Goal: Transaction & Acquisition: Purchase product/service

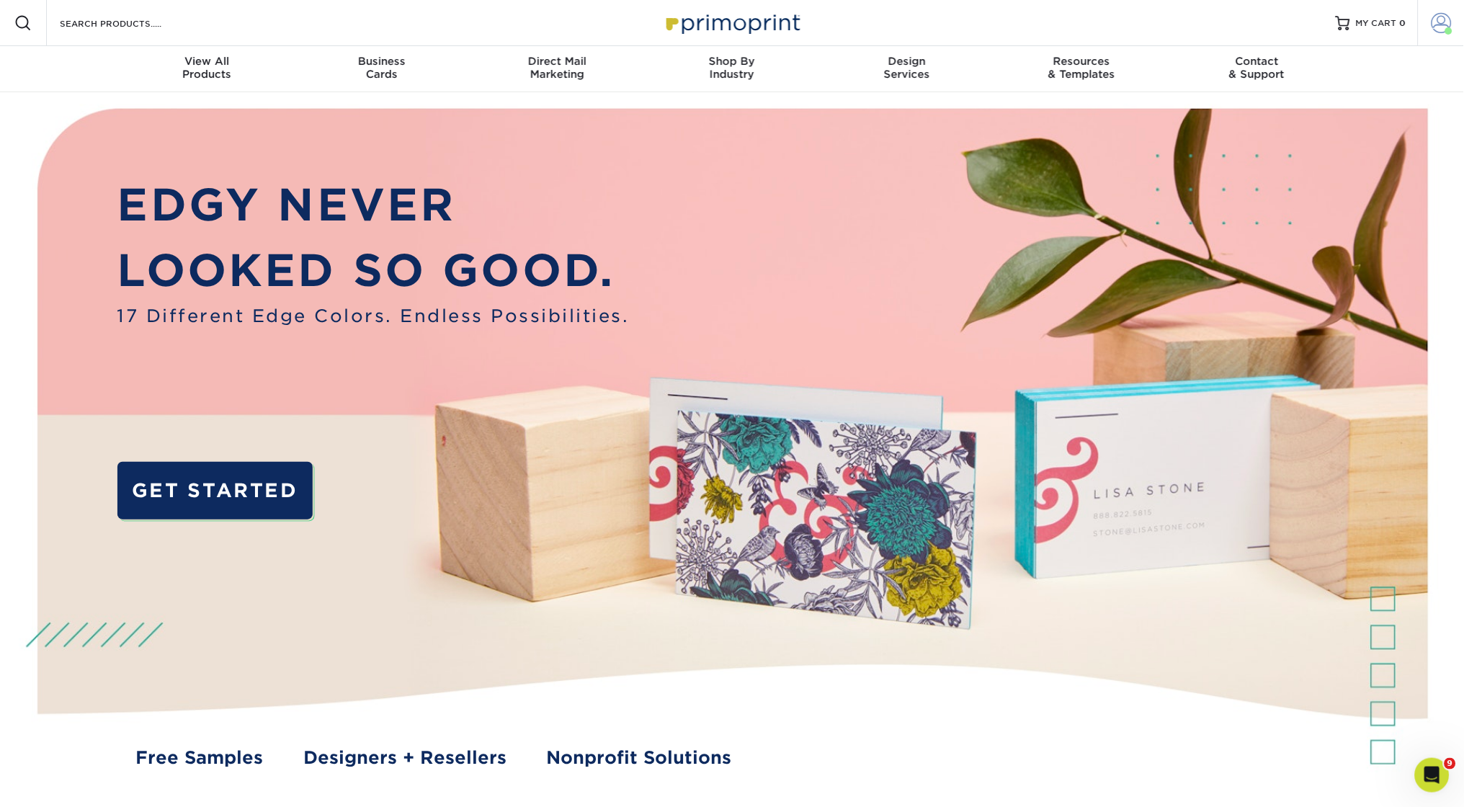
click at [1447, 21] on span at bounding box center [1442, 23] width 20 height 20
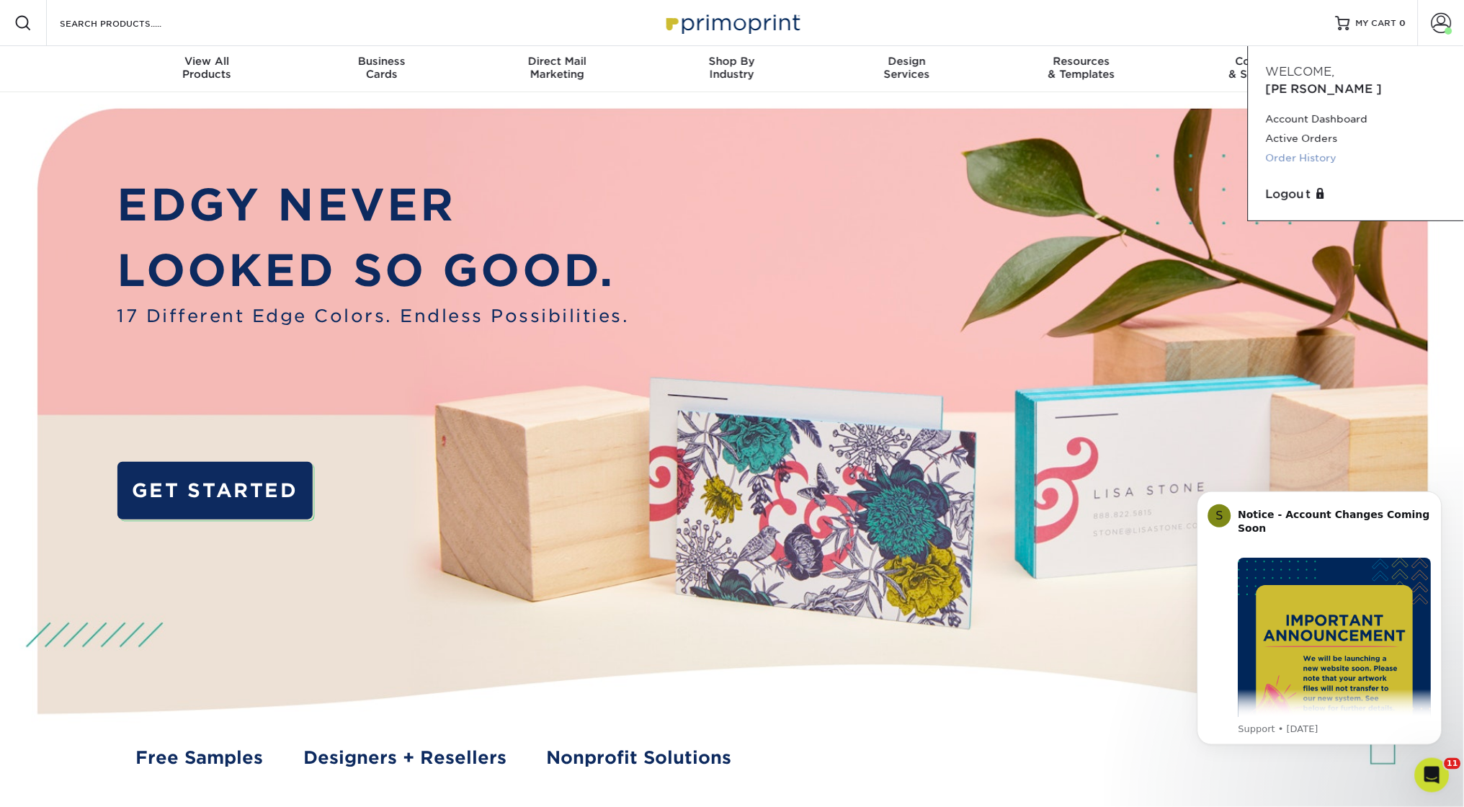
drag, startPoint x: 1304, startPoint y: 122, endPoint x: 1303, endPoint y: 137, distance: 15.2
click at [1303, 137] on div "Account Dashboard Active Orders Order History" at bounding box center [1356, 139] width 181 height 59
click at [1329, 148] on link "Order History" at bounding box center [1356, 157] width 181 height 19
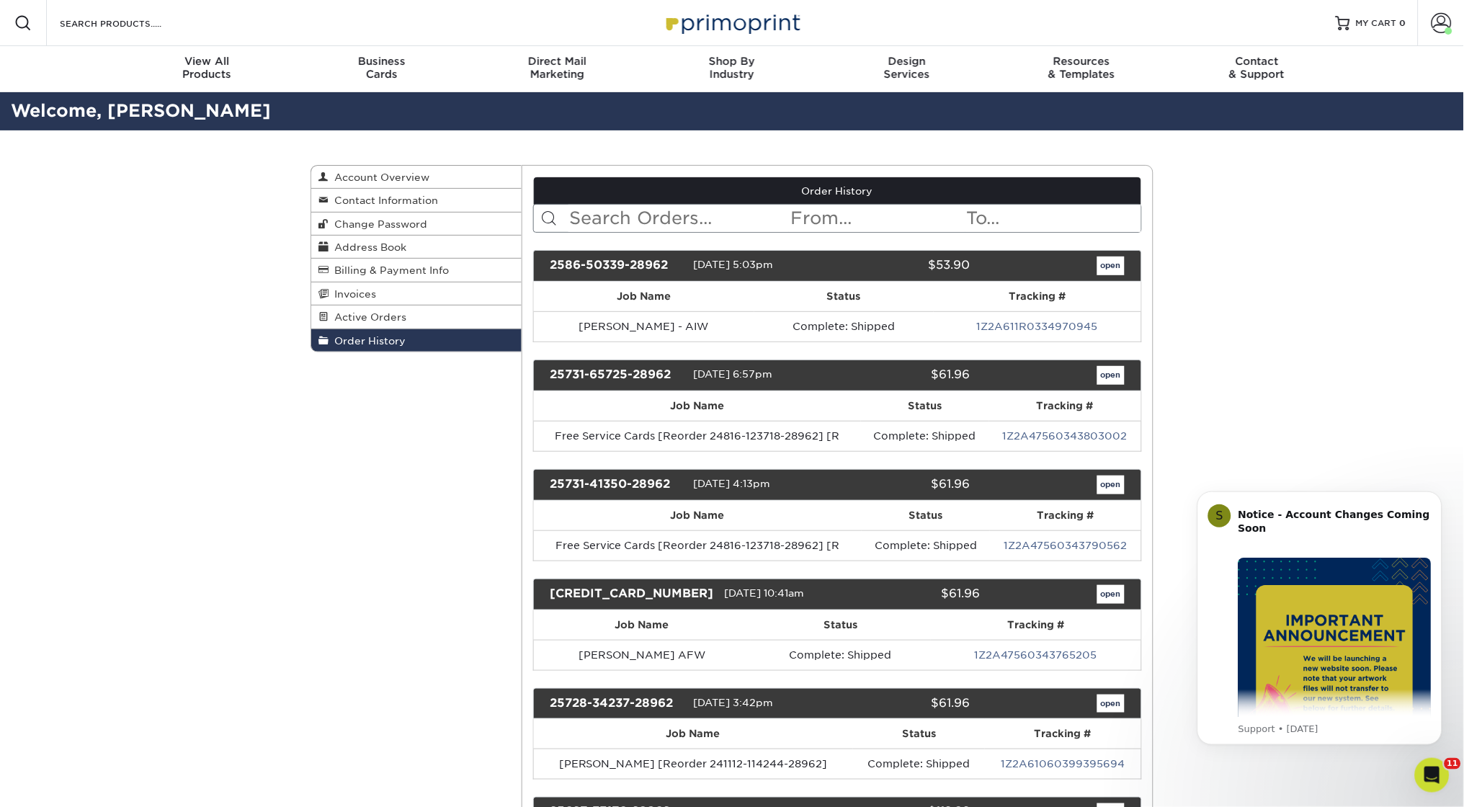
click at [1111, 256] on div "2586-50339-28962 08/06/2025 5:03pm $53.90 open" at bounding box center [838, 266] width 610 height 32
click at [1112, 267] on link "open" at bounding box center [1110, 265] width 27 height 19
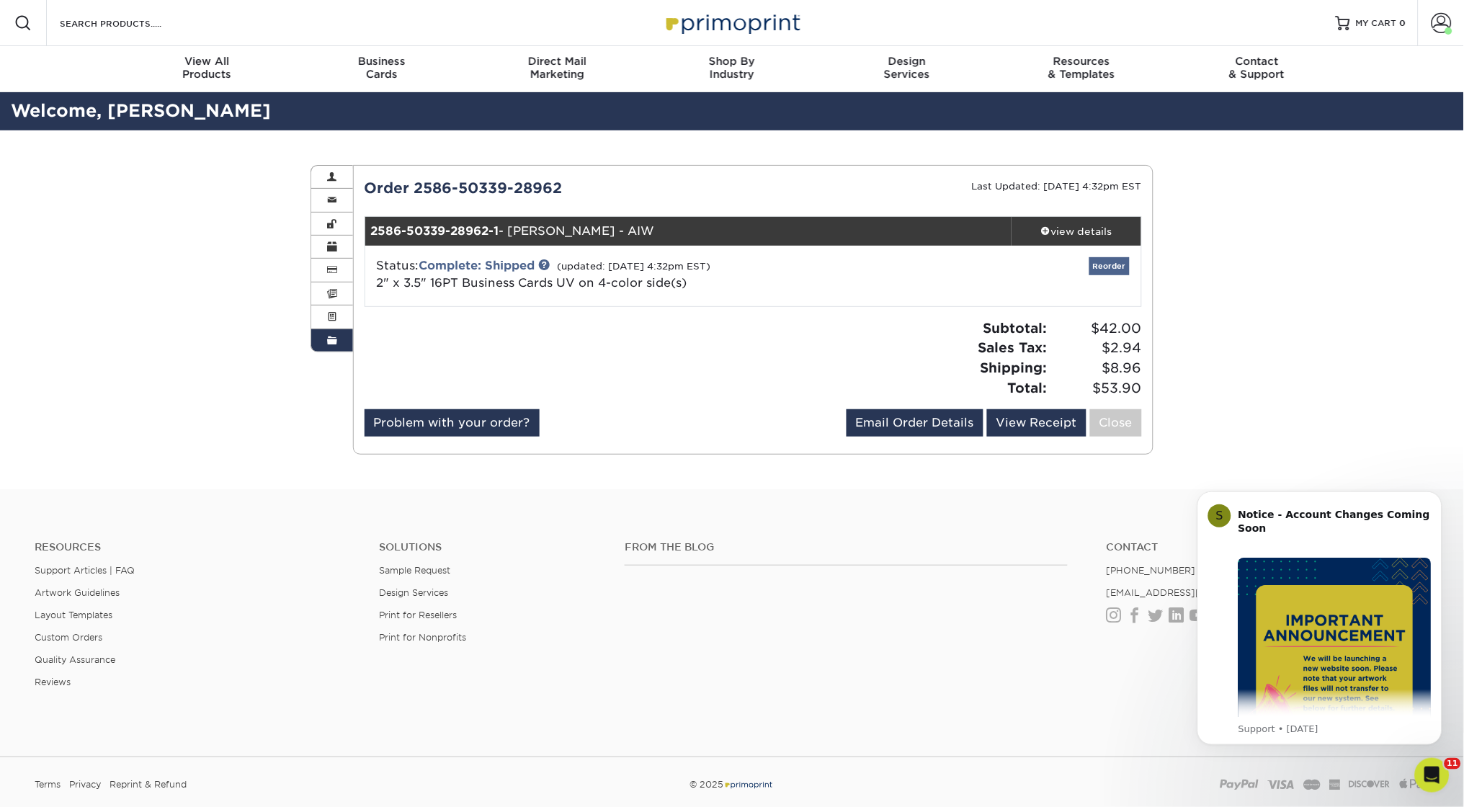
click at [1107, 261] on link "Reorder" at bounding box center [1109, 266] width 40 height 18
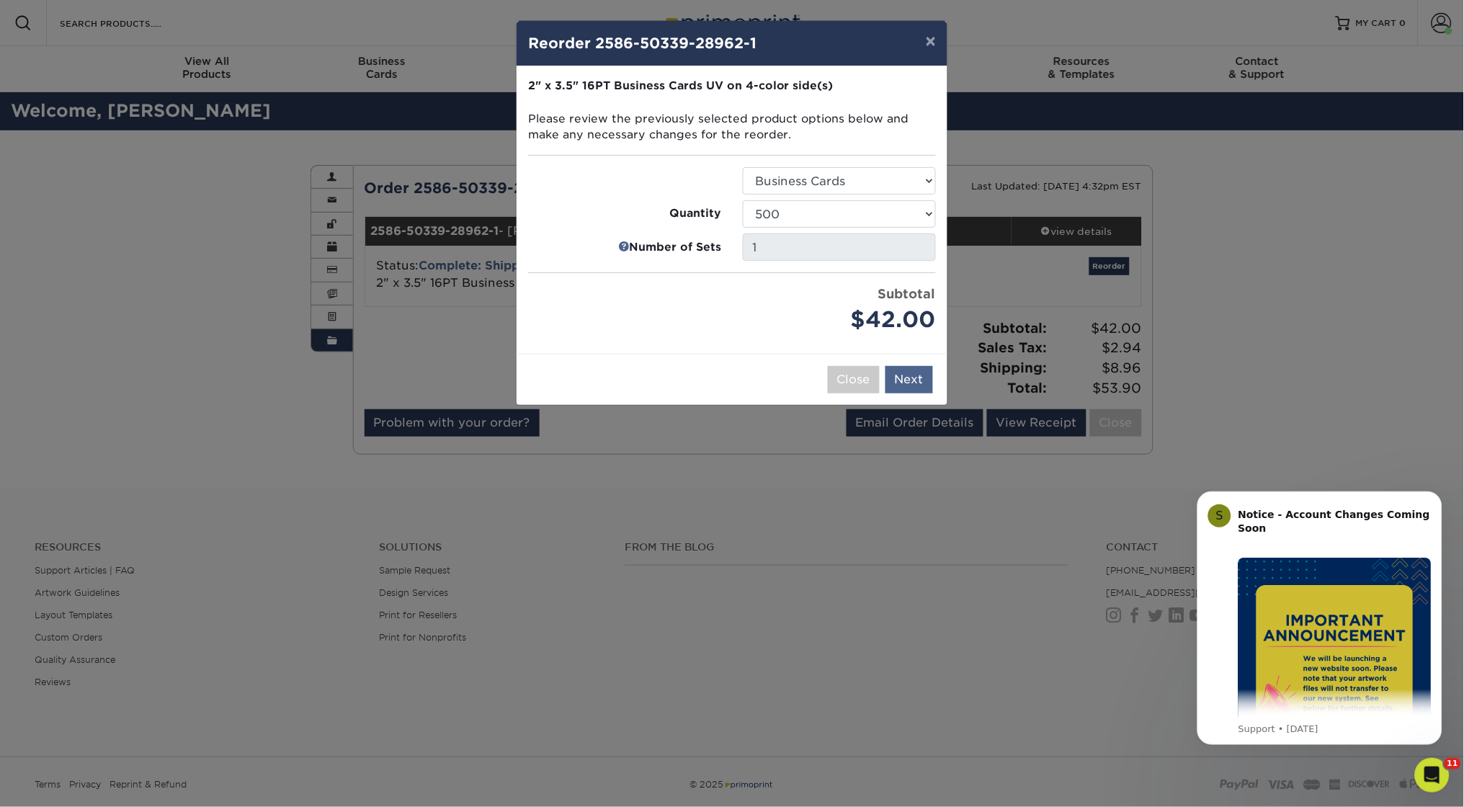
click at [909, 380] on button "Next" at bounding box center [909, 379] width 48 height 27
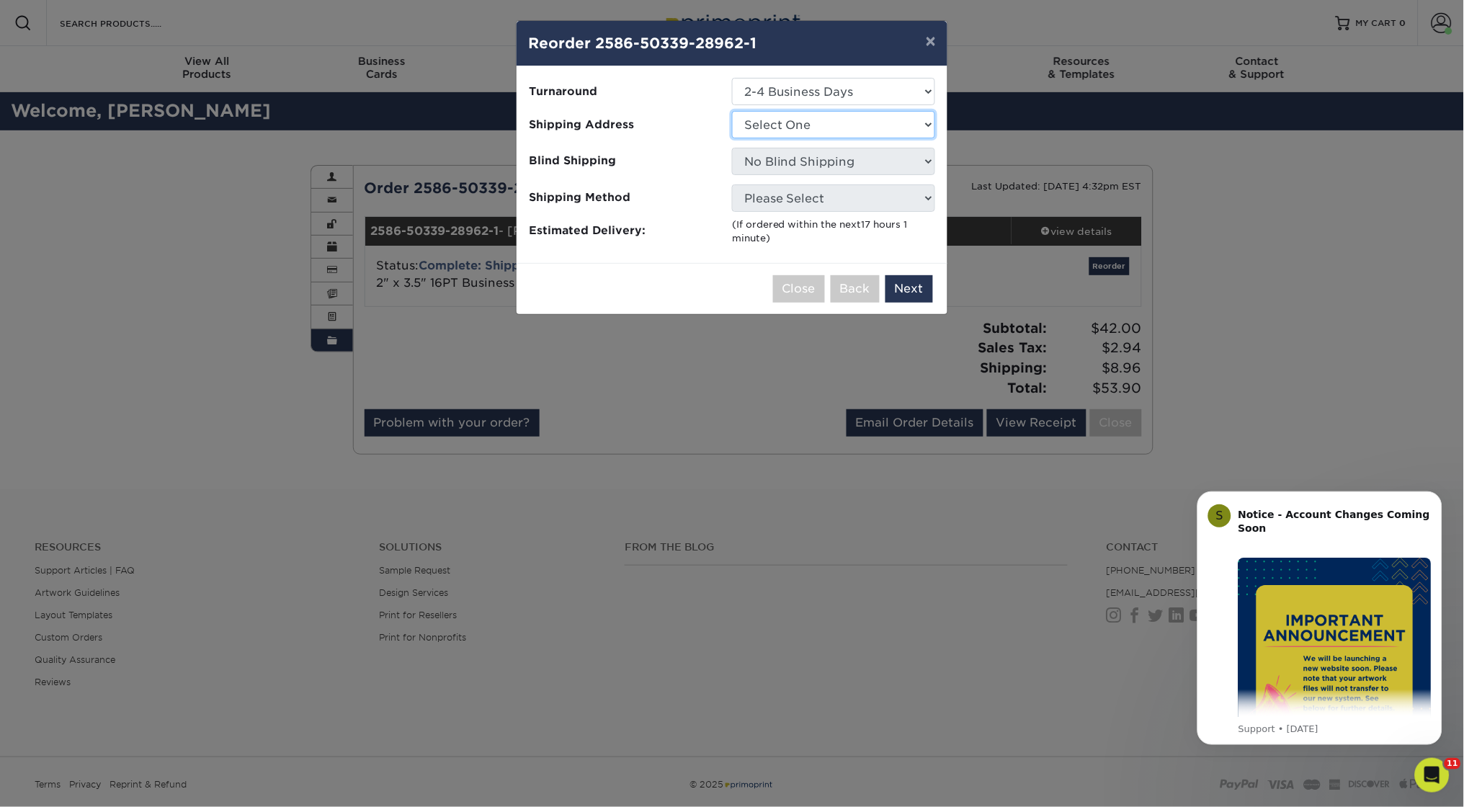
select select "71251"
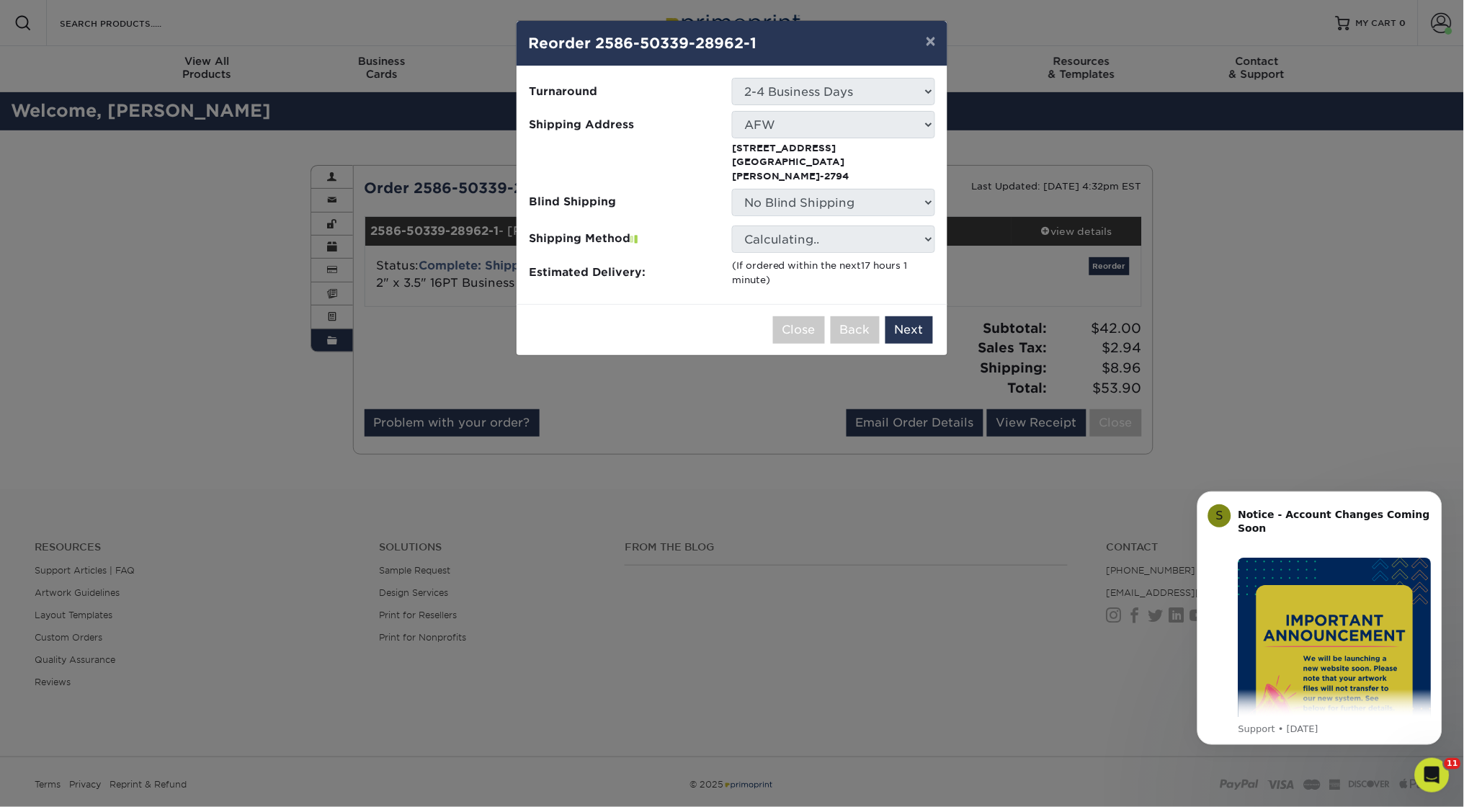
click at [631, 195] on span "Blind Shipping" at bounding box center [625, 203] width 192 height 17
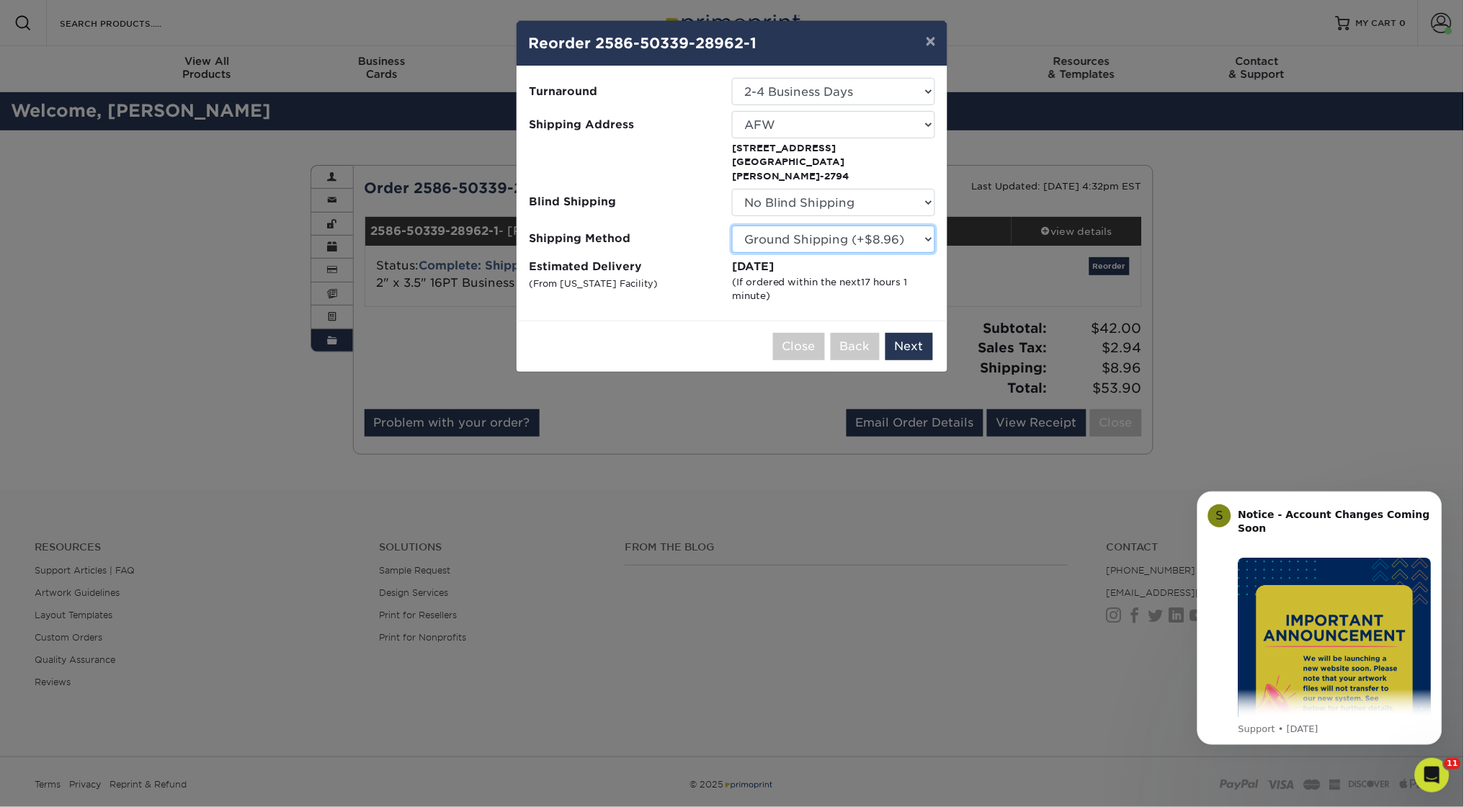
drag, startPoint x: 808, startPoint y: 230, endPoint x: 612, endPoint y: 253, distance: 197.3
click at [612, 253] on ul "Turnaround Select One 2-4 Business Days 2 Day Next Business Day Shipping Addres…" at bounding box center [732, 191] width 408 height 226
click at [911, 337] on button "Next" at bounding box center [909, 346] width 48 height 27
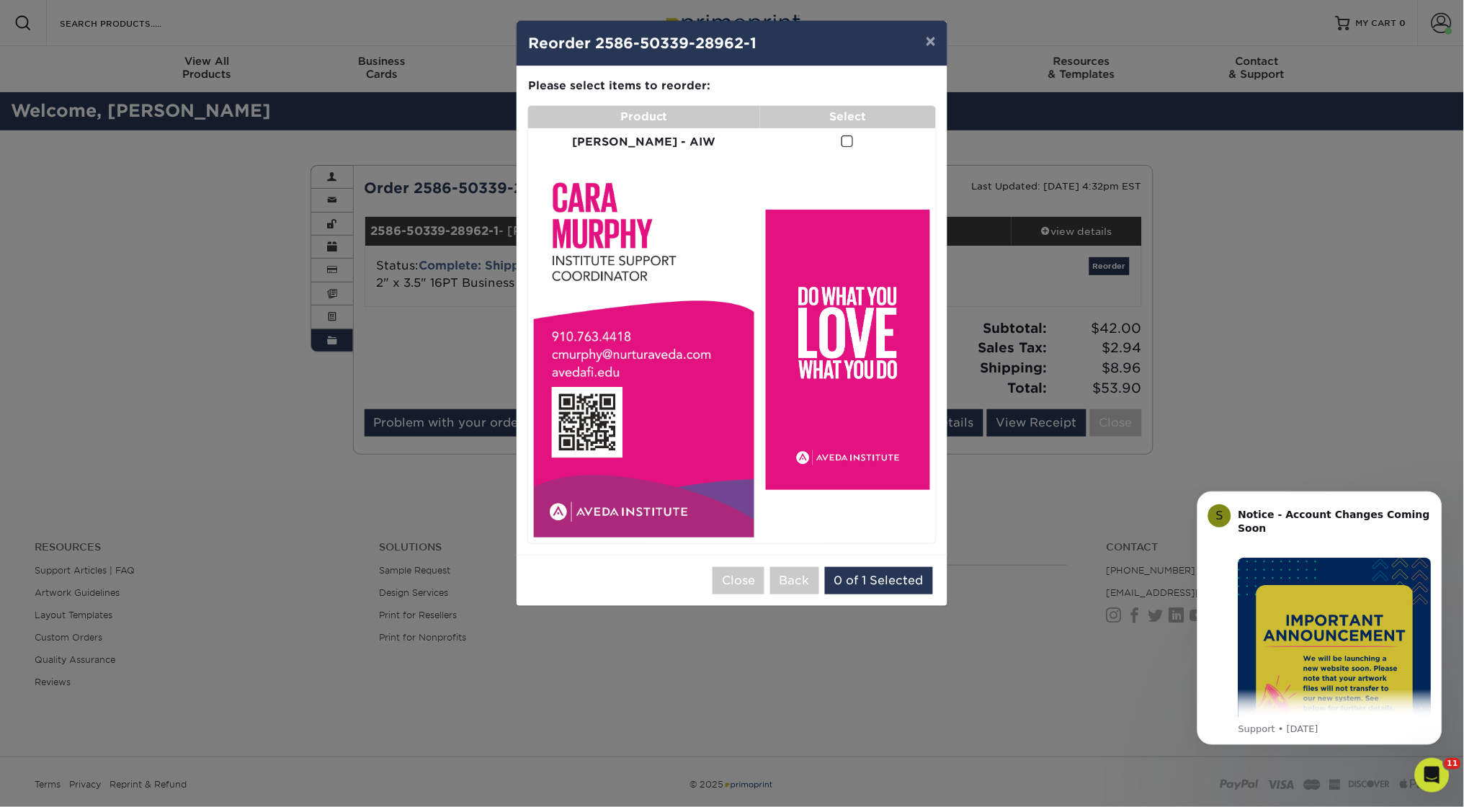
click at [841, 134] on label at bounding box center [847, 142] width 12 height 17
click at [0, 0] on input "checkbox" at bounding box center [0, 0] width 0 height 0
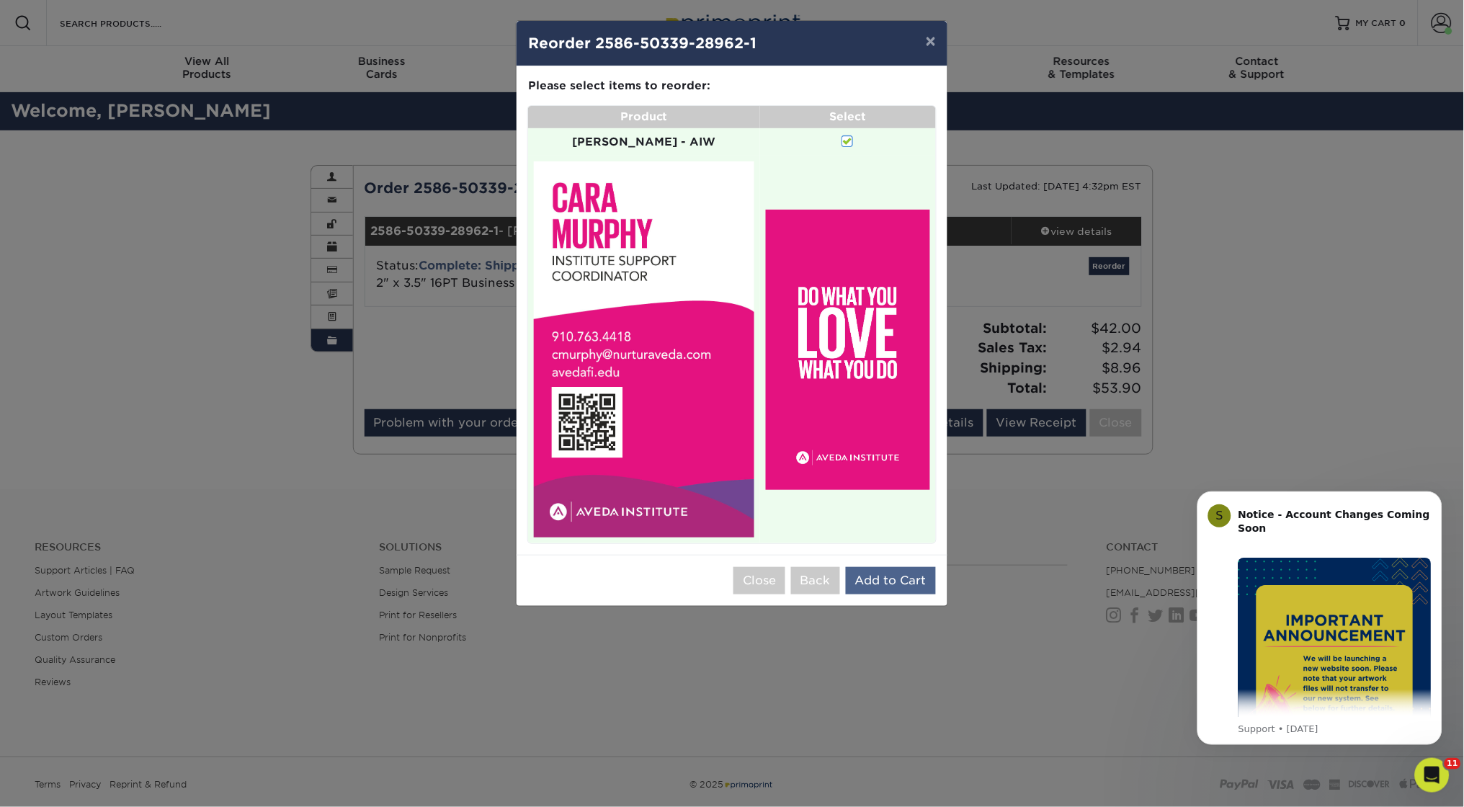
click at [906, 567] on button "Add to Cart" at bounding box center [891, 580] width 90 height 27
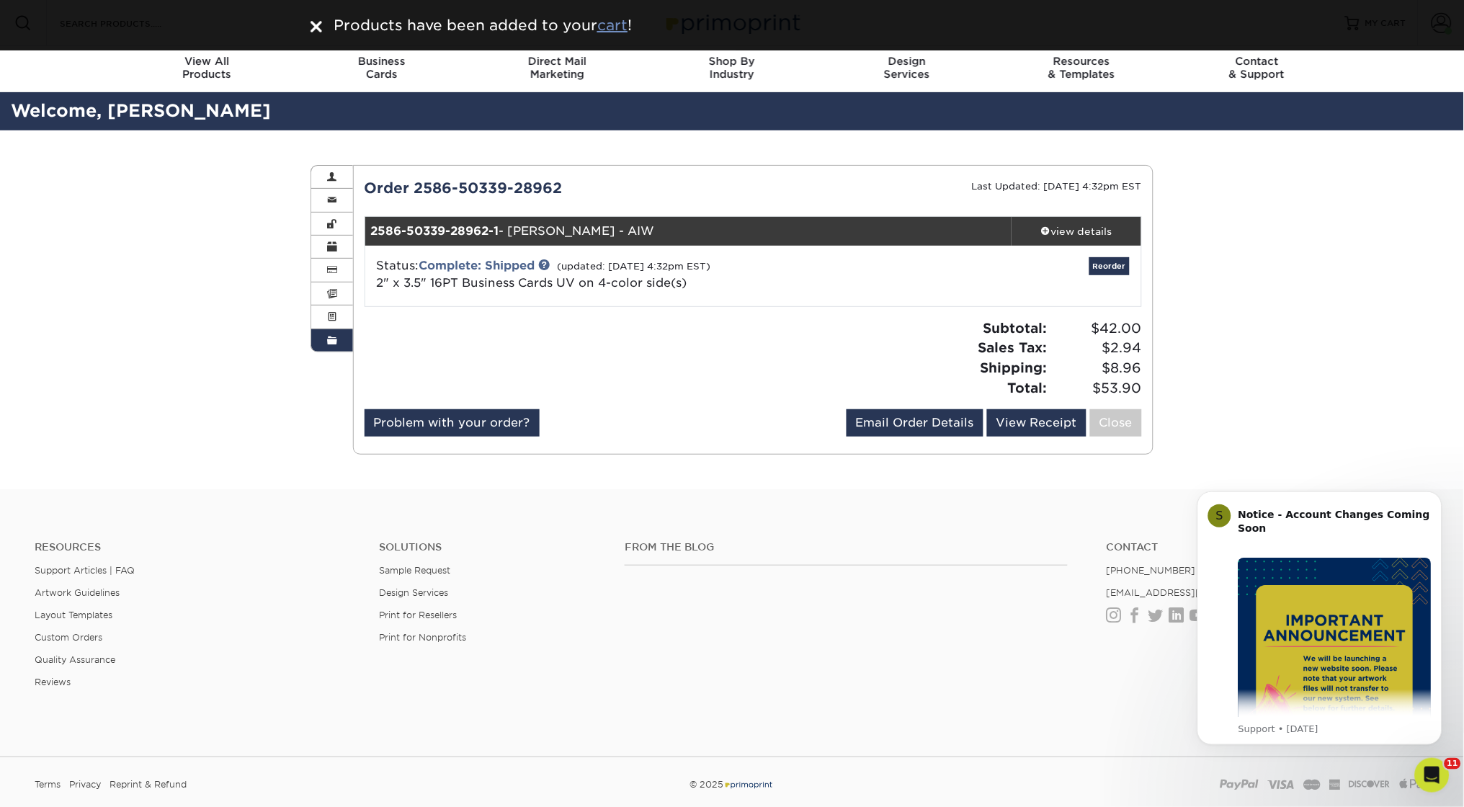
click at [615, 18] on u "cart" at bounding box center [612, 25] width 30 height 17
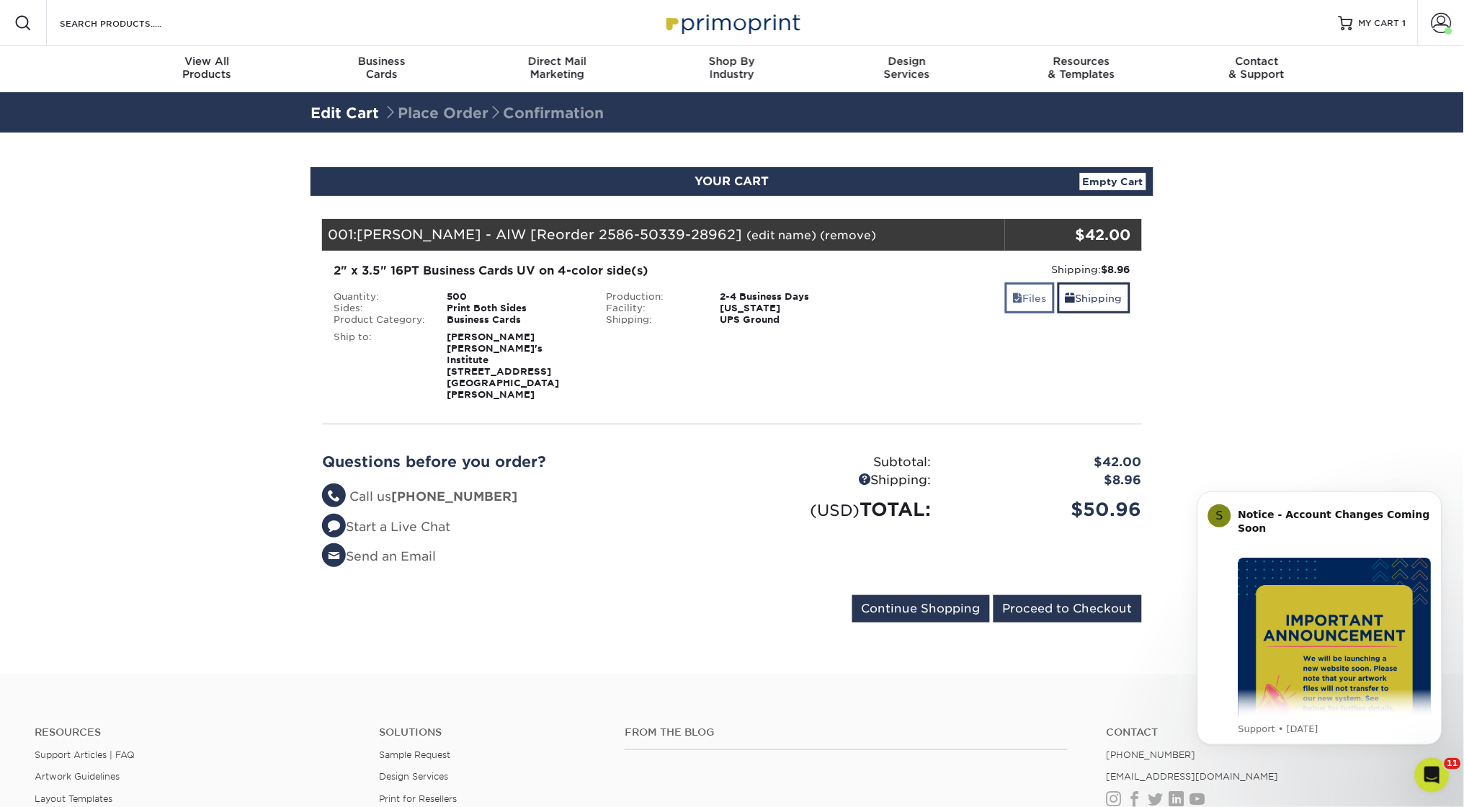
click at [1024, 296] on link "Files" at bounding box center [1030, 297] width 50 height 31
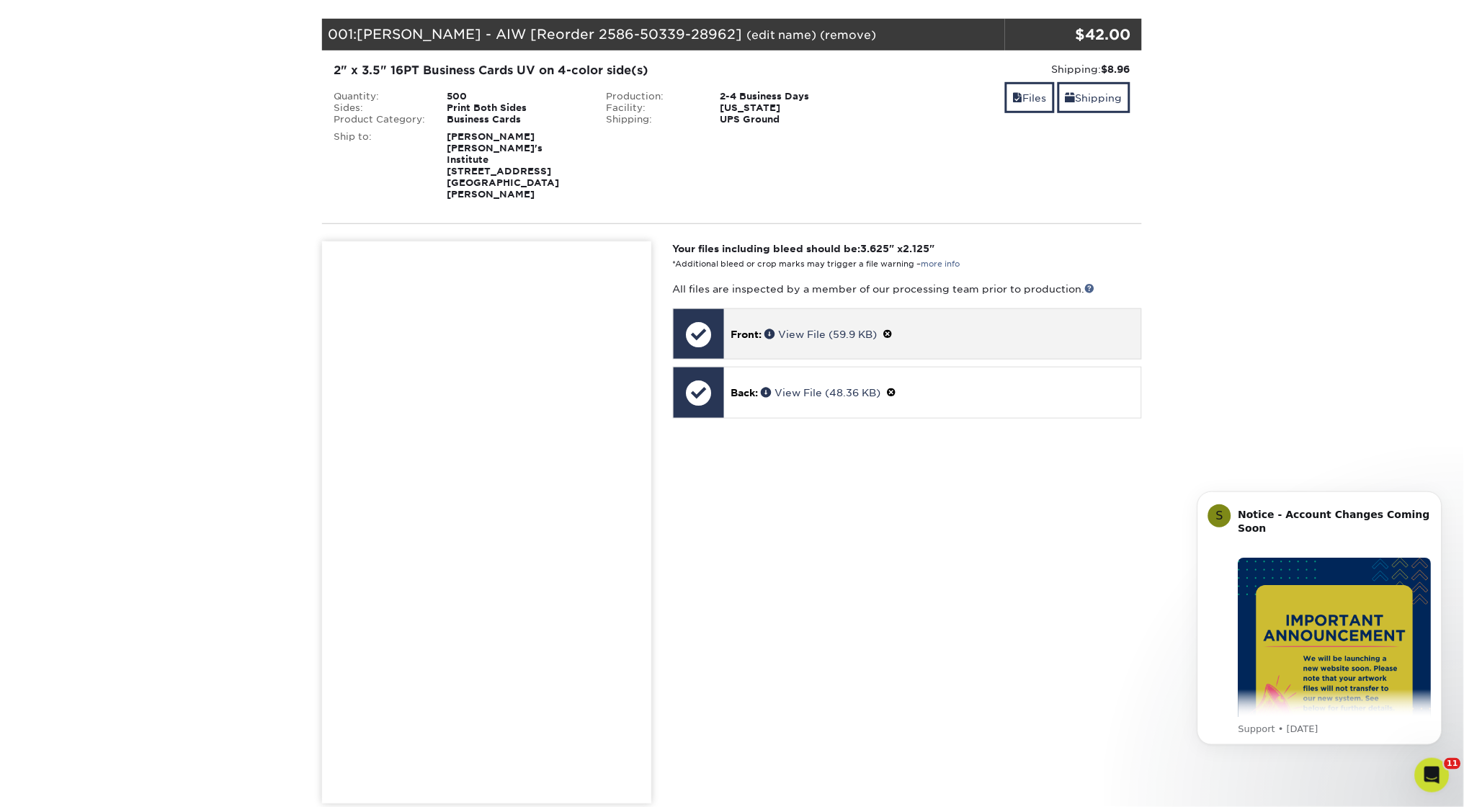
scroll to position [207, 0]
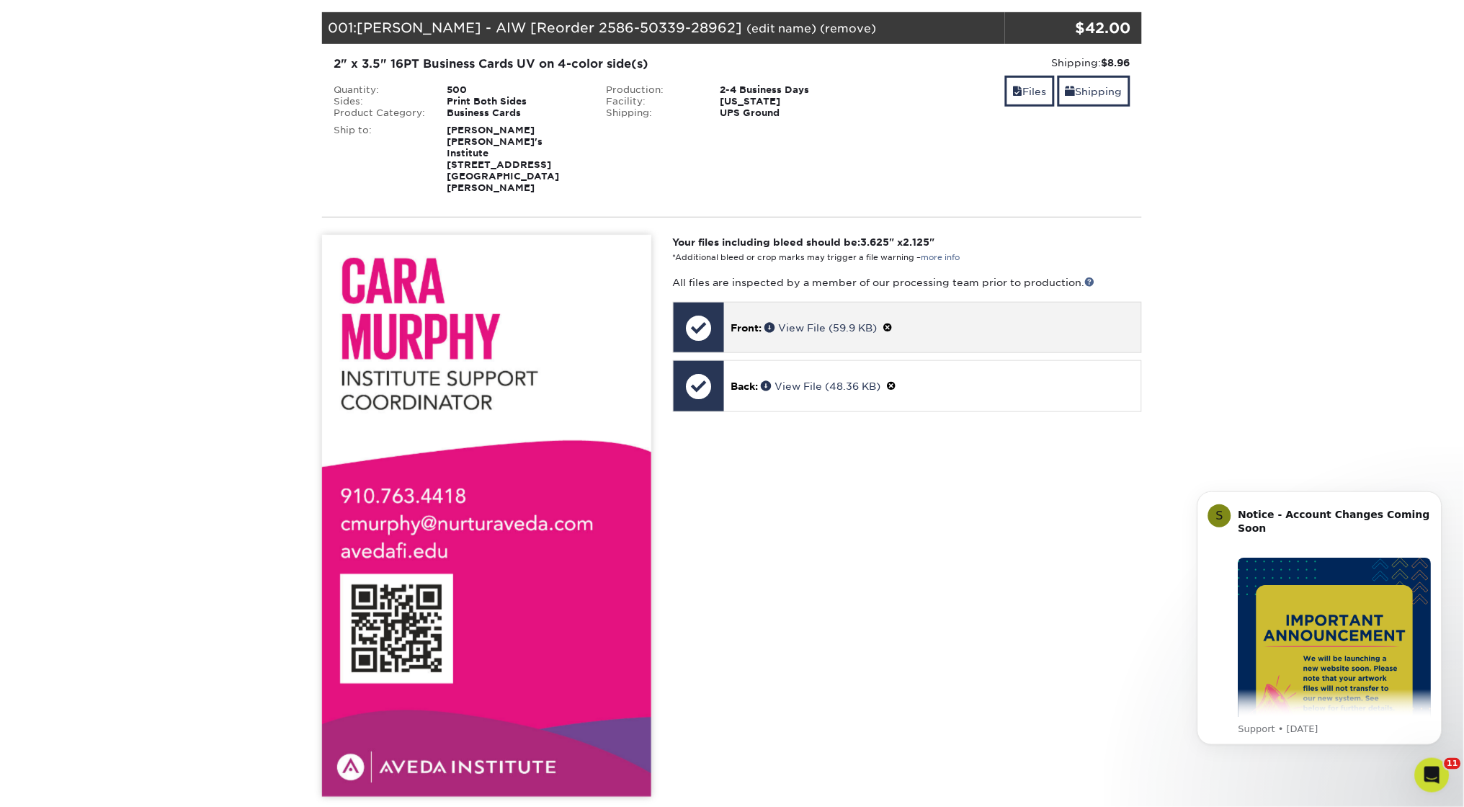
click at [893, 322] on span at bounding box center [888, 328] width 10 height 12
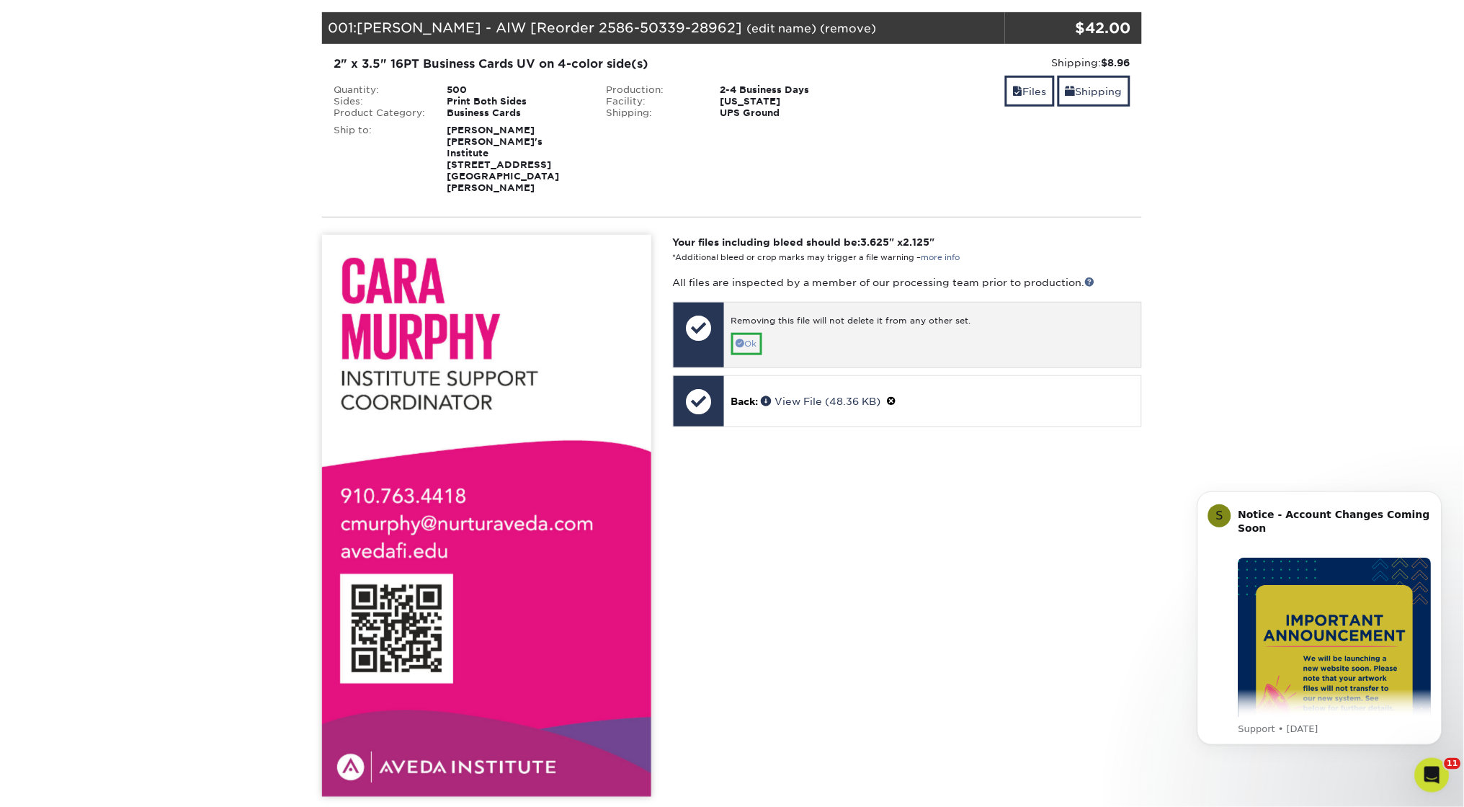
click at [751, 333] on link "Ok" at bounding box center [746, 344] width 31 height 22
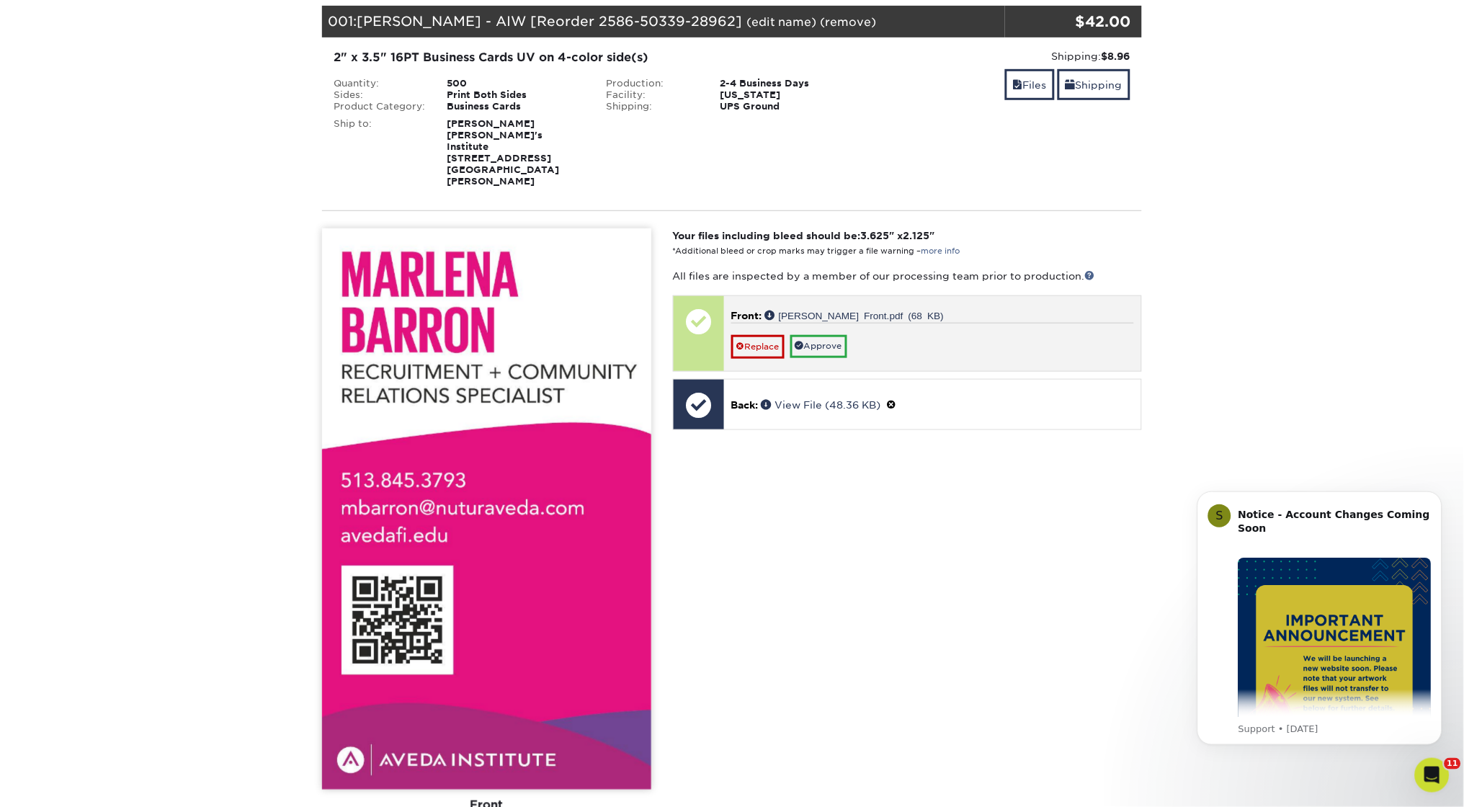
scroll to position [213, 0]
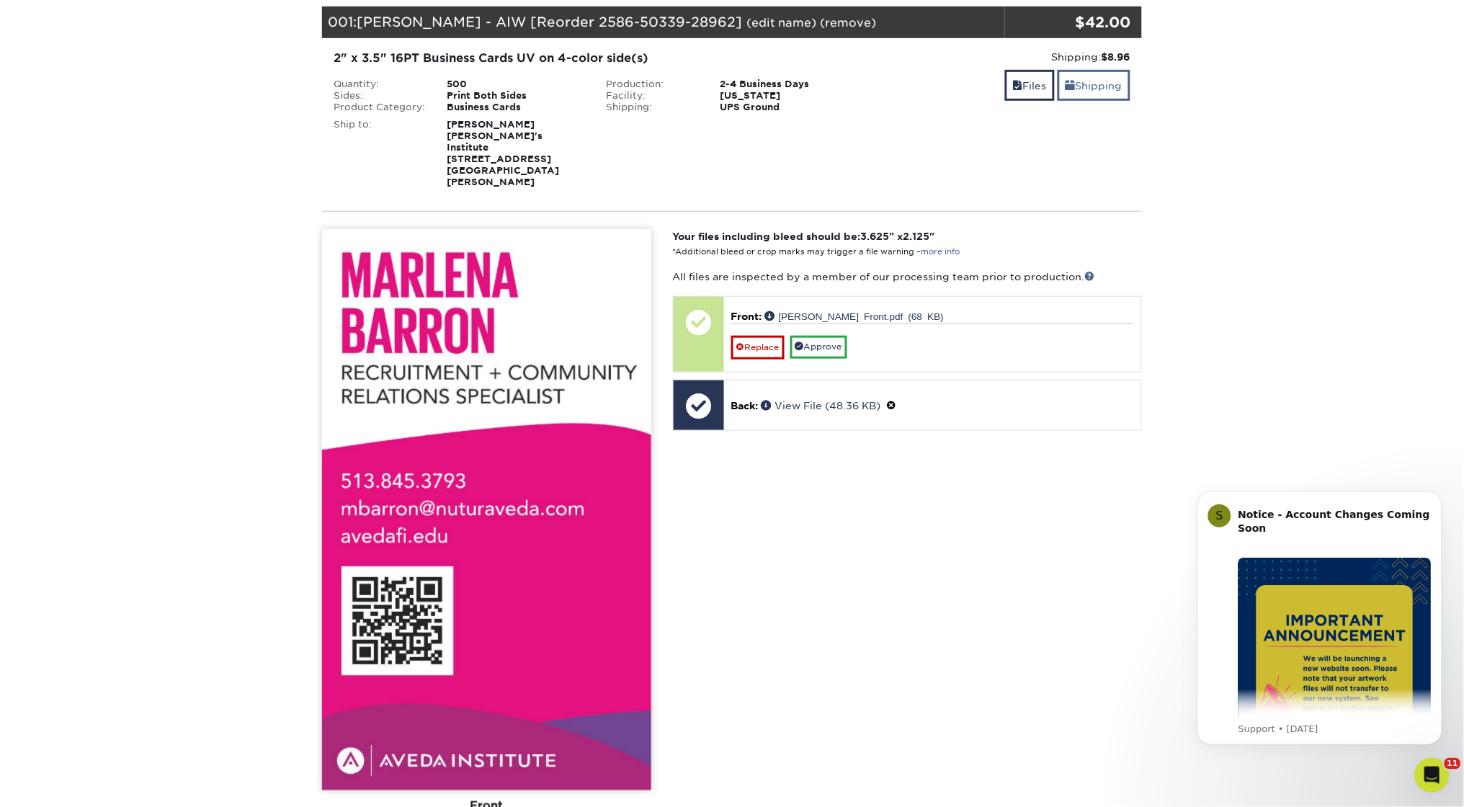
click at [1103, 91] on link "Shipping" at bounding box center [1094, 85] width 73 height 31
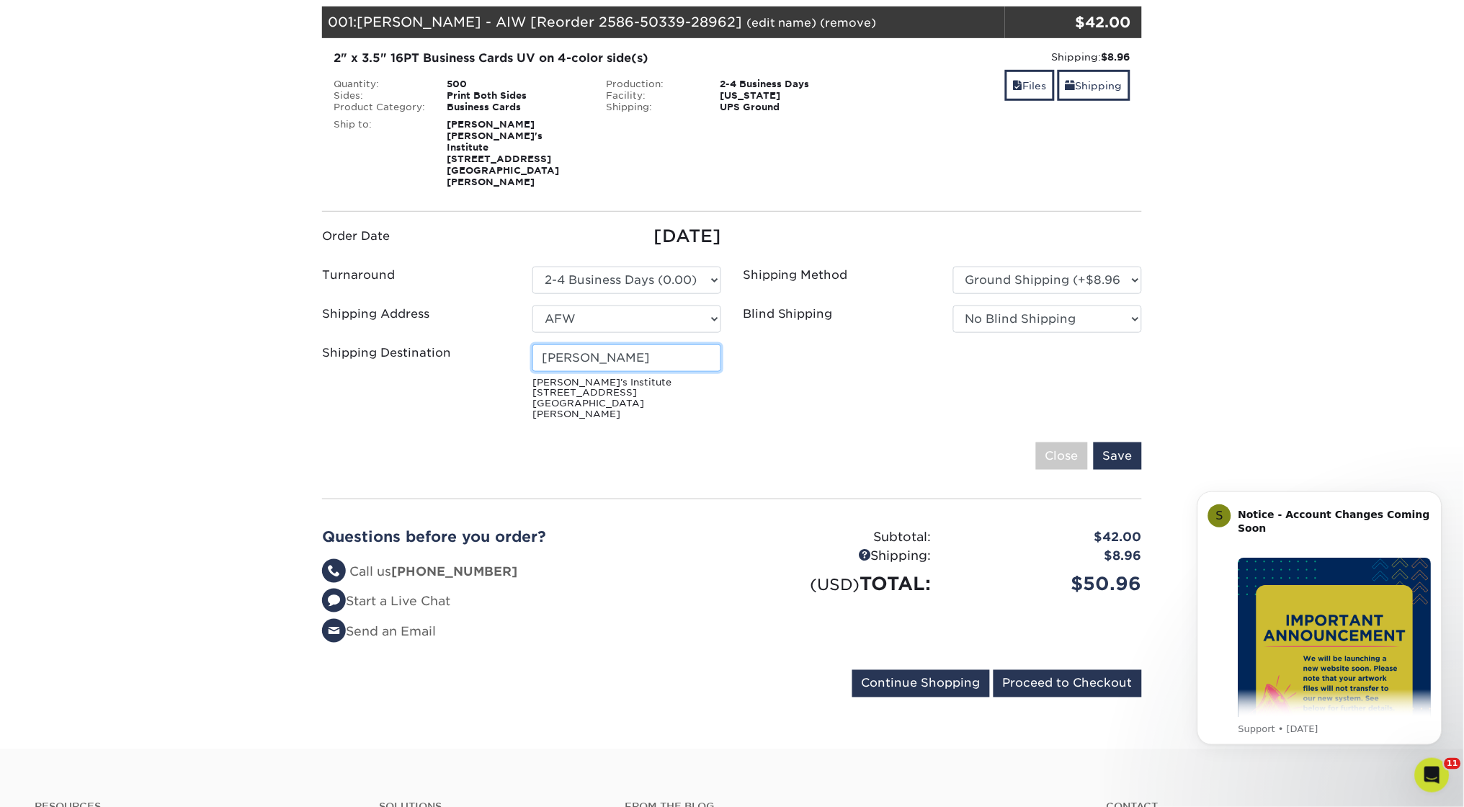
click at [584, 352] on input "Sarah Van Sickle" at bounding box center [626, 357] width 189 height 27
type input "Marlena Barron"
click at [1135, 442] on input "Save" at bounding box center [1118, 455] width 48 height 27
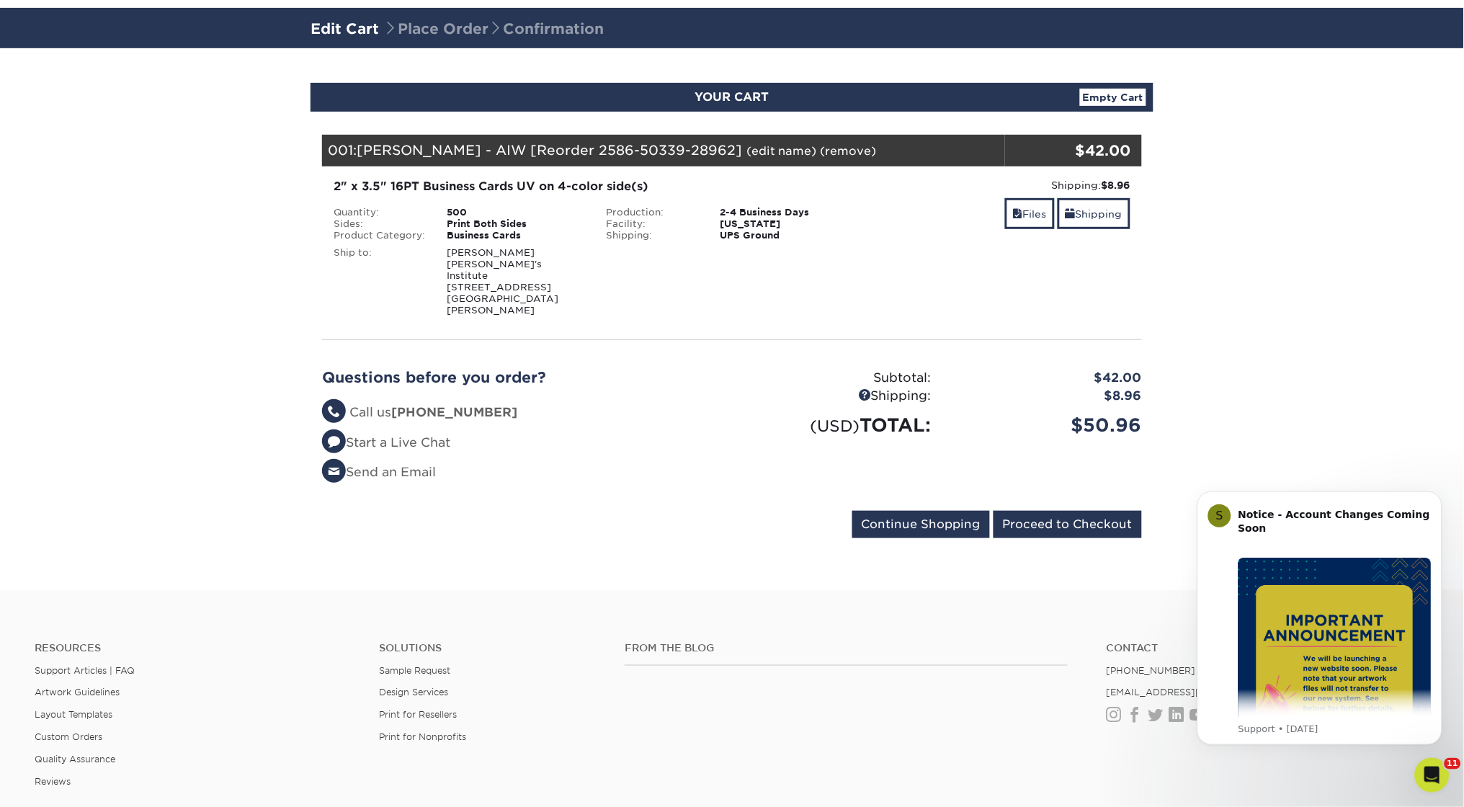
scroll to position [53, 0]
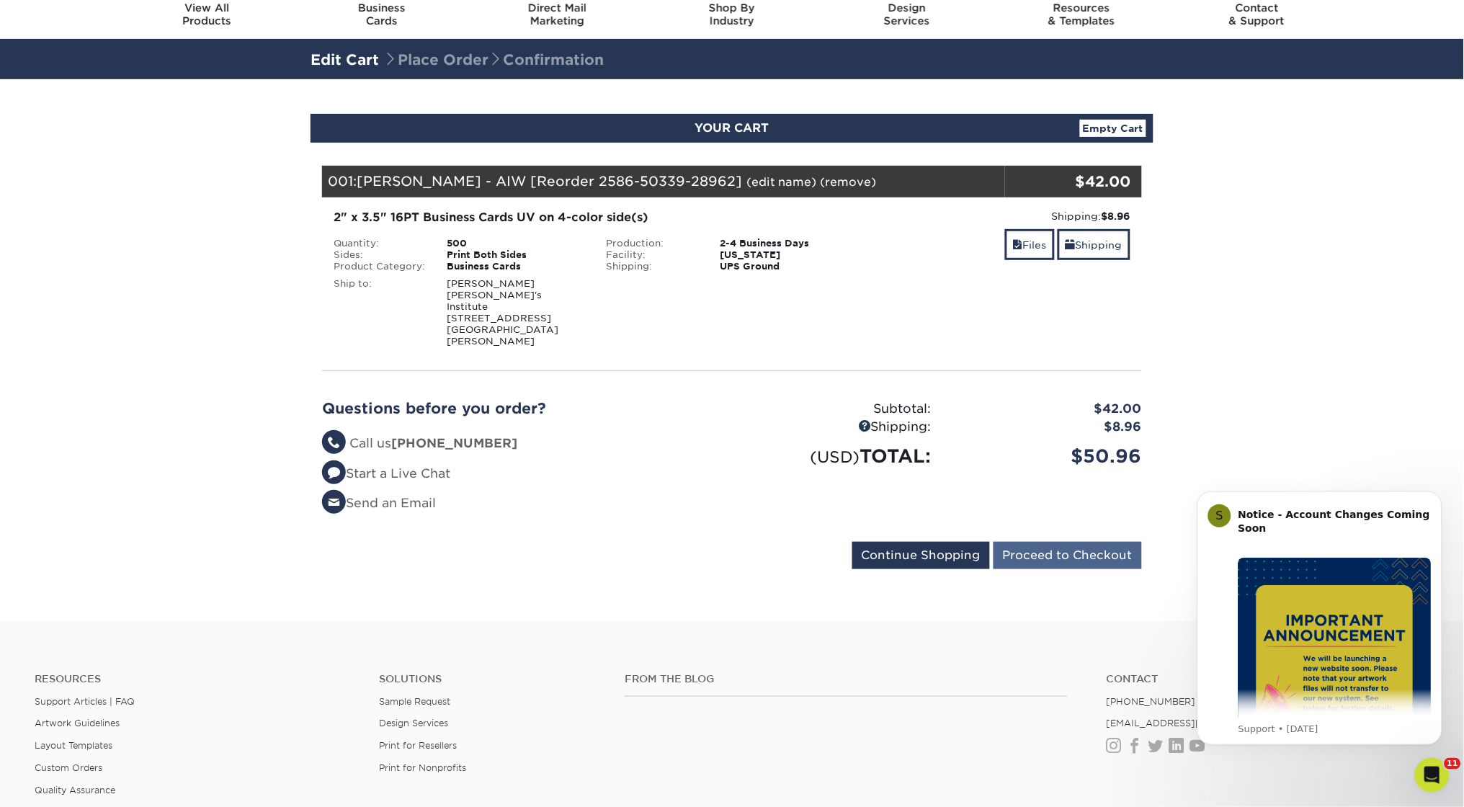
click at [1078, 542] on input "Proceed to Checkout" at bounding box center [1068, 555] width 148 height 27
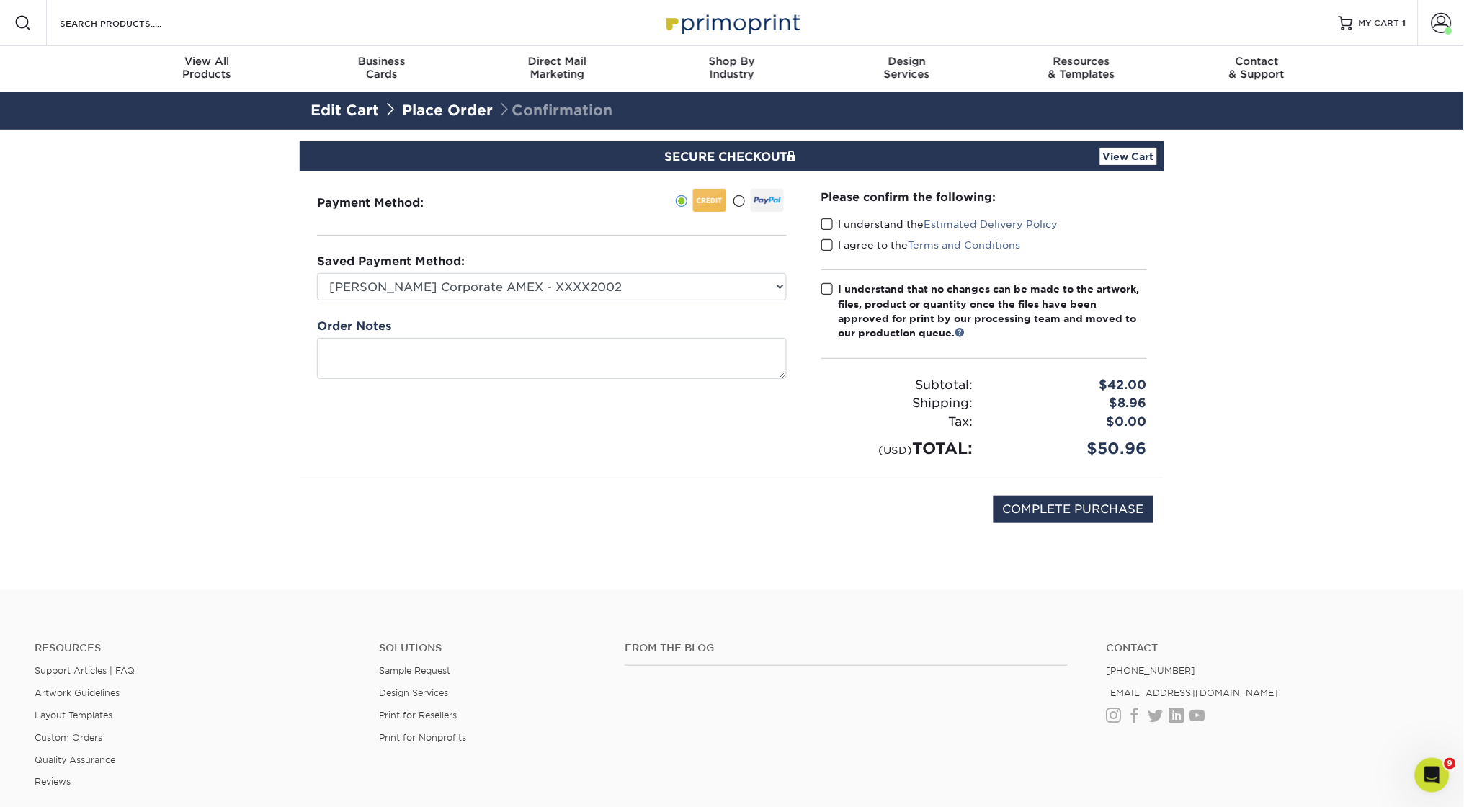
click at [827, 219] on span at bounding box center [827, 225] width 12 height 14
click at [0, 0] on input "I understand the Estimated Delivery Policy" at bounding box center [0, 0] width 0 height 0
click at [827, 258] on div "Please confirm the following: I understand the Estimated Delivery Policy I agre…" at bounding box center [984, 325] width 326 height 272
click at [827, 243] on span at bounding box center [827, 245] width 12 height 14
click at [0, 0] on input "I agree to the Terms and Conditions" at bounding box center [0, 0] width 0 height 0
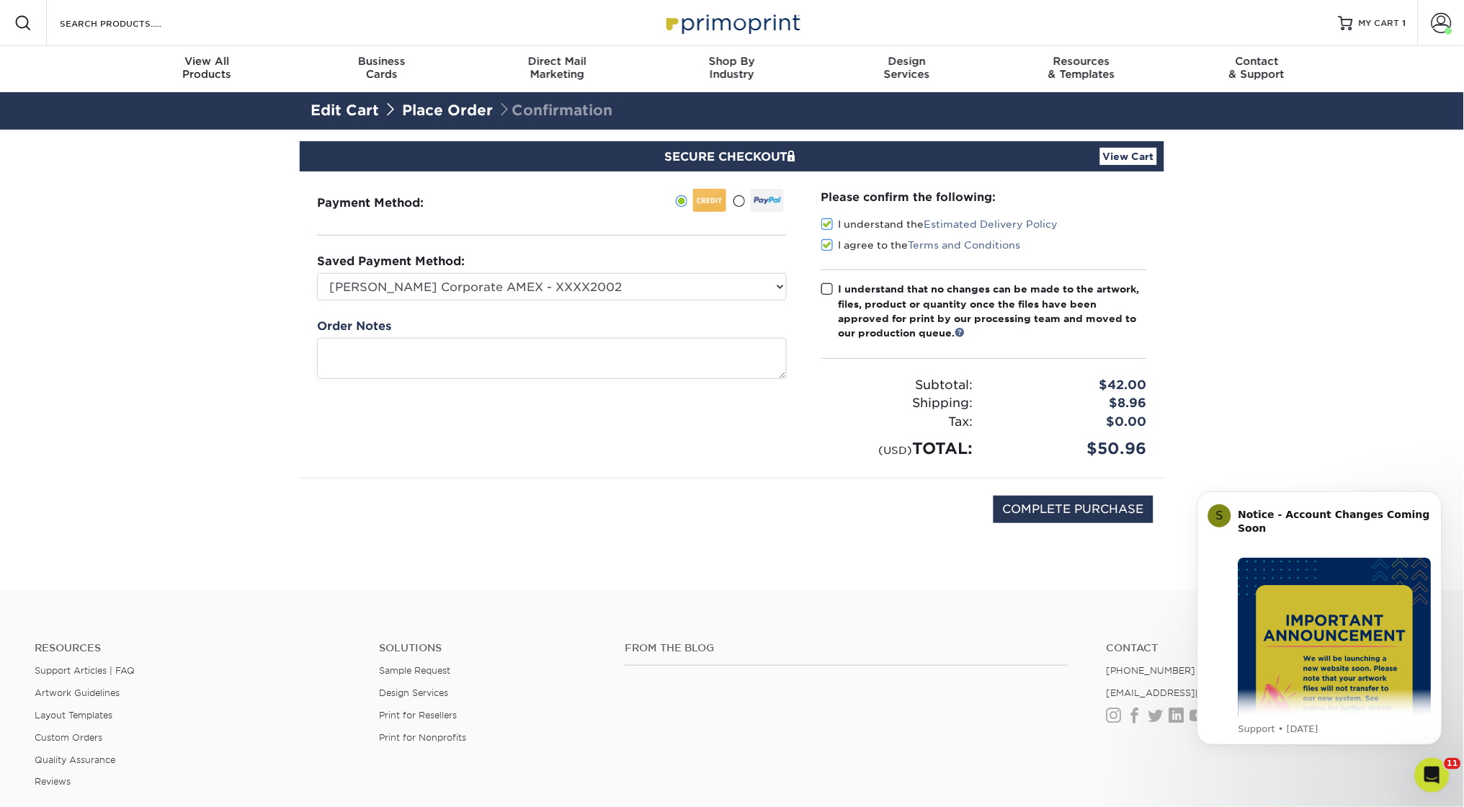
click at [827, 289] on span at bounding box center [827, 289] width 12 height 14
click at [0, 0] on input "I understand that no changes can be made to the artwork, files, product or quan…" at bounding box center [0, 0] width 0 height 0
click at [1058, 504] on input "COMPLETE PURCHASE" at bounding box center [1074, 509] width 160 height 27
type input "PROCESSING, PLEASE WAIT..."
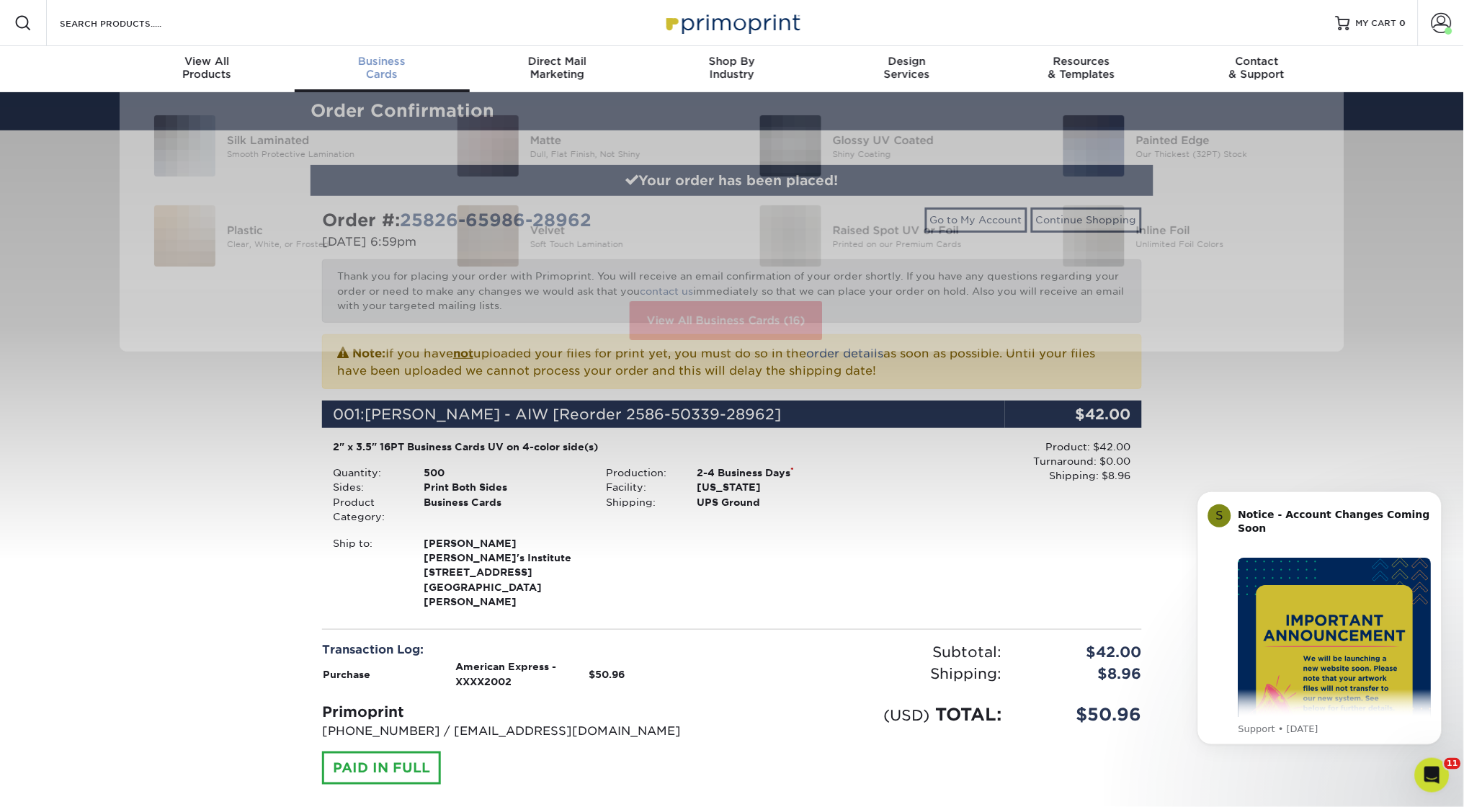
click at [380, 63] on span "Business" at bounding box center [382, 61] width 175 height 13
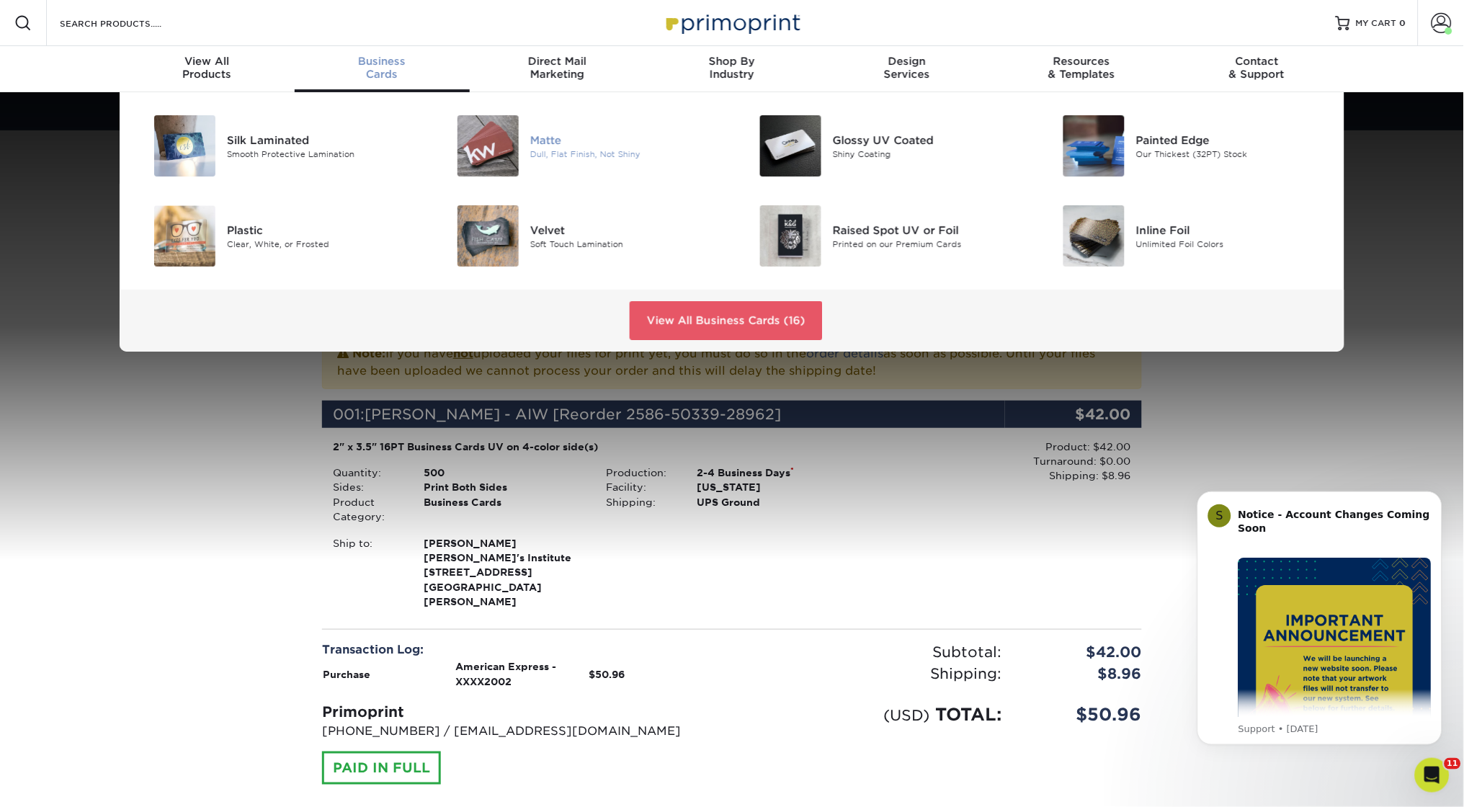
click at [503, 142] on img at bounding box center [487, 145] width 61 height 61
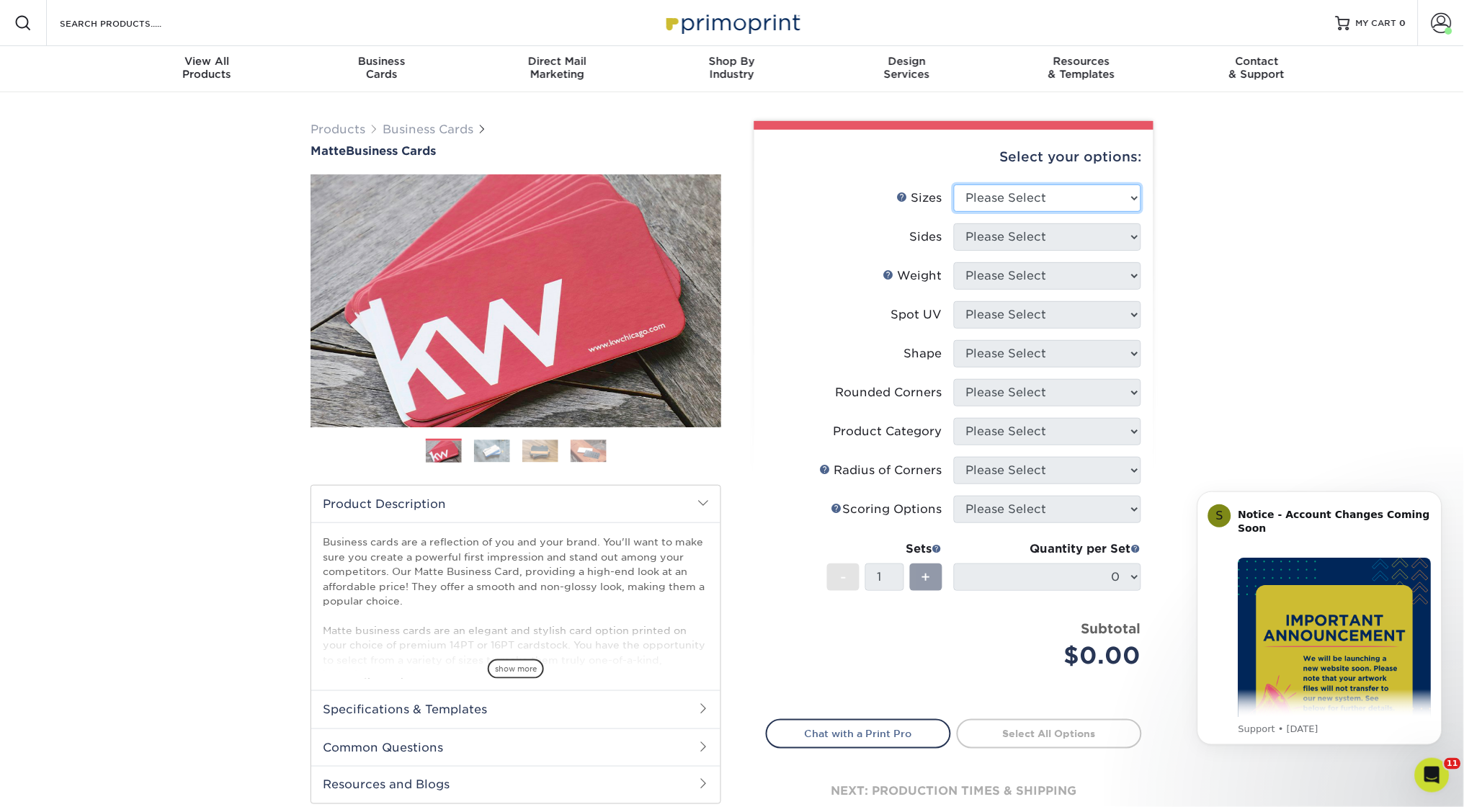
select select "2.00x3.50"
select select "13abbda7-1d64-4f25-8bb2-c179b224825d"
select select "16PT"
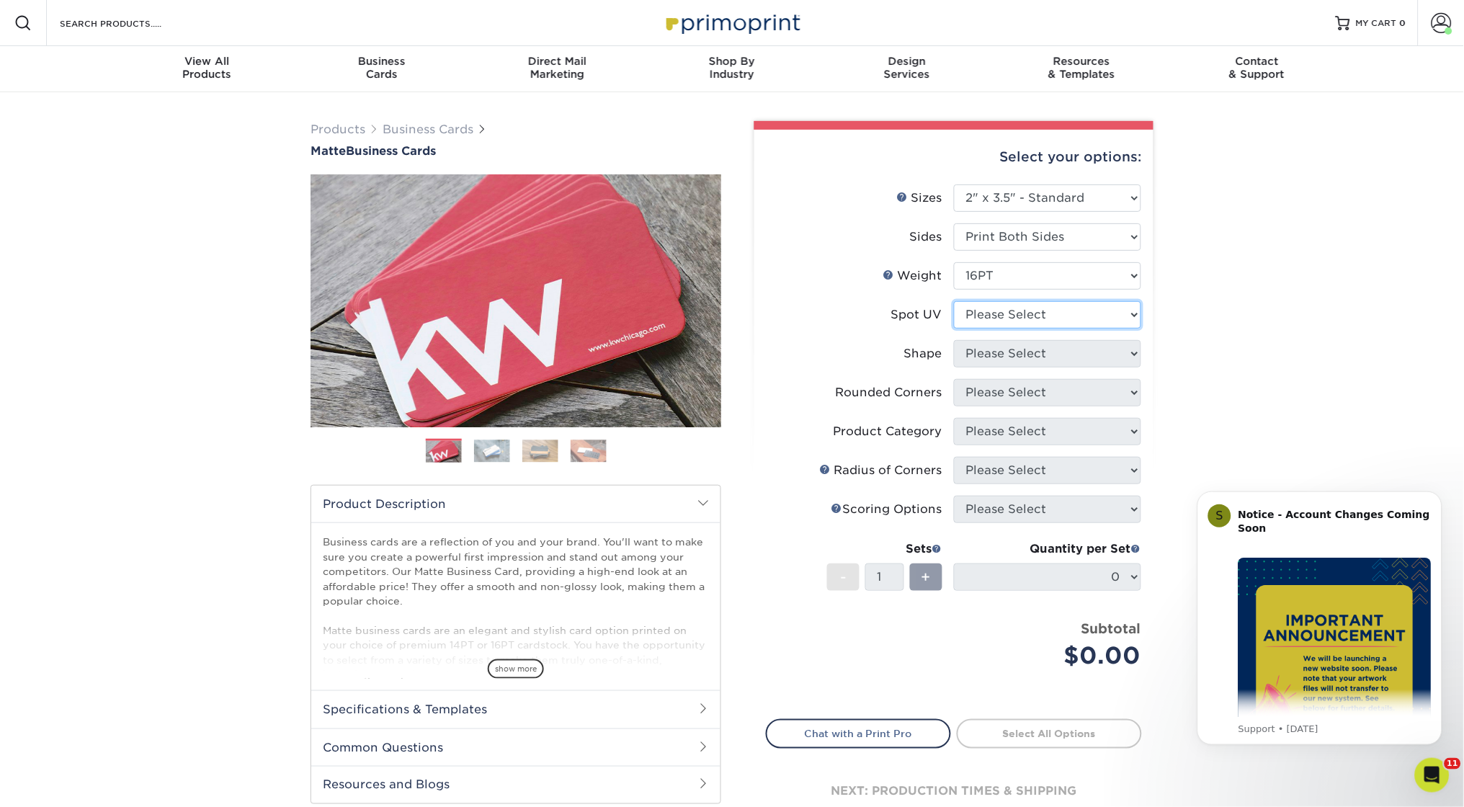
select select "3"
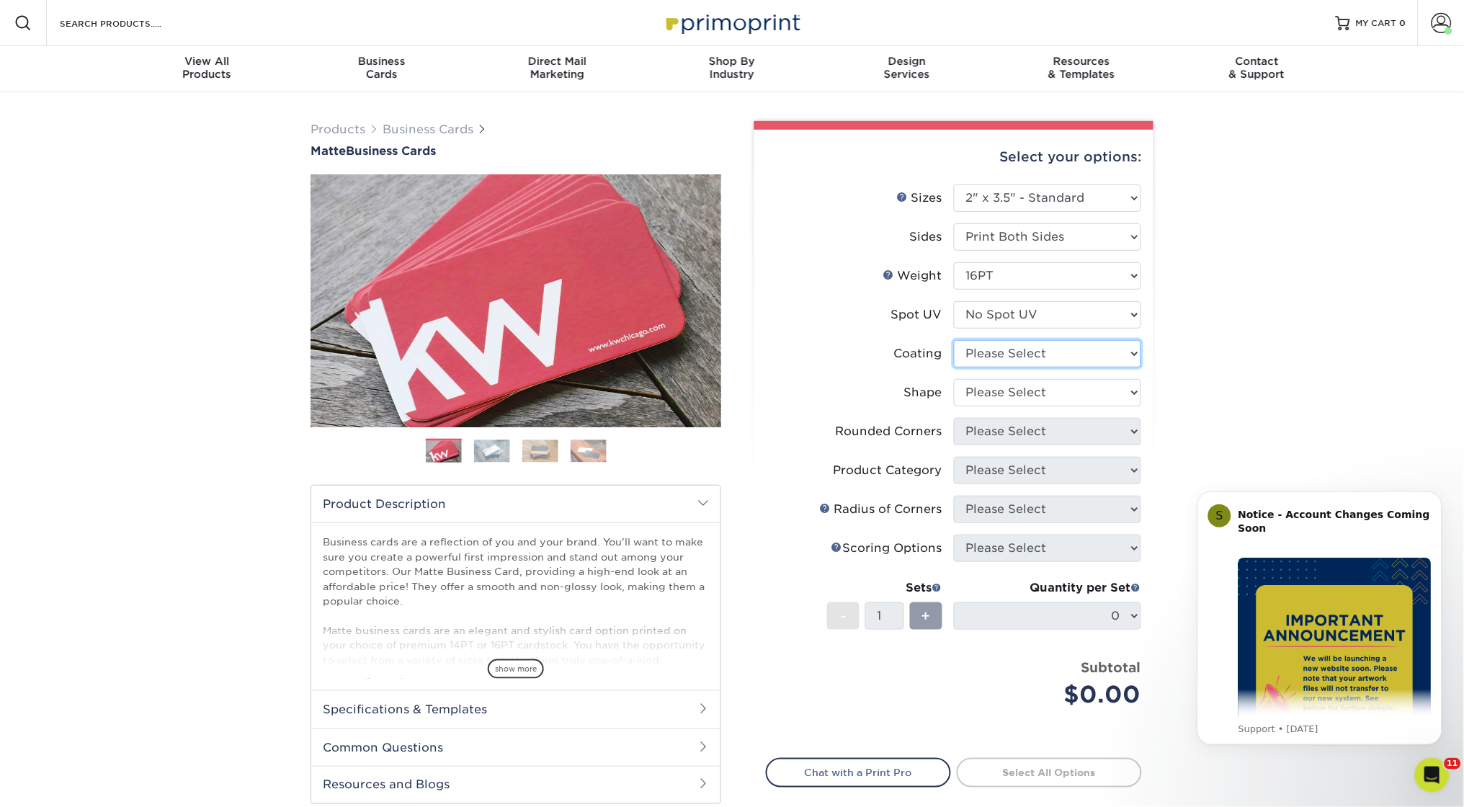
select select "121bb7b5-3b4d-429f-bd8d-bbf80e953313"
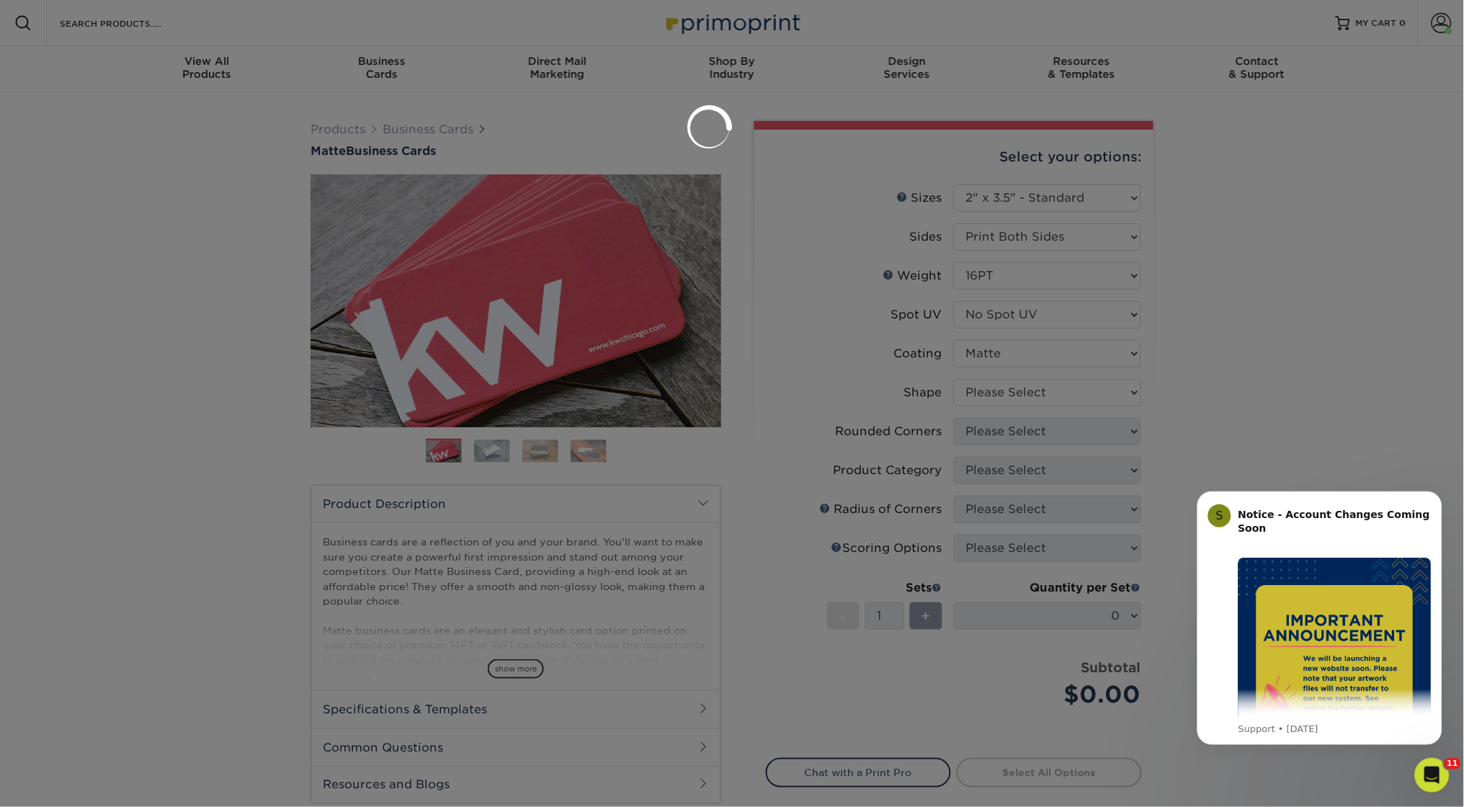
click at [983, 396] on div at bounding box center [732, 403] width 1464 height 807
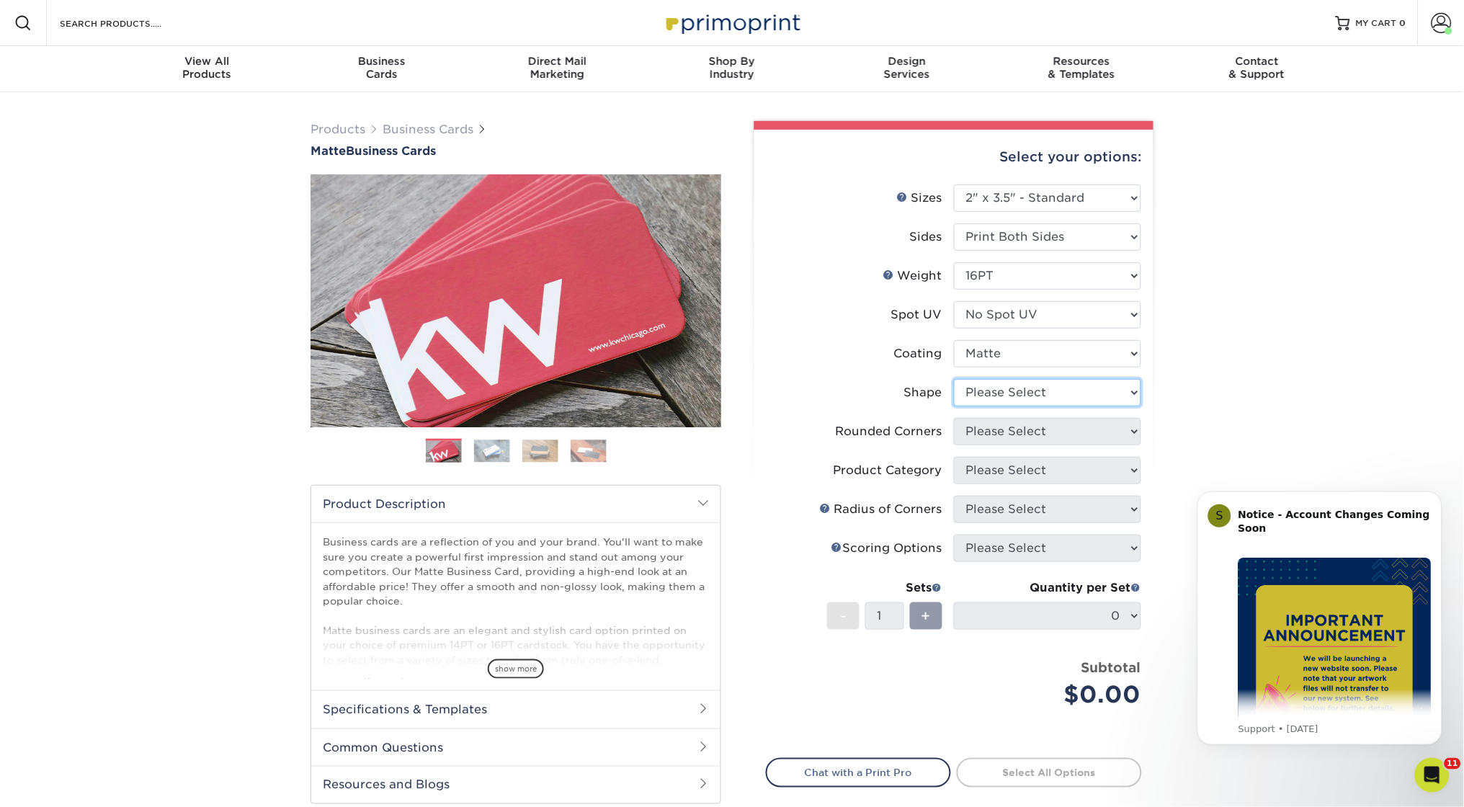
select select "standard"
select select "0"
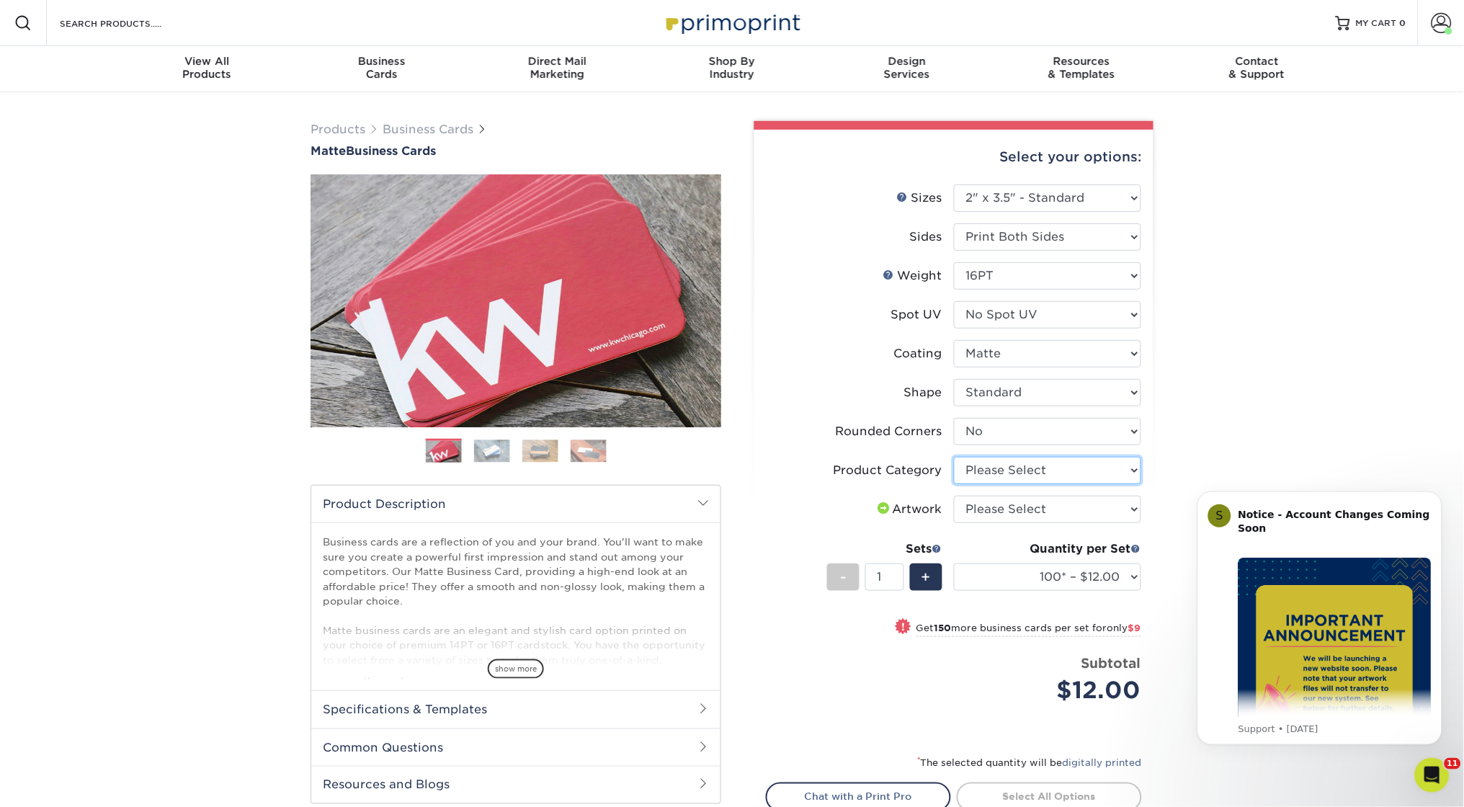
select select "3b5148f1-0588-4f88-a218-97bcfdce65c1"
select select "upload"
select select "1000 – $53.00"
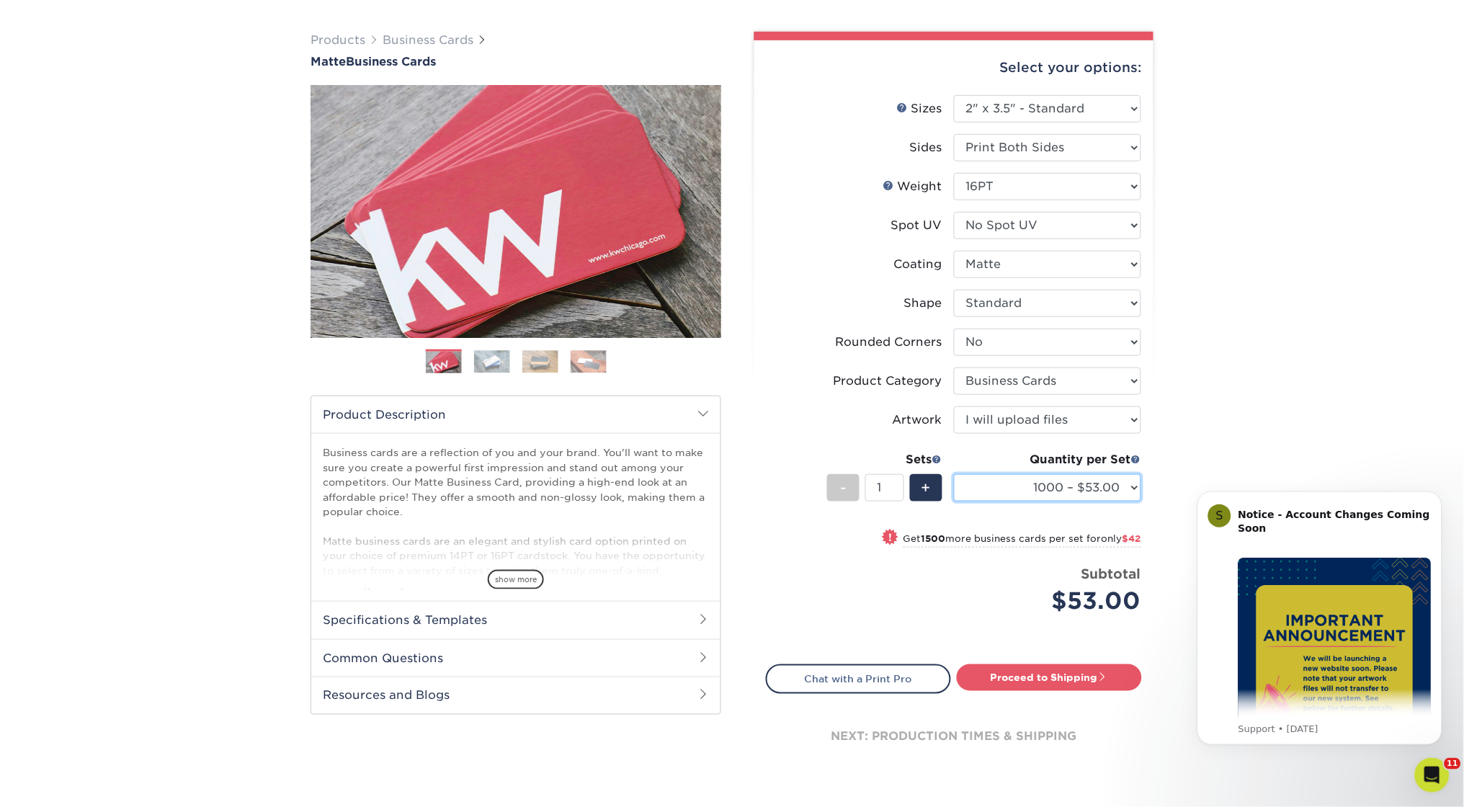
scroll to position [101, 0]
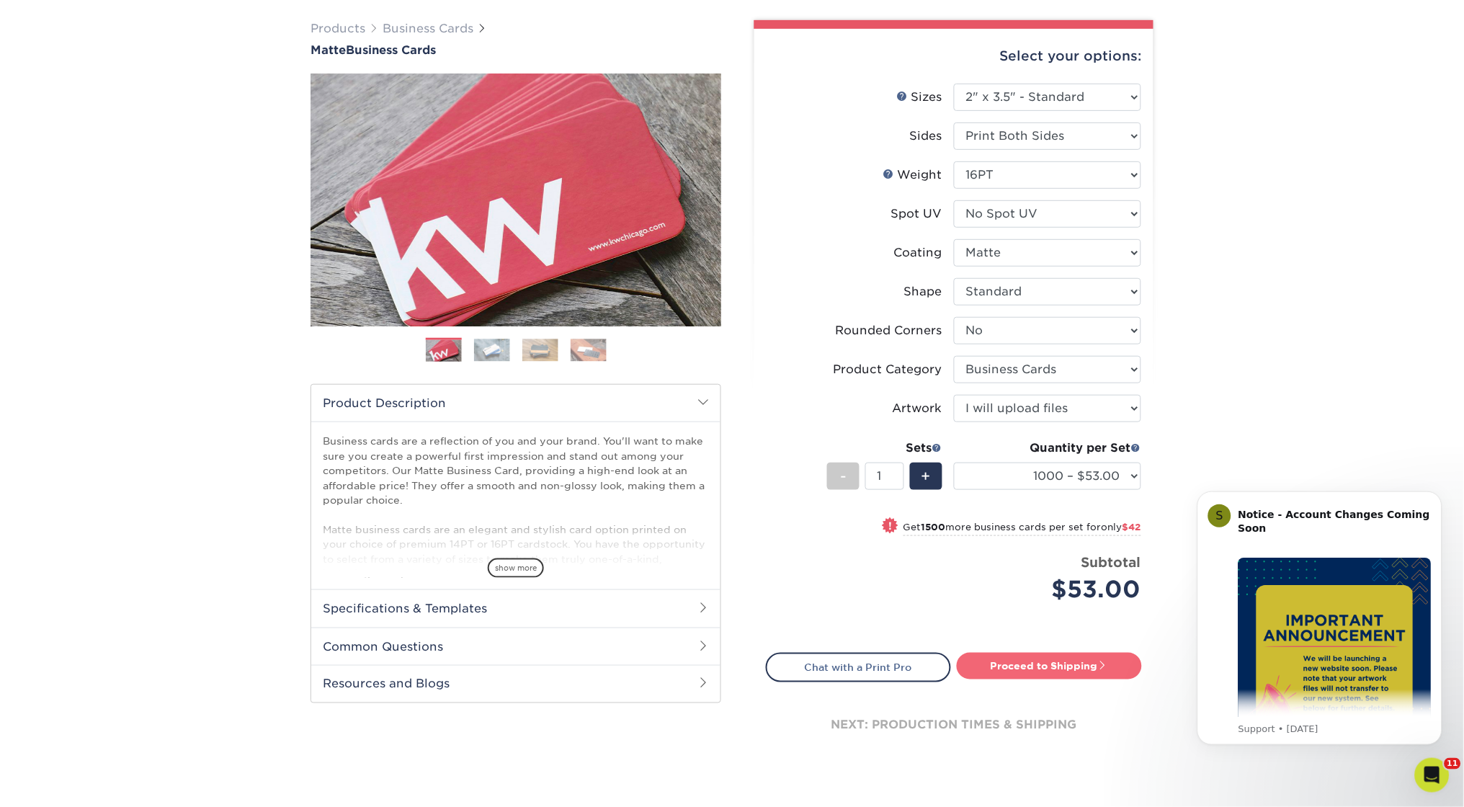
click at [1040, 657] on link "Proceed to Shipping" at bounding box center [1049, 666] width 185 height 26
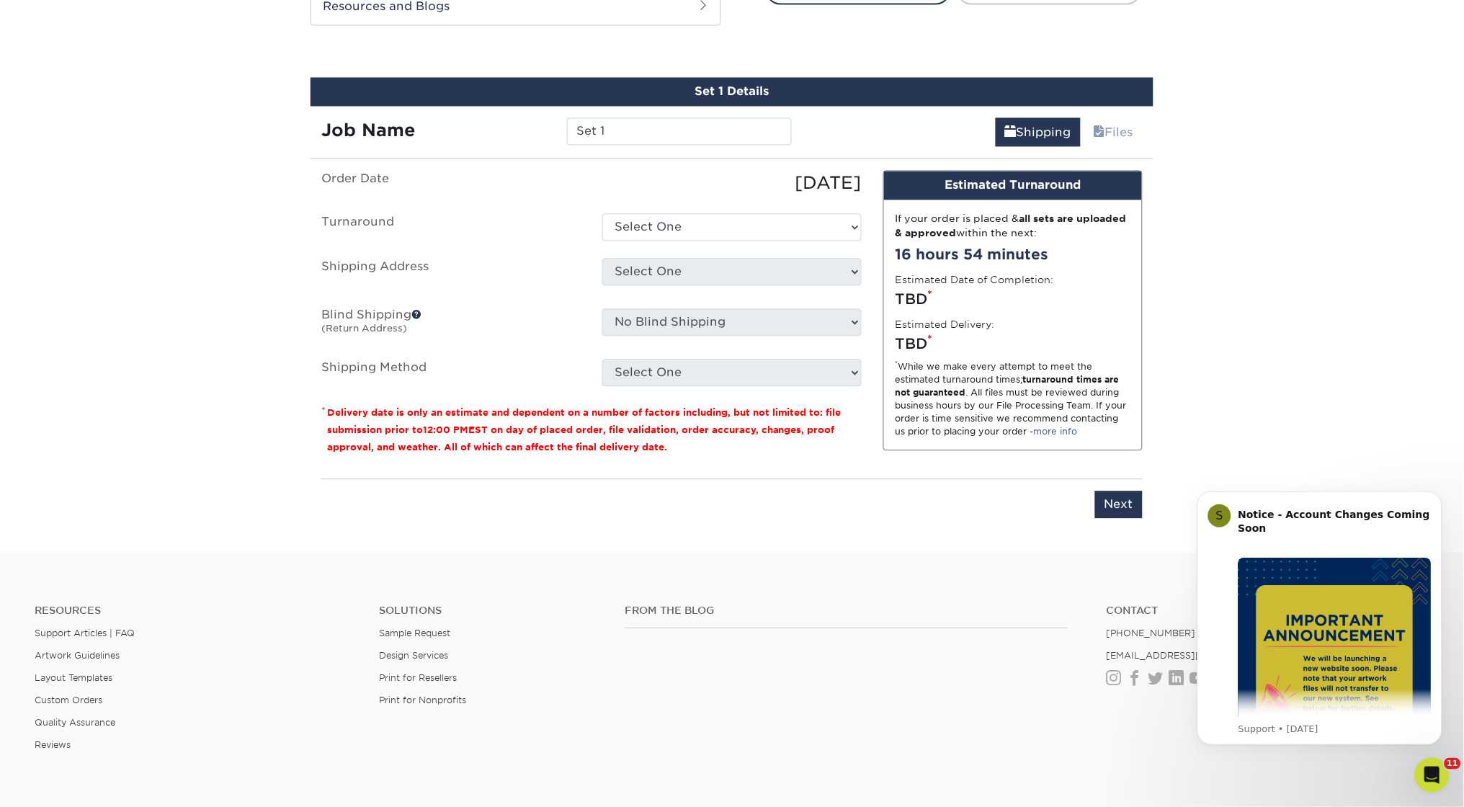
scroll to position [787, 0]
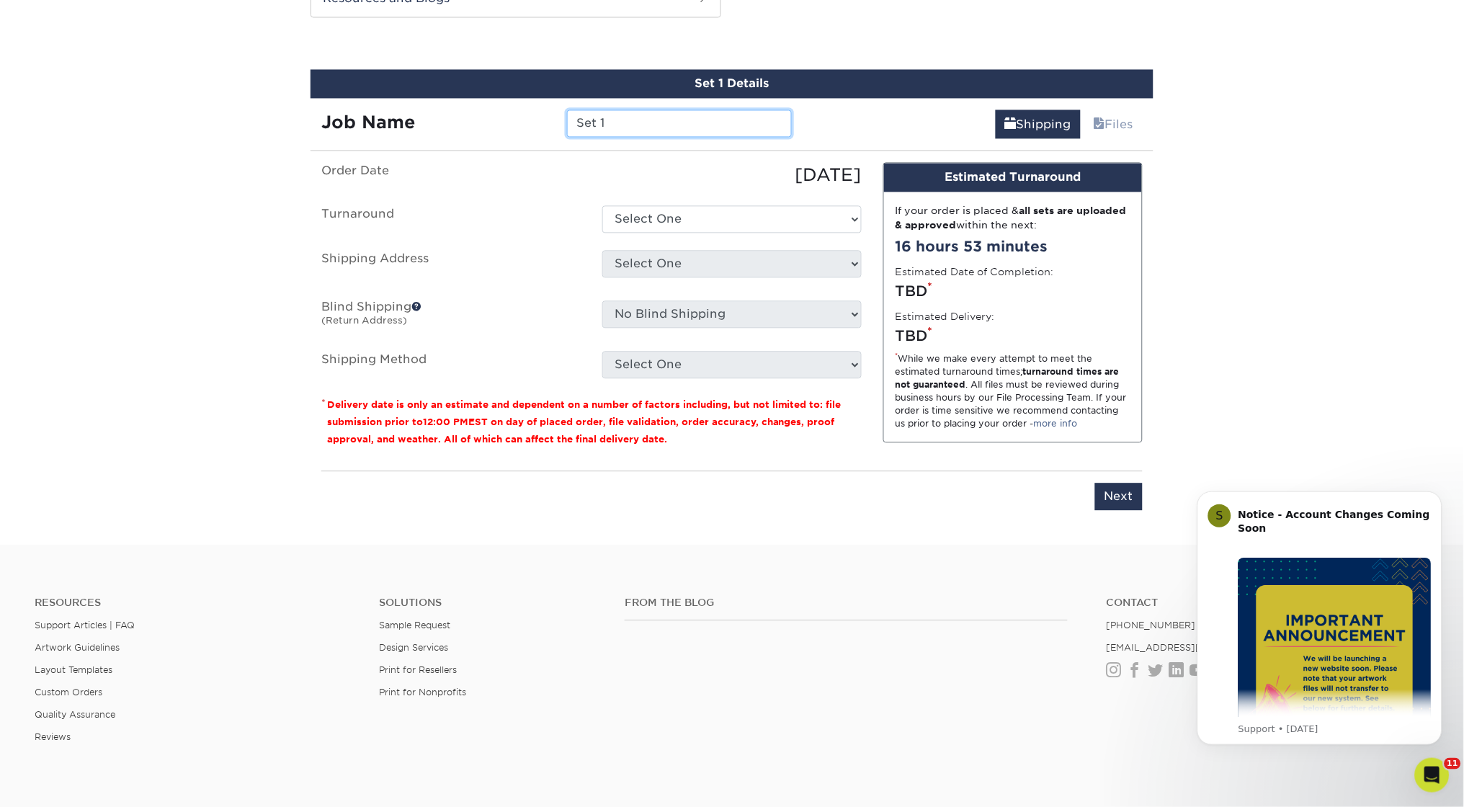
click at [597, 115] on input "Set 1" at bounding box center [679, 123] width 224 height 27
type input "[PERSON_NAME] Business Cards"
select select "2167d3a5-02fc-4384-86ce-e339e30b5e03"
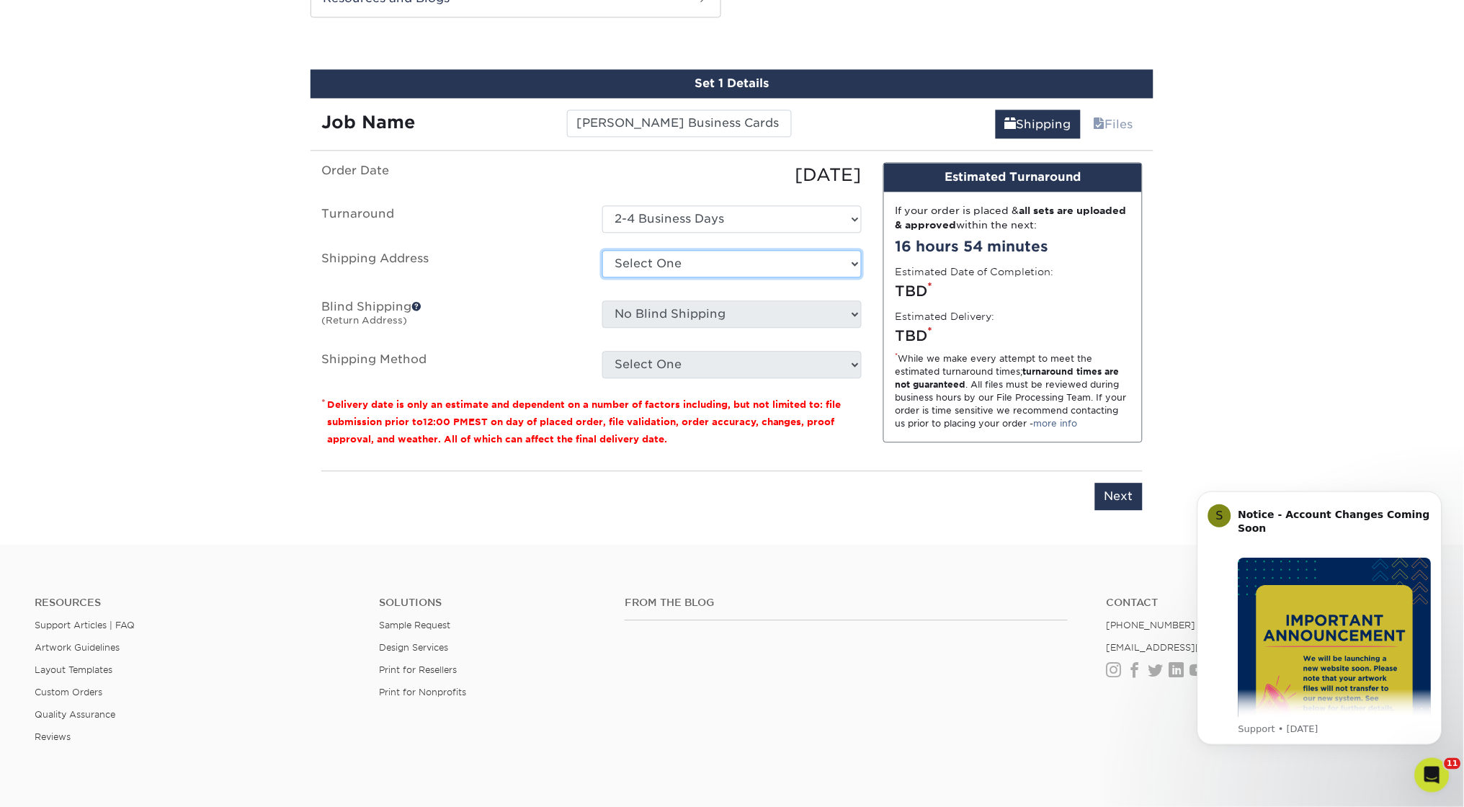
select select "71251"
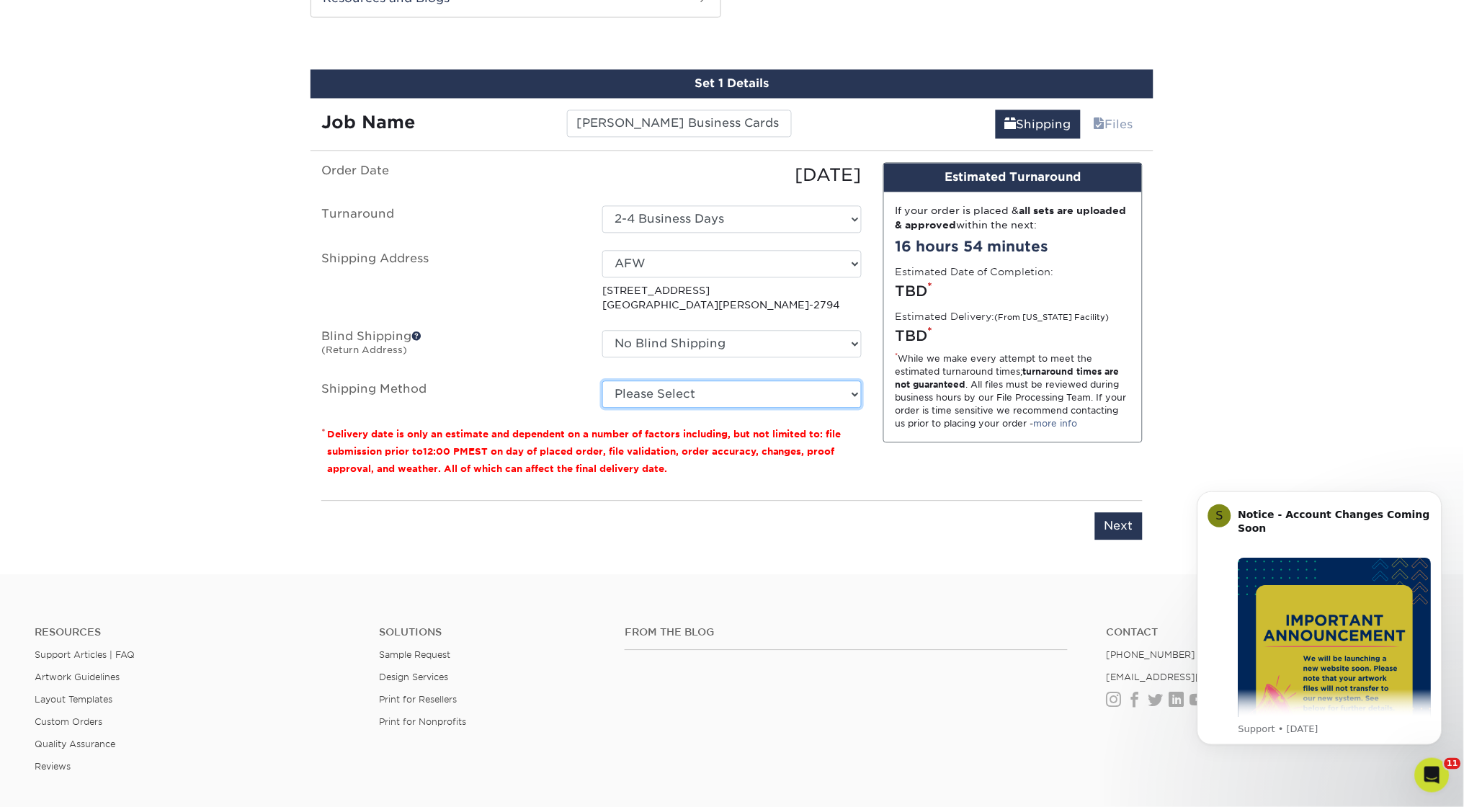
select select "03"
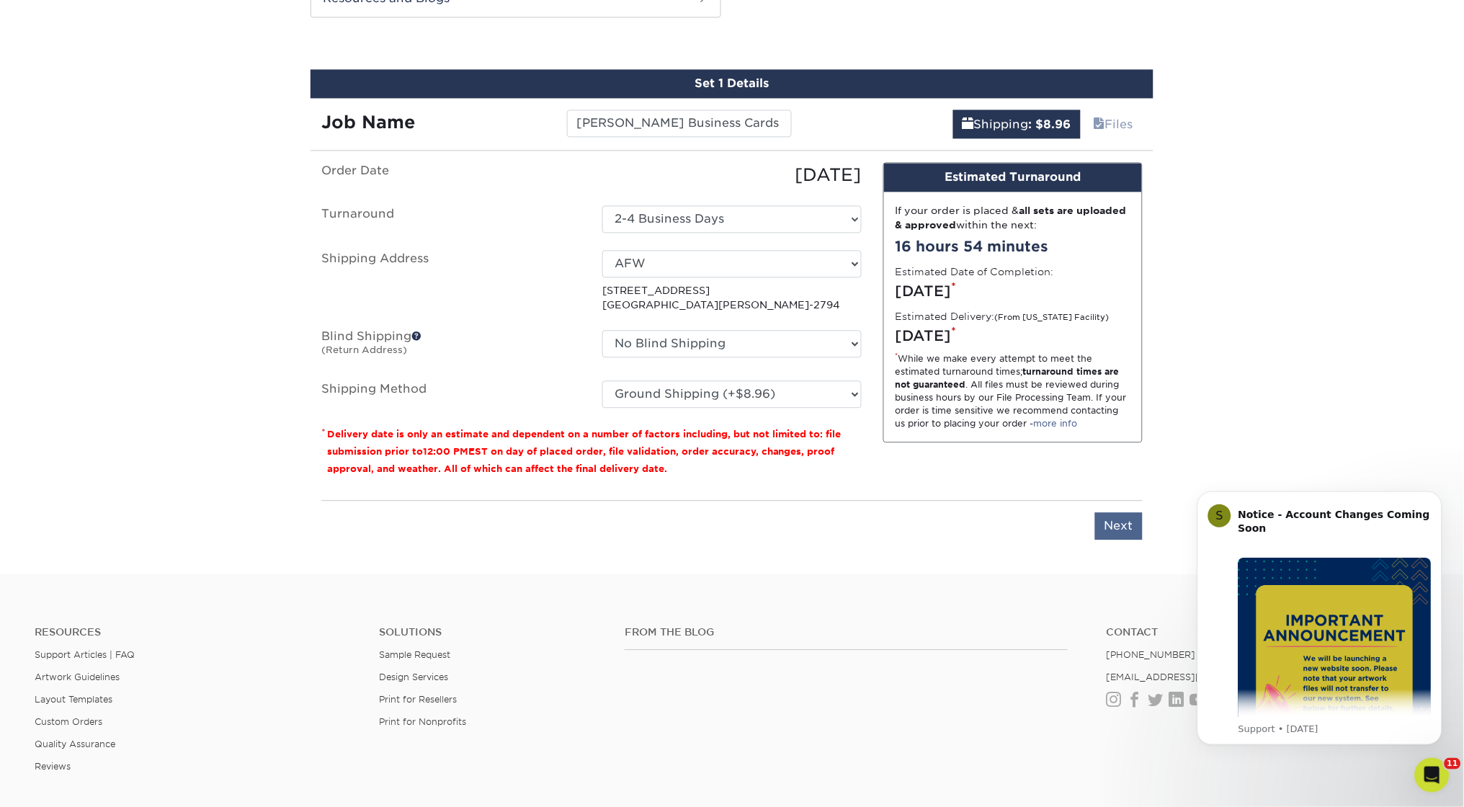
click at [1116, 524] on input "Next" at bounding box center [1119, 525] width 48 height 27
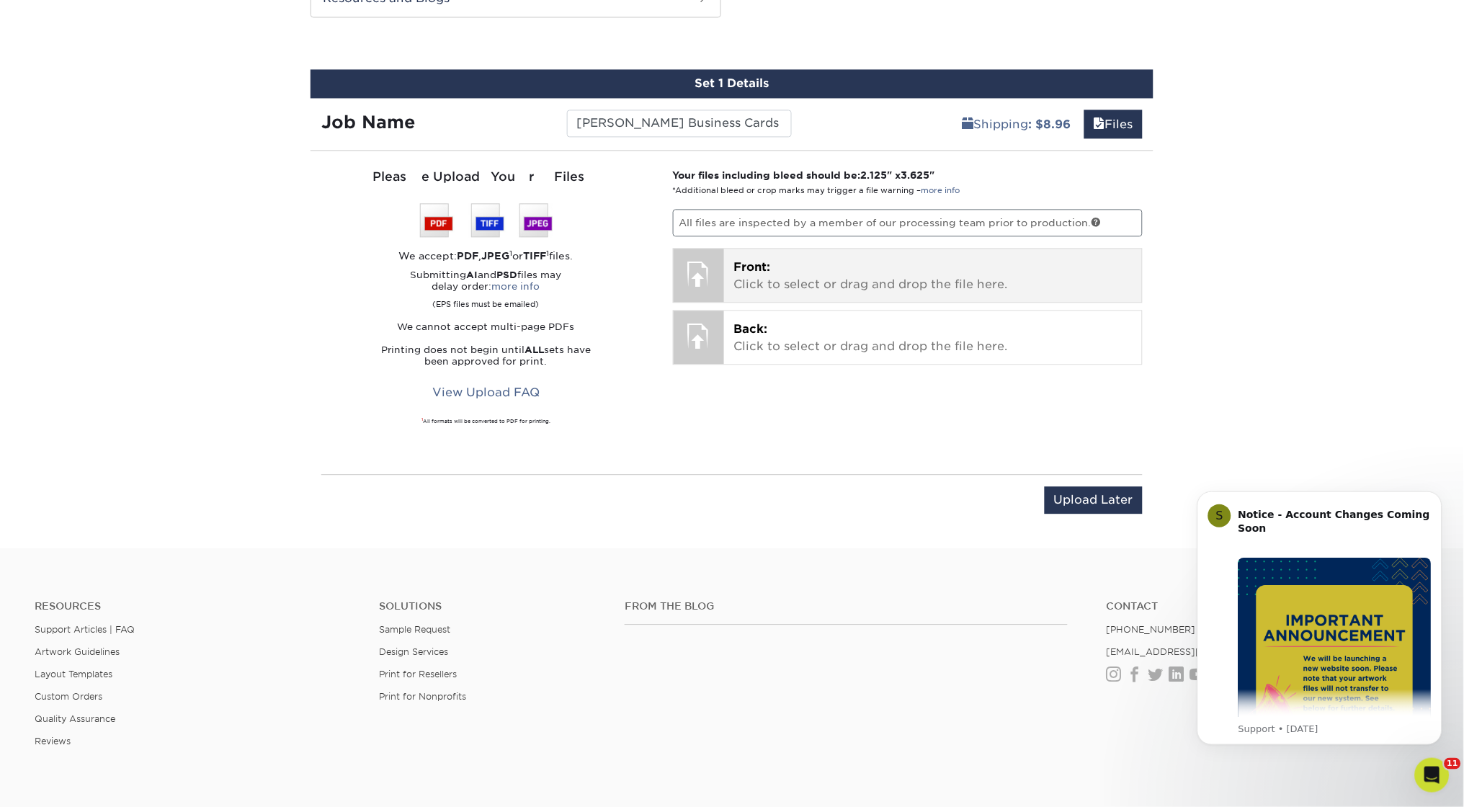
click at [756, 275] on p "Front: Click to select or drag and drop the file here." at bounding box center [933, 276] width 398 height 35
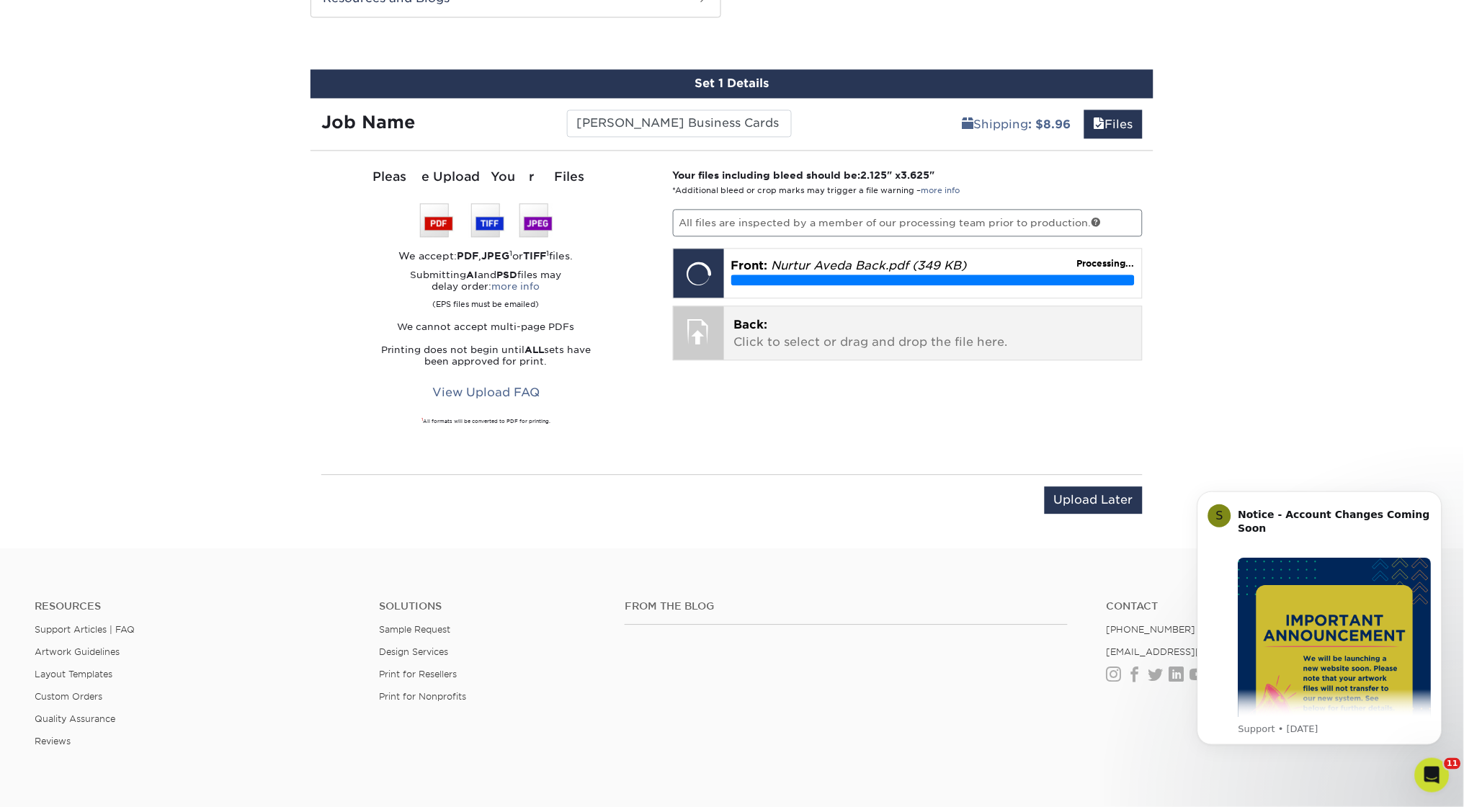
click at [760, 316] on p "Back: Click to select or drag and drop the file here." at bounding box center [933, 333] width 398 height 35
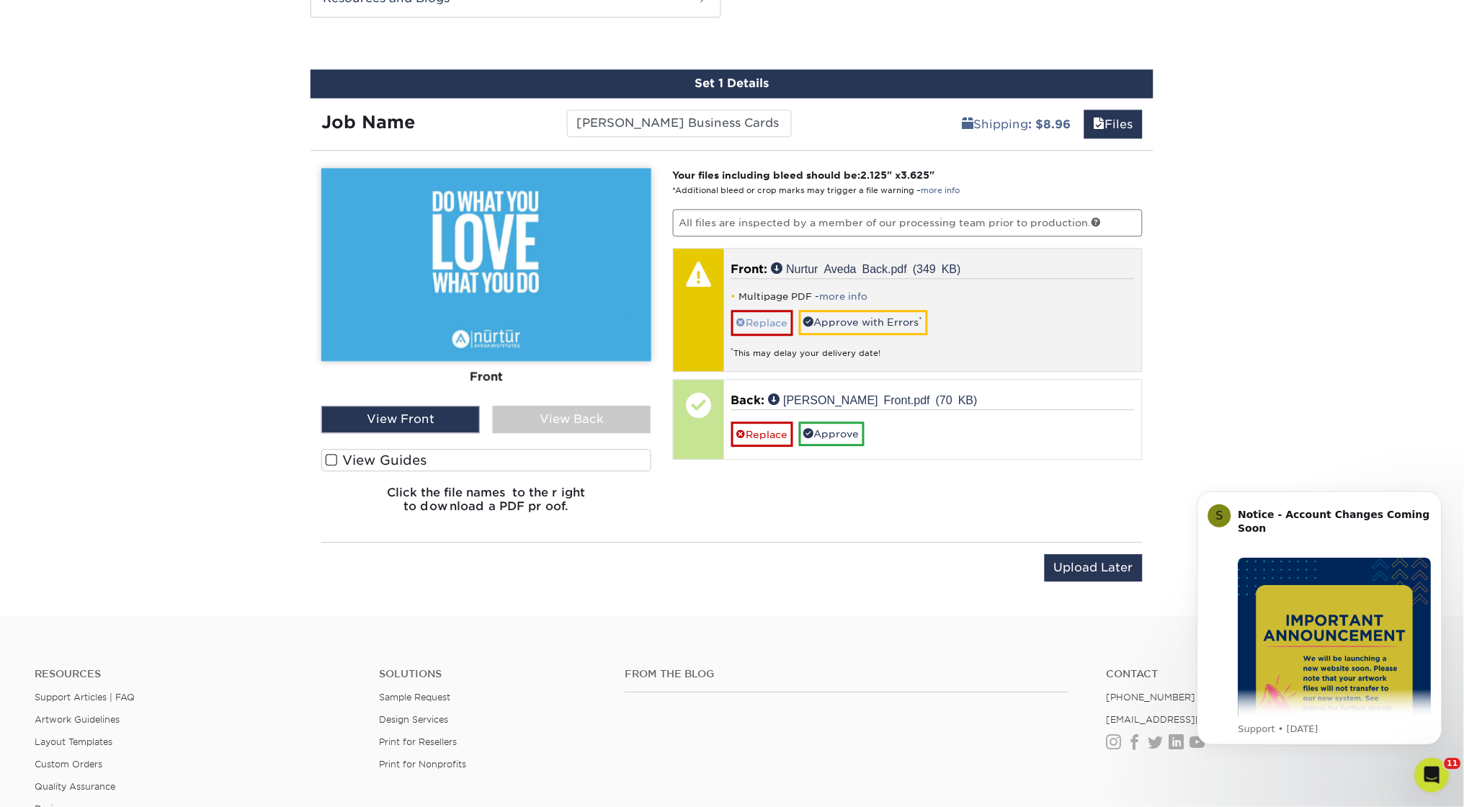
click at [762, 314] on link "Replace" at bounding box center [762, 322] width 62 height 25
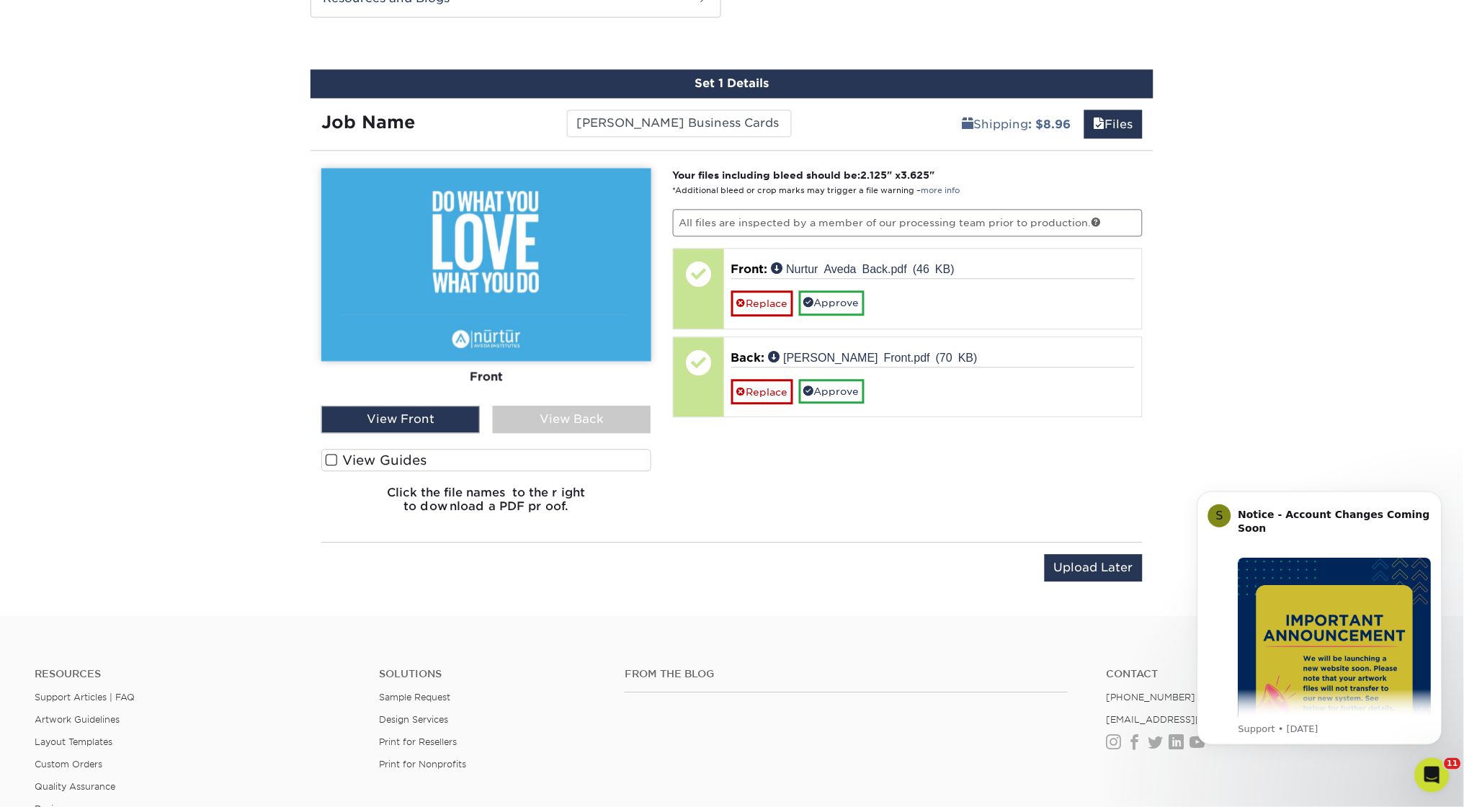
click at [561, 419] on div "View Back" at bounding box center [572, 419] width 158 height 27
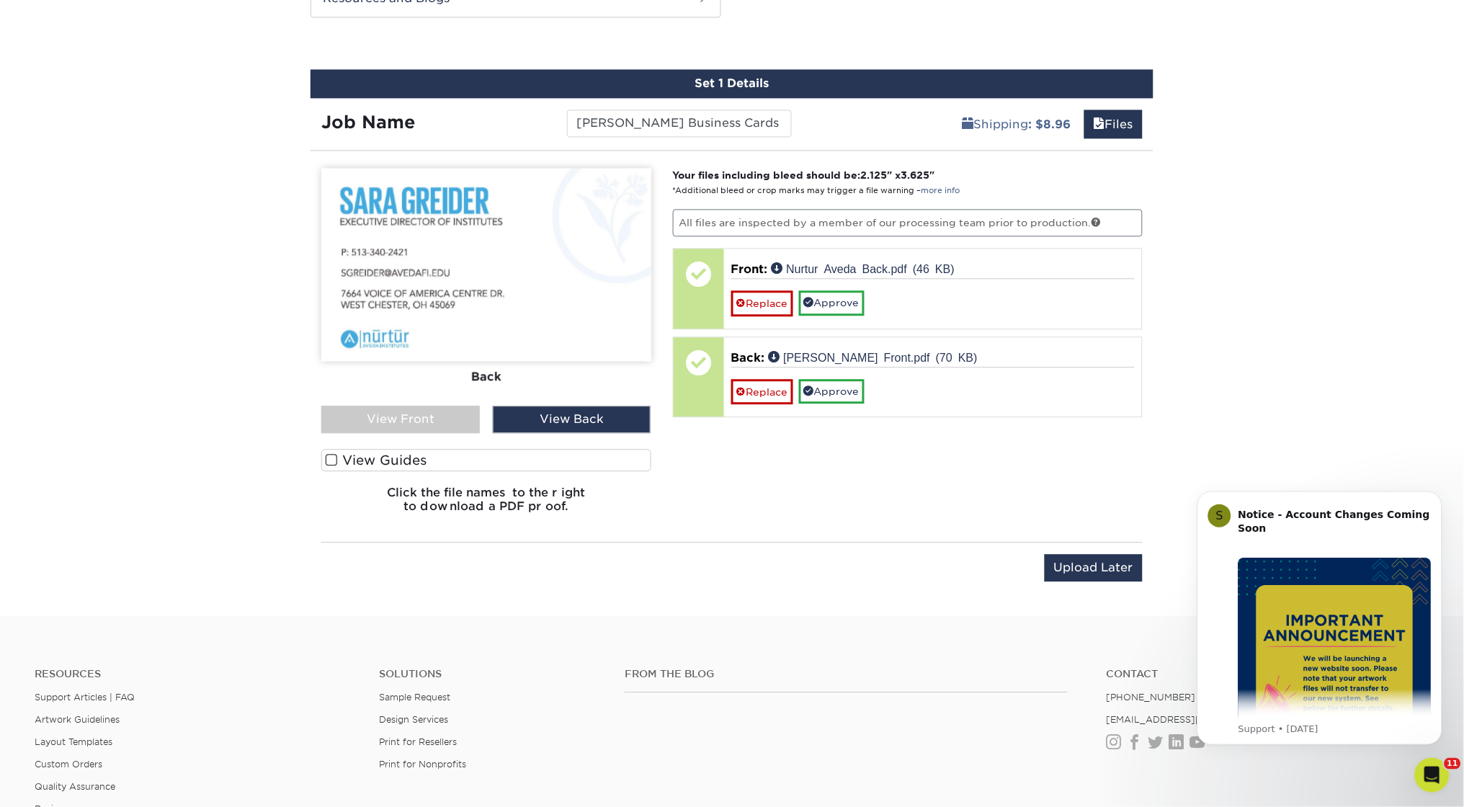
click at [406, 416] on div "View Front" at bounding box center [400, 419] width 158 height 27
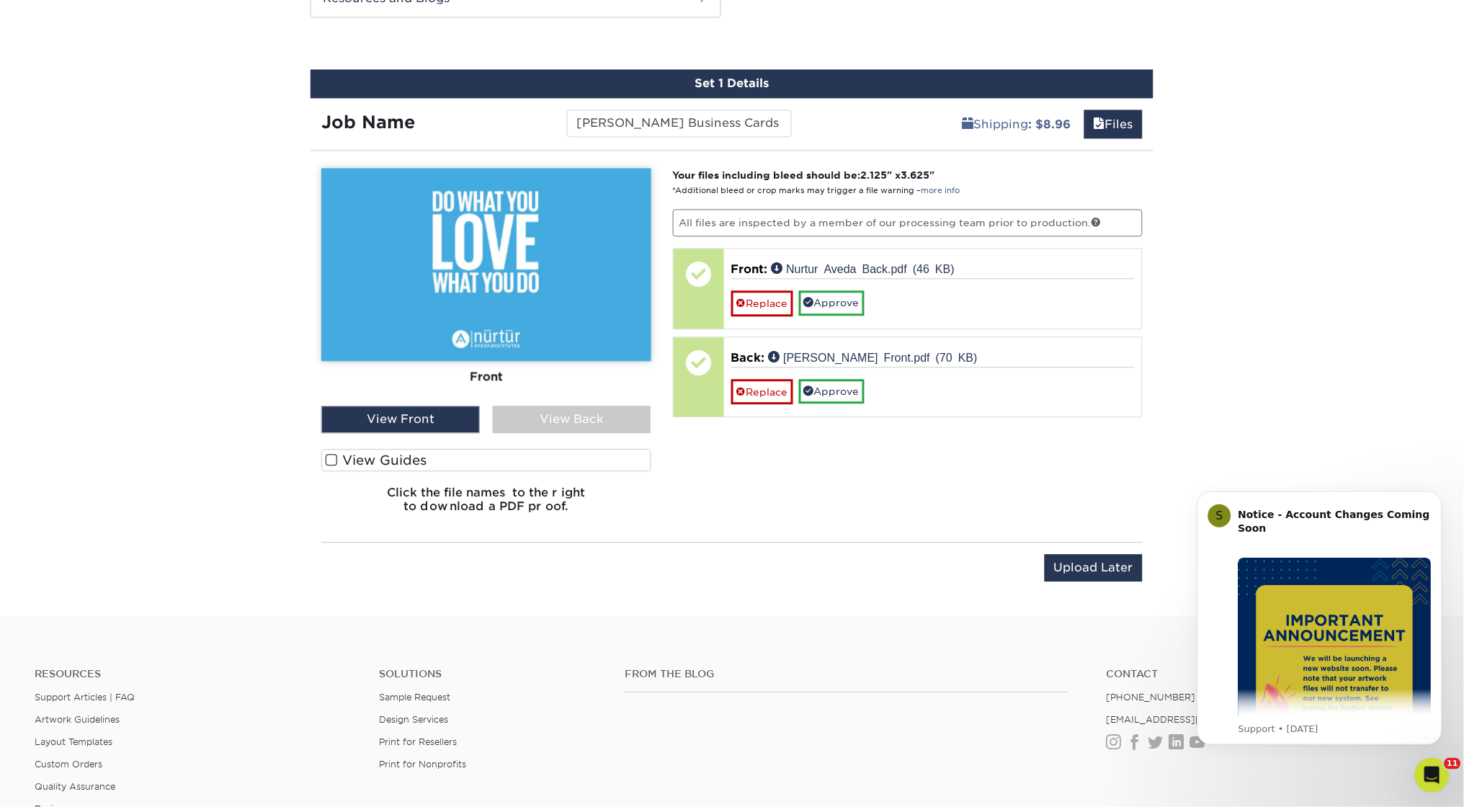
click at [537, 406] on div "View Back" at bounding box center [572, 419] width 158 height 27
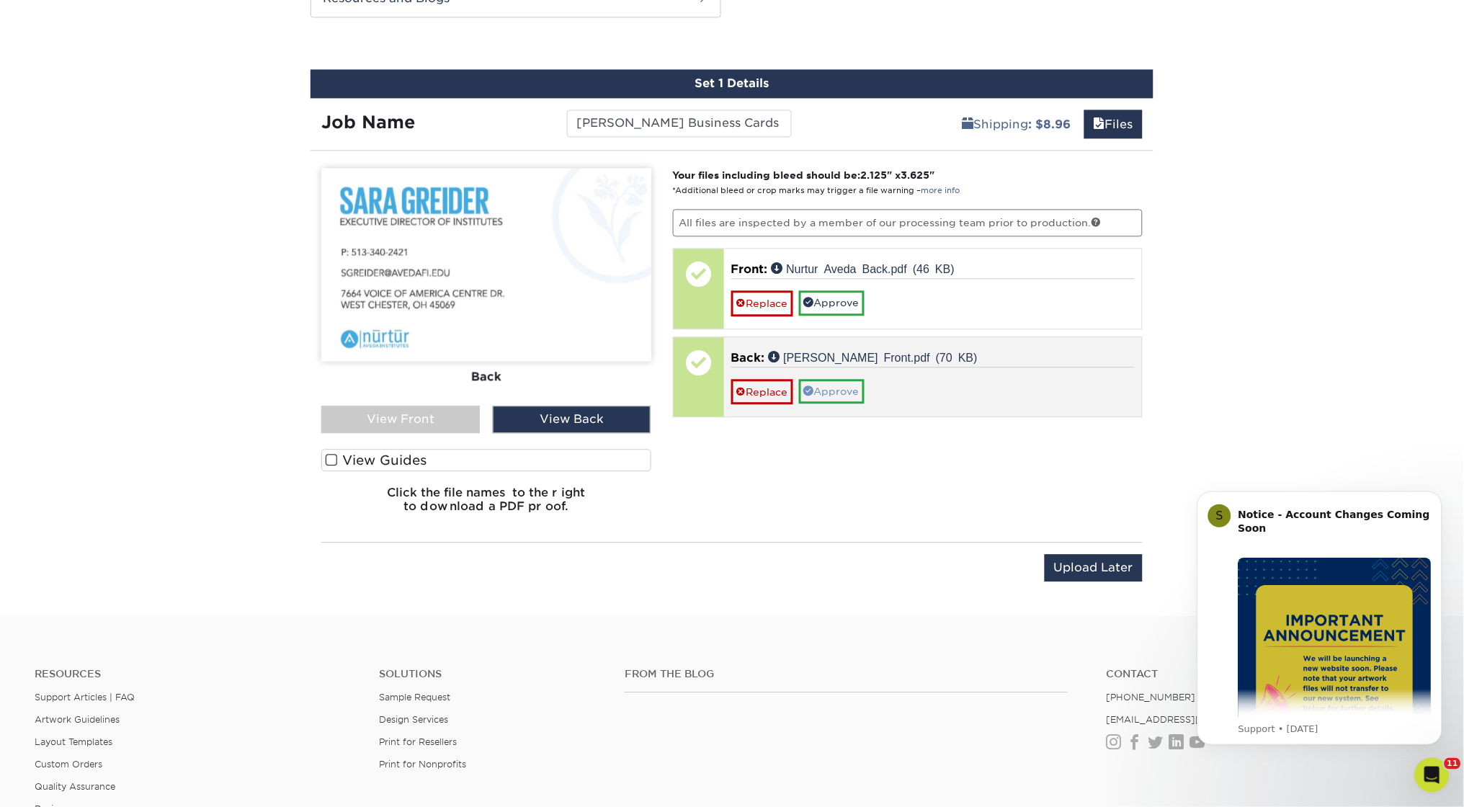
click at [835, 388] on link "Approve" at bounding box center [832, 391] width 66 height 24
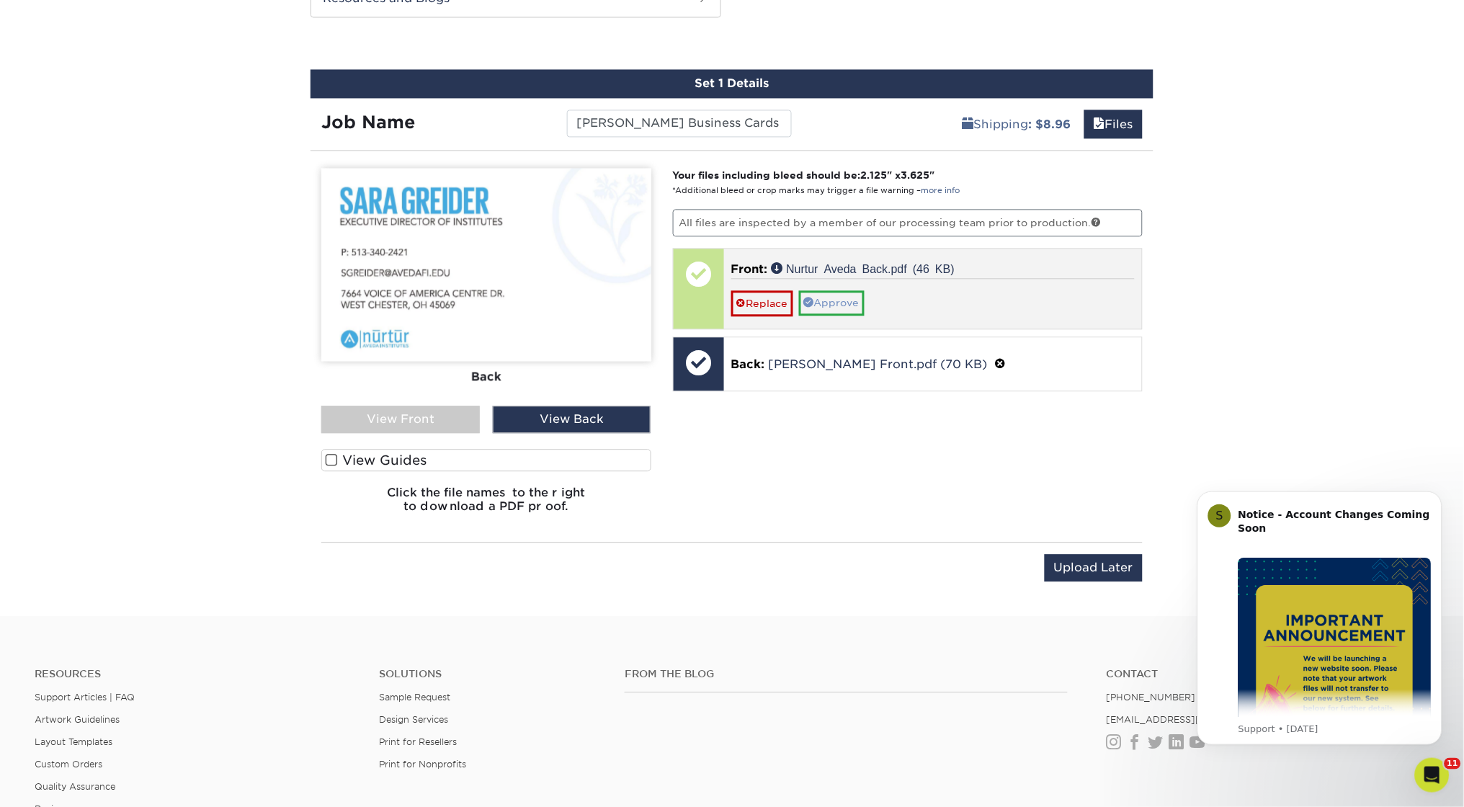
click at [844, 301] on link "Approve" at bounding box center [832, 302] width 66 height 24
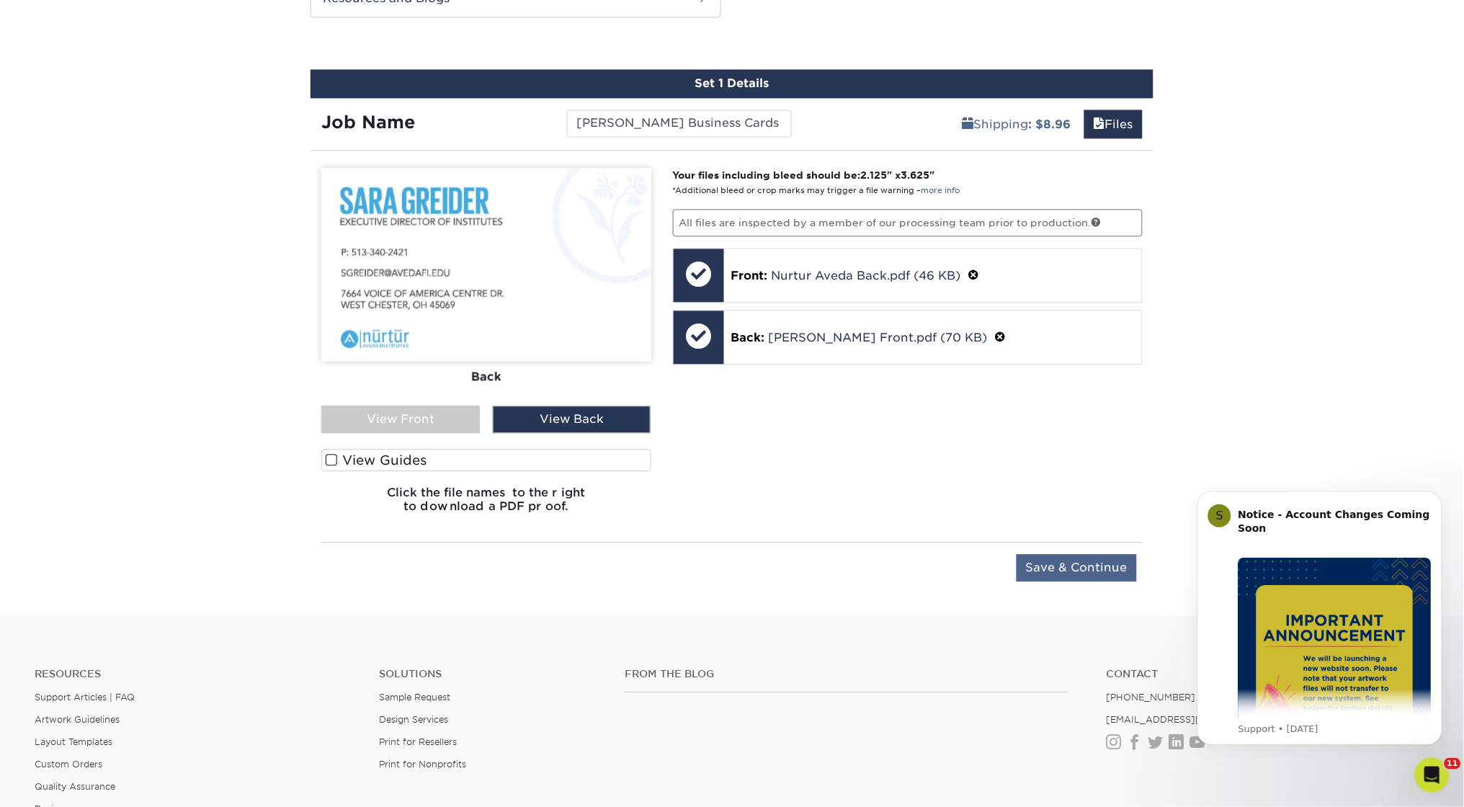
click at [1089, 566] on input "Save & Continue" at bounding box center [1077, 567] width 120 height 27
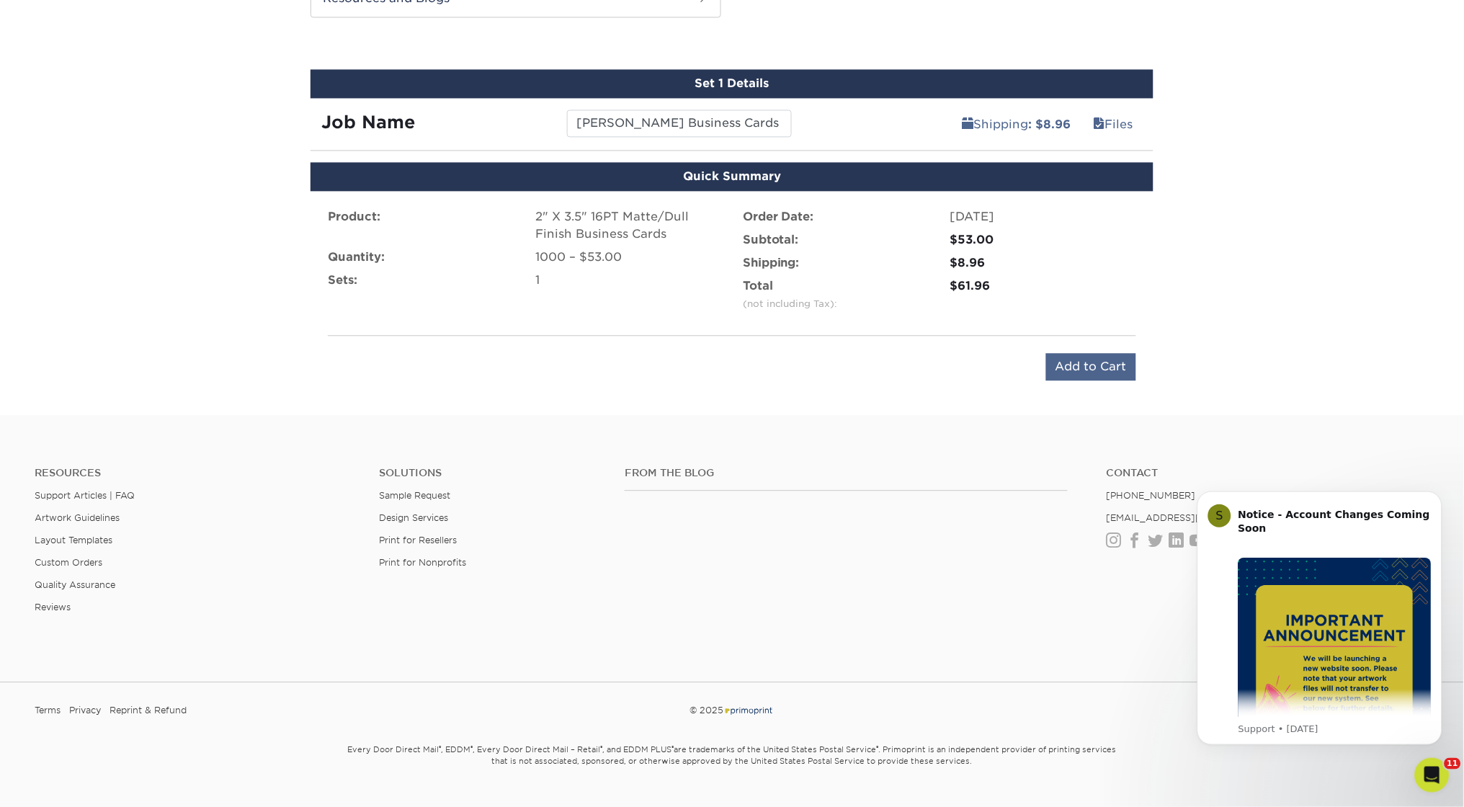
click at [1080, 365] on input "Add to Cart" at bounding box center [1091, 366] width 90 height 27
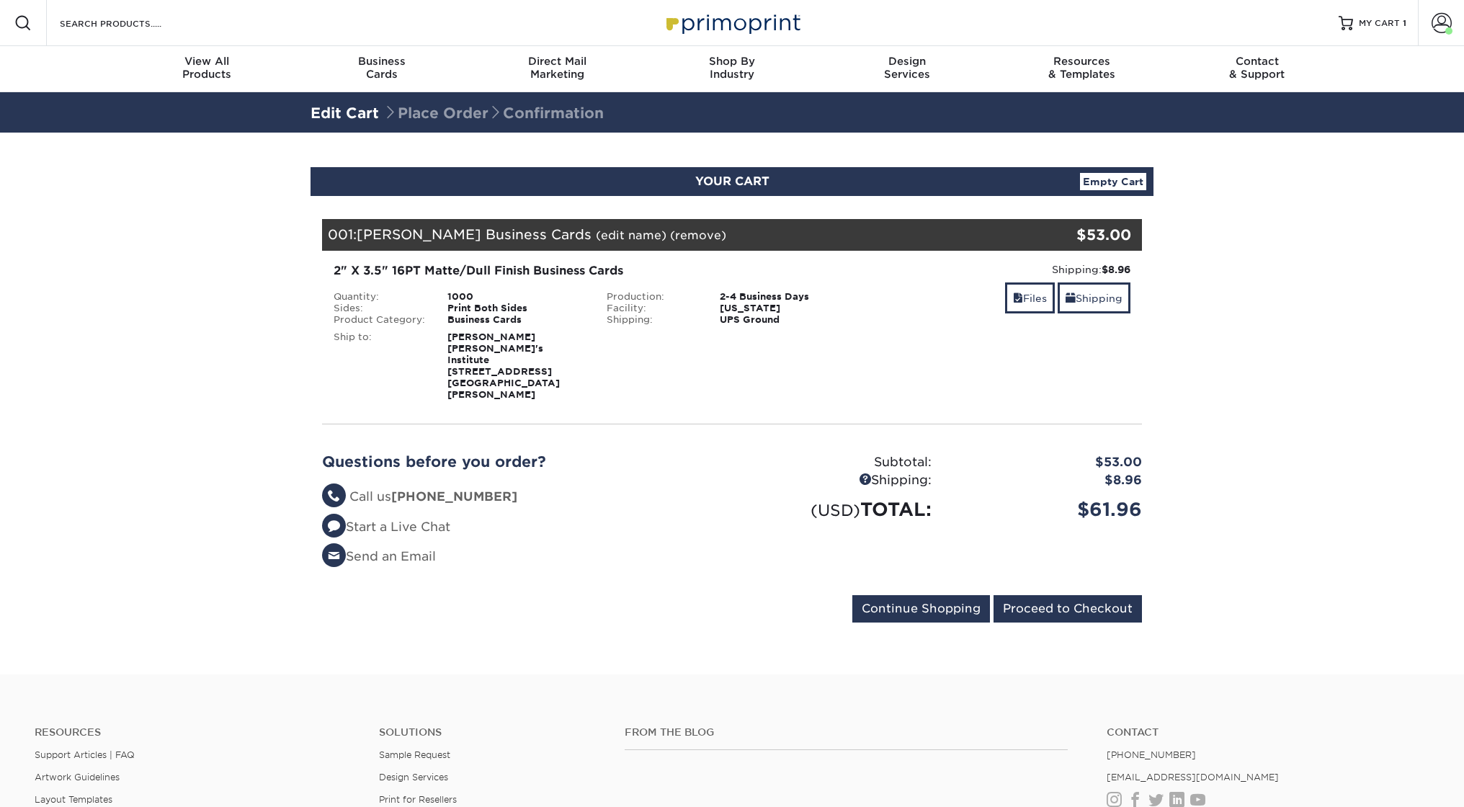
select select "71251"
click at [1094, 304] on link "Shipping" at bounding box center [1094, 297] width 73 height 31
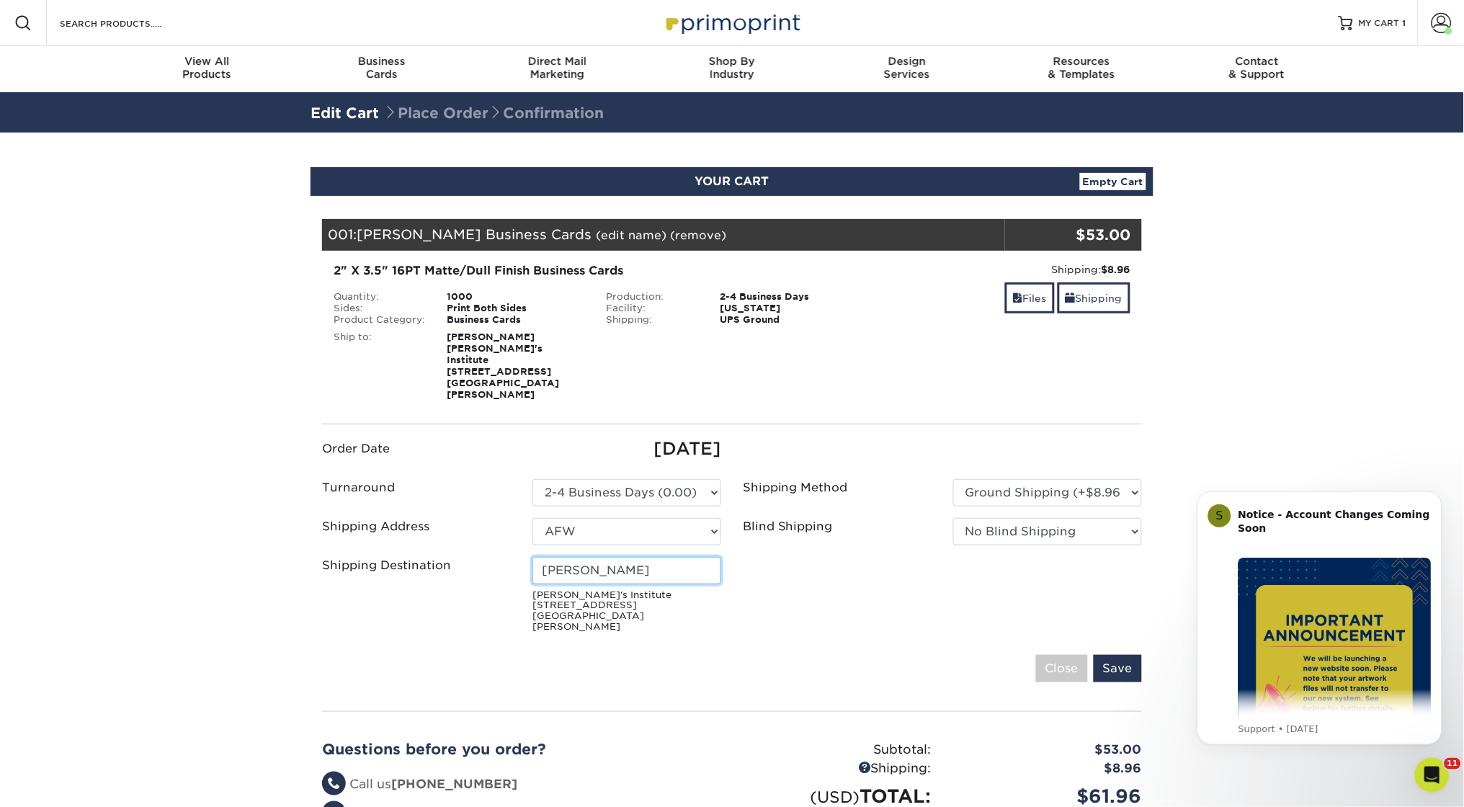
click at [577, 557] on input "Sarah Van Sickle" at bounding box center [626, 570] width 189 height 27
type input "[PERSON_NAME]"
click at [1107, 655] on input "Save" at bounding box center [1118, 668] width 48 height 27
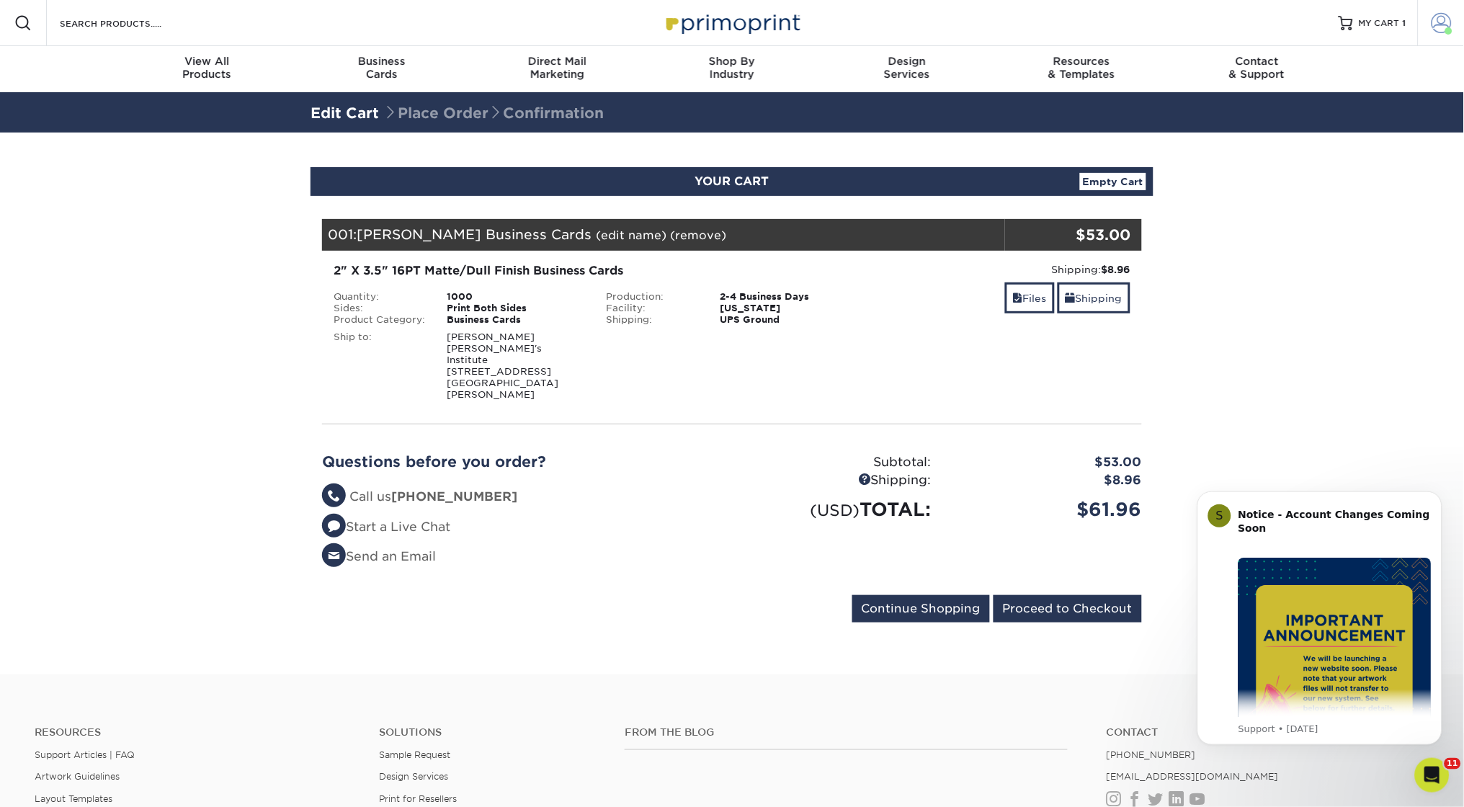
click at [1456, 32] on link "Account" at bounding box center [1441, 23] width 46 height 46
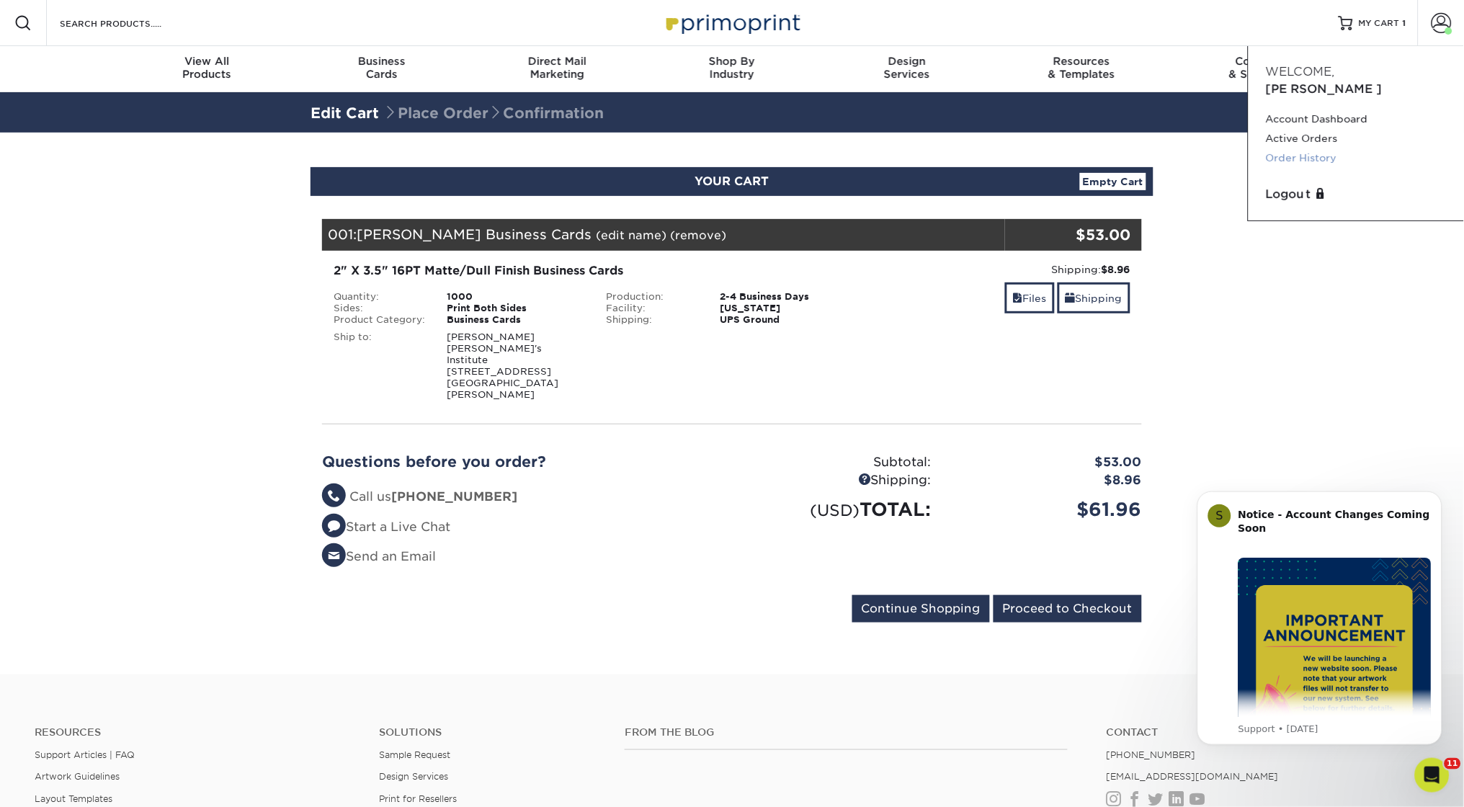
drag, startPoint x: 1290, startPoint y: 120, endPoint x: 1285, endPoint y: 146, distance: 25.7
click at [1285, 146] on div "Account Dashboard Active Orders Order History" at bounding box center [1356, 139] width 181 height 59
click at [1288, 148] on link "Order History" at bounding box center [1356, 157] width 181 height 19
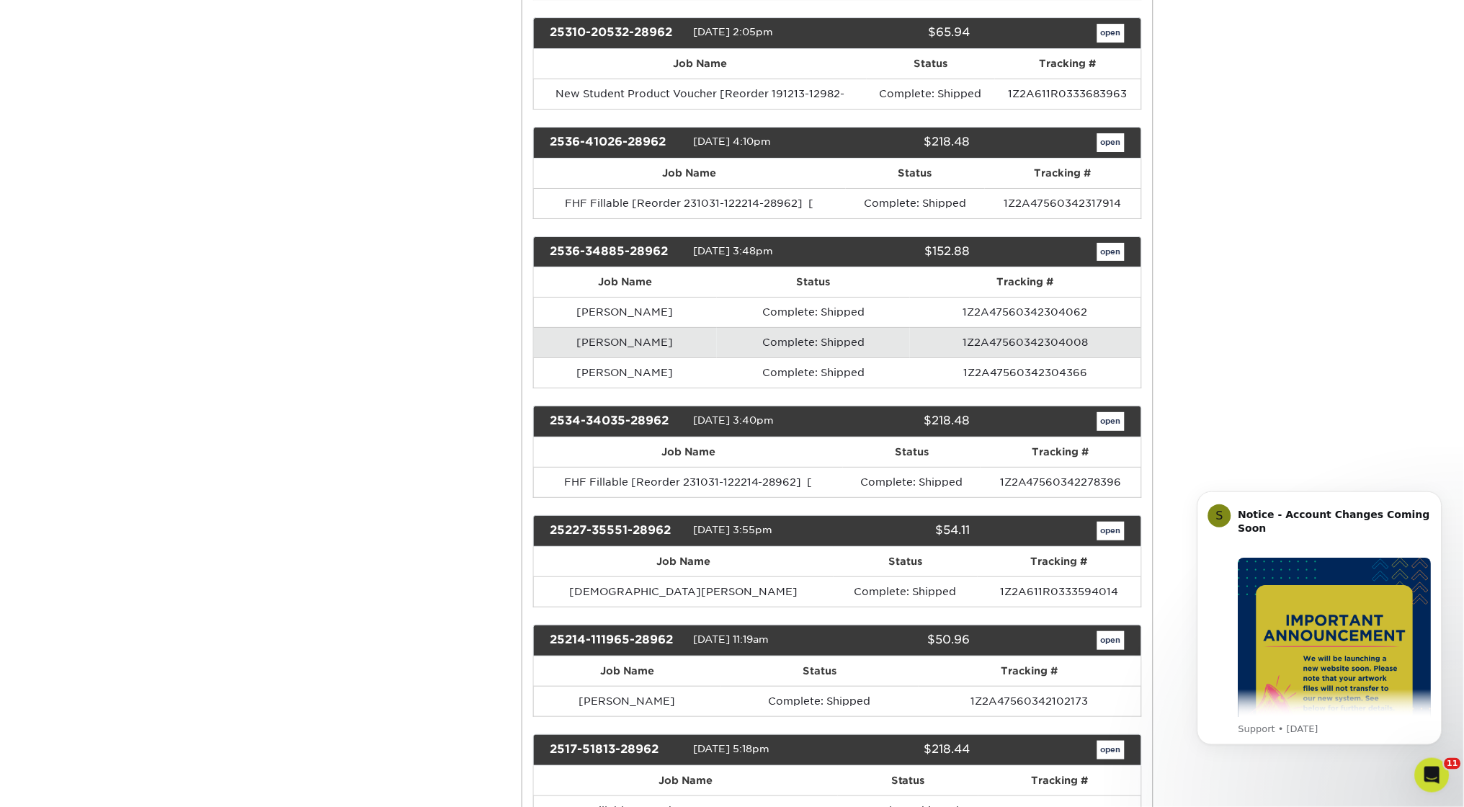
scroll to position [2955, 0]
click at [1104, 521] on link "open" at bounding box center [1110, 530] width 27 height 19
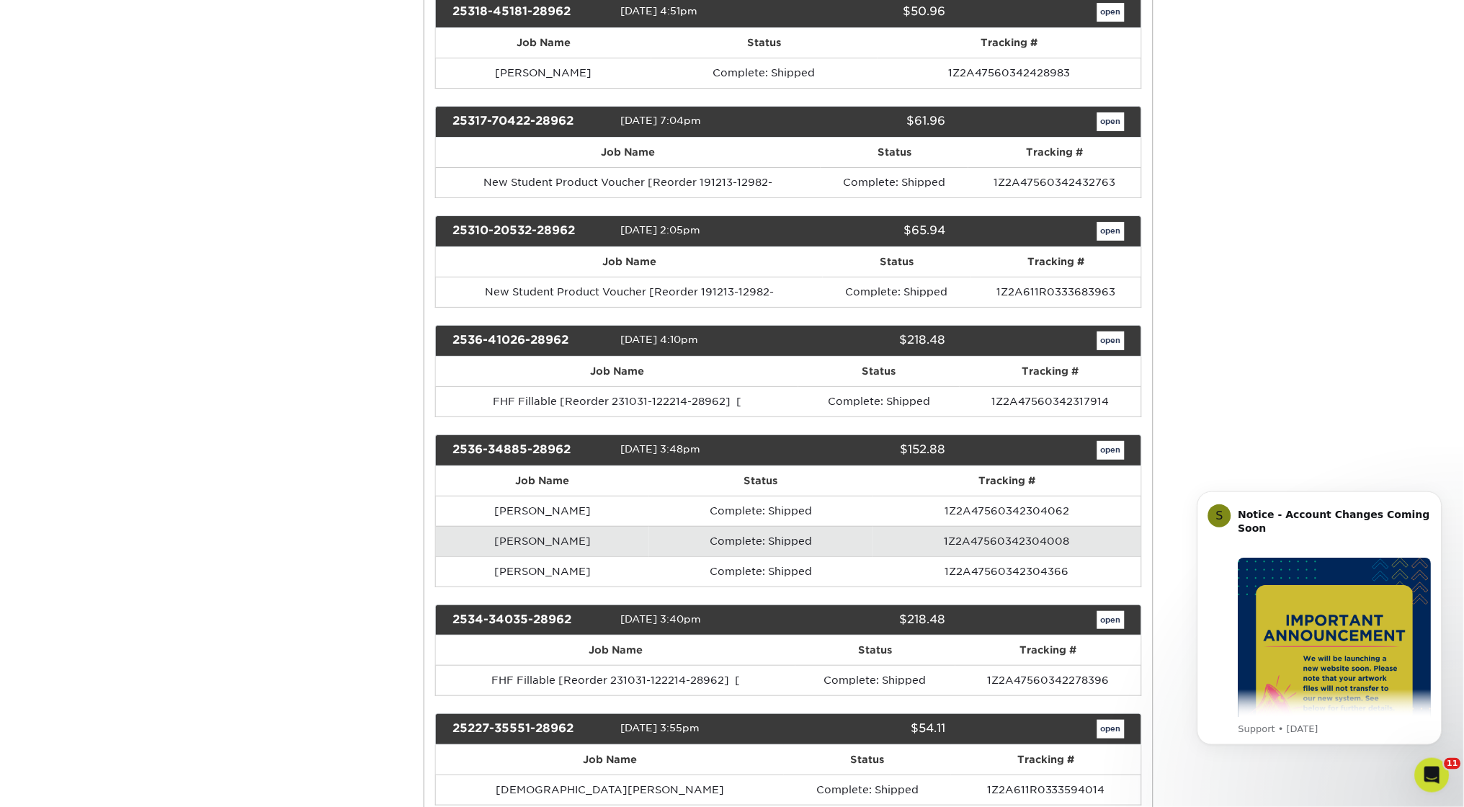
scroll to position [0, 0]
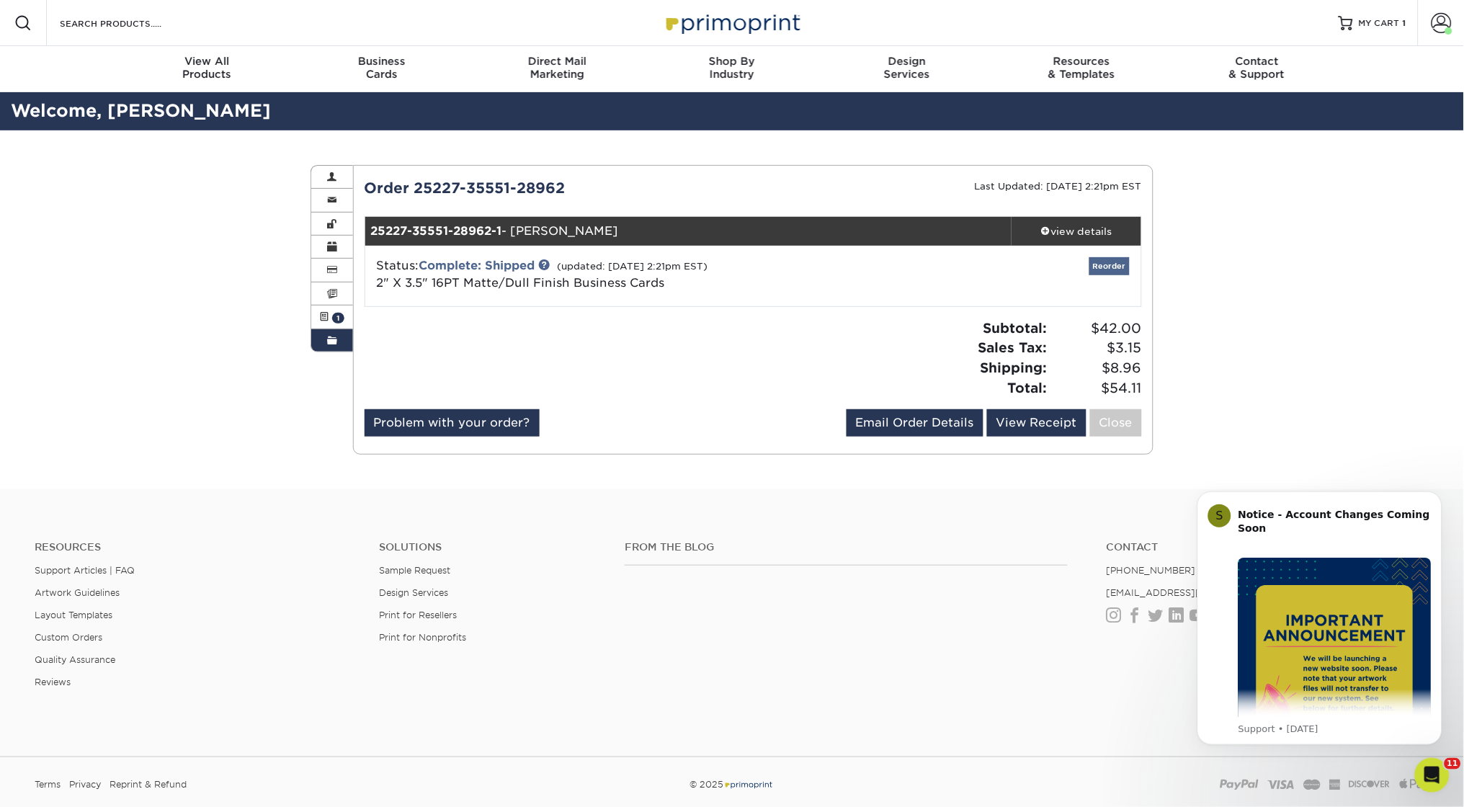
click at [1113, 267] on link "Reorder" at bounding box center [1109, 266] width 40 height 18
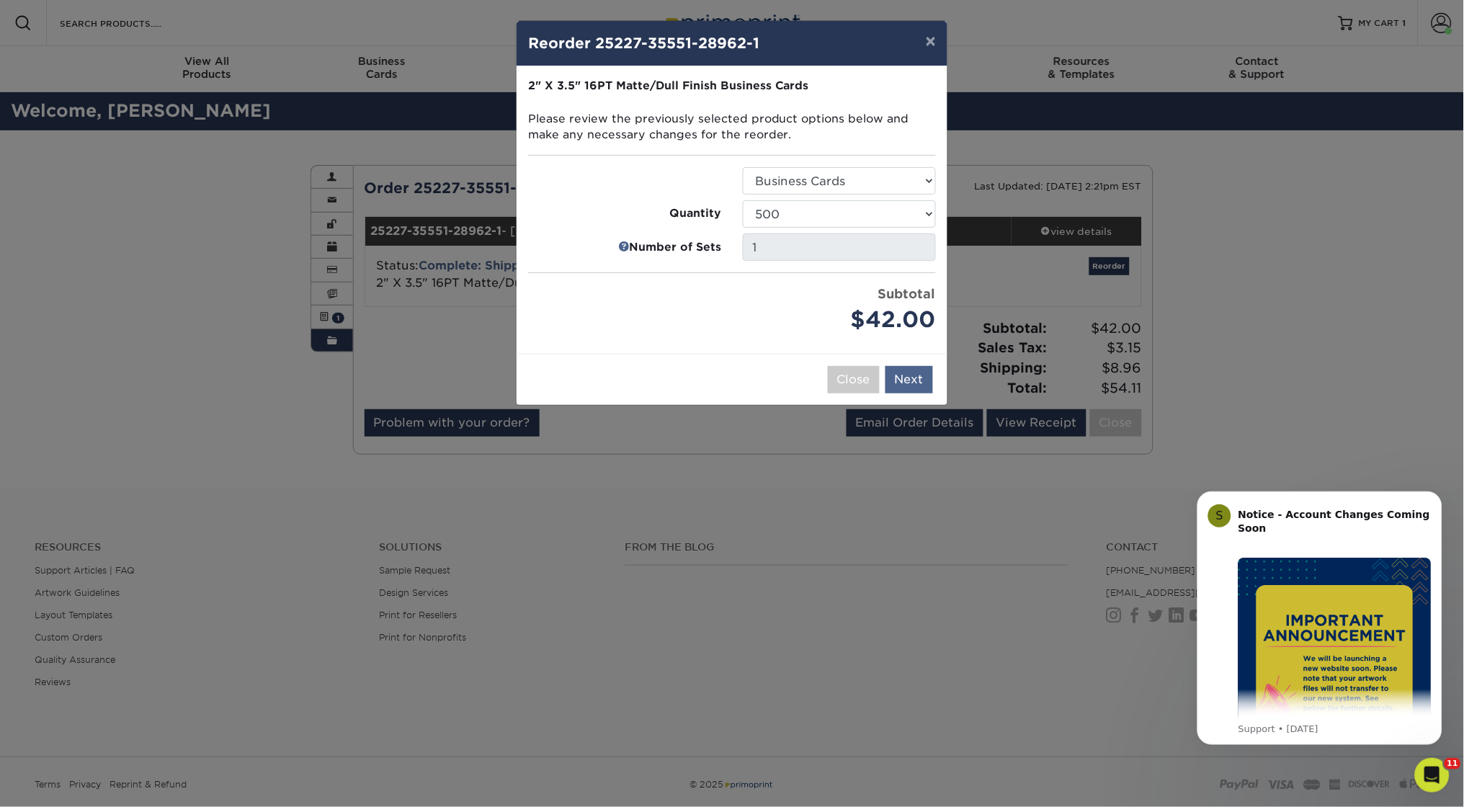
click at [910, 380] on button "Next" at bounding box center [909, 379] width 48 height 27
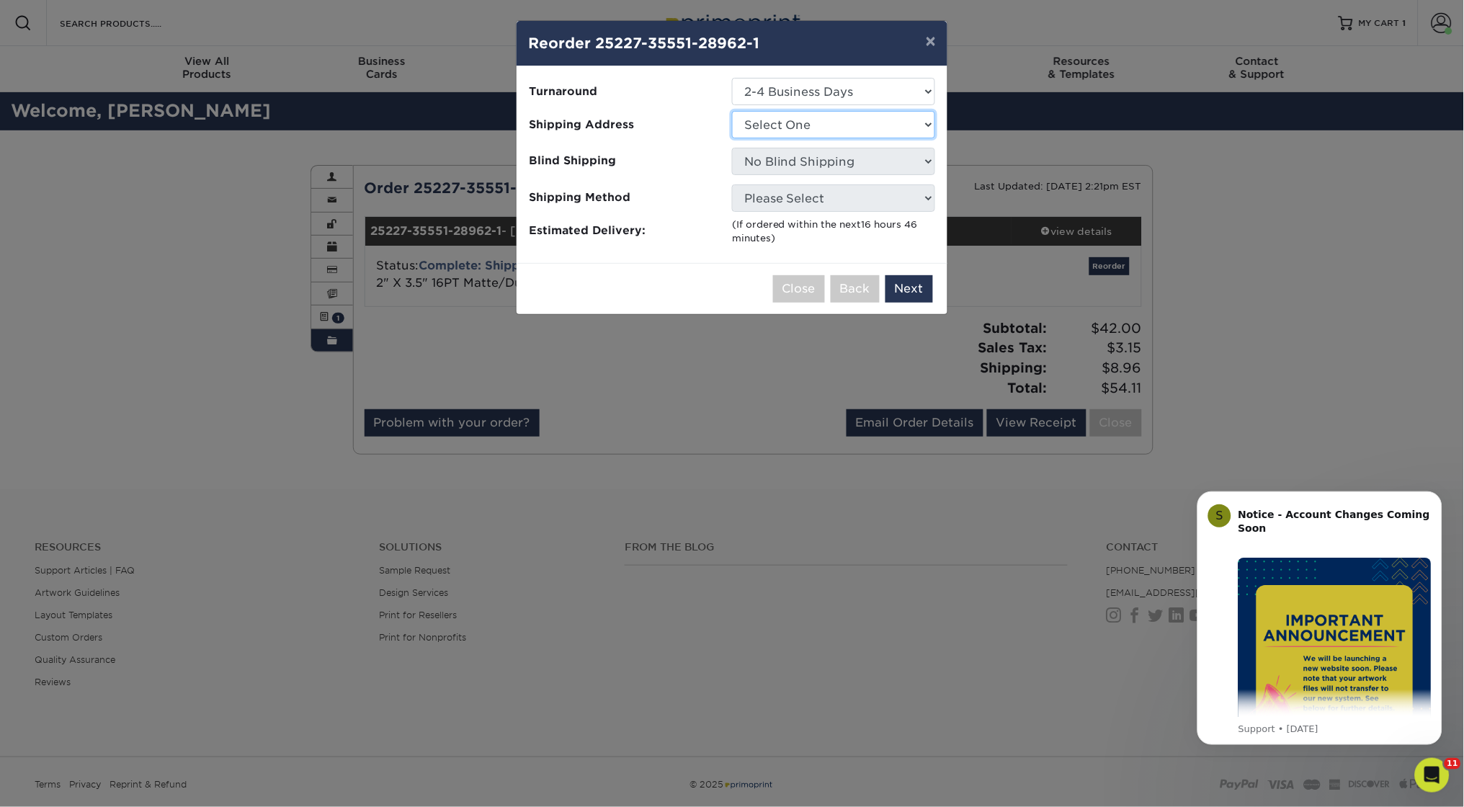
select select "65930"
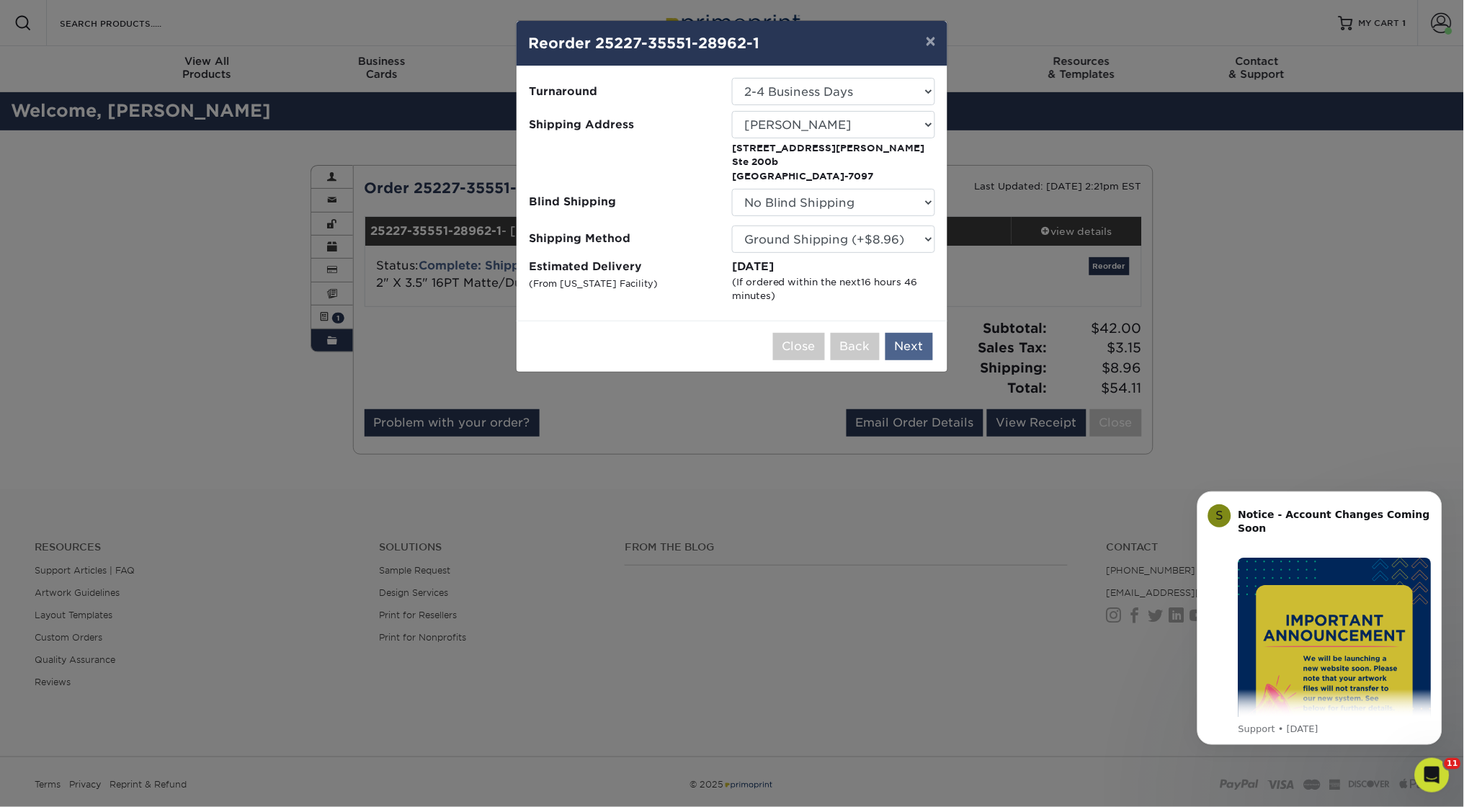
click at [909, 344] on button "Next" at bounding box center [909, 346] width 48 height 27
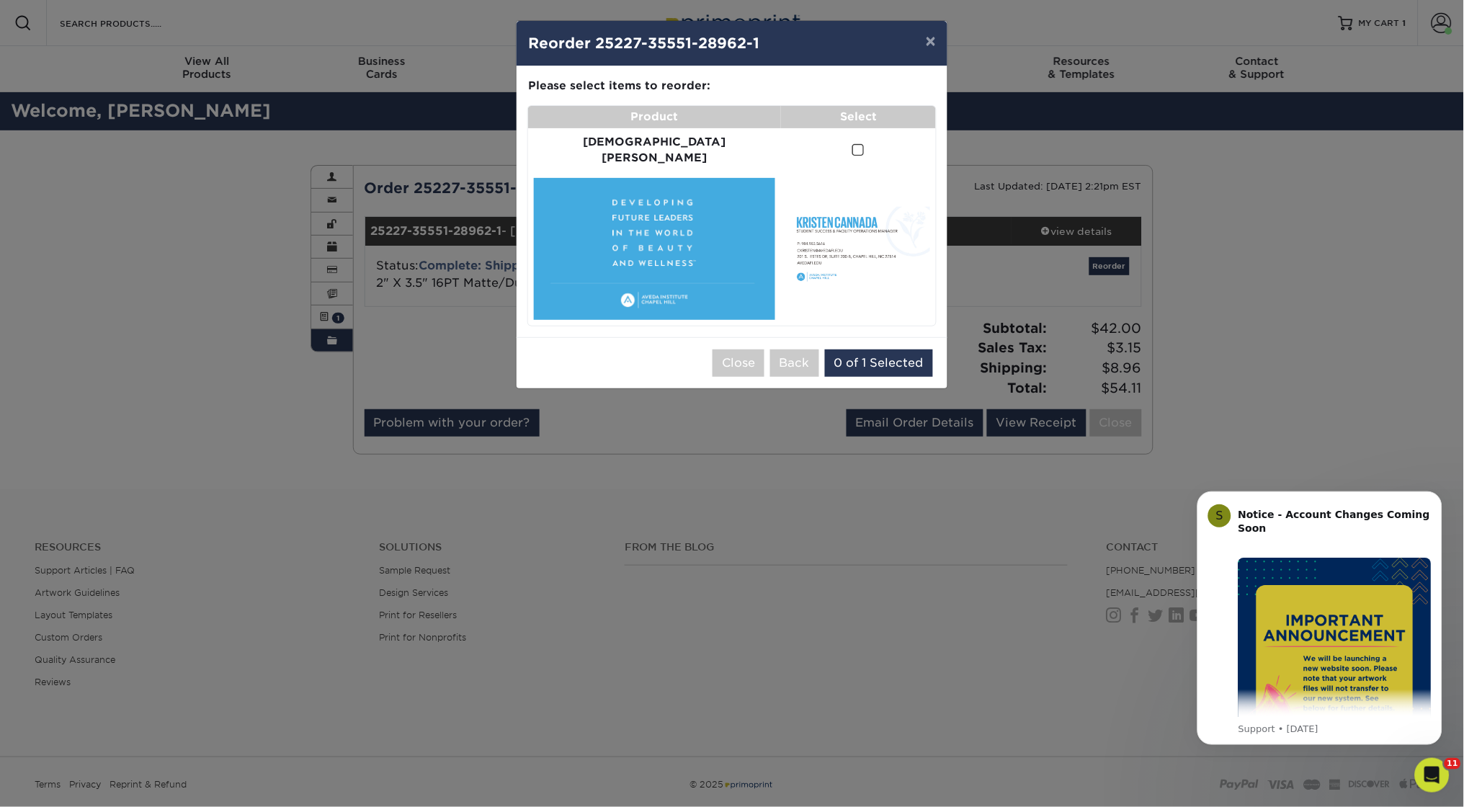
click at [852, 143] on span at bounding box center [858, 150] width 12 height 14
click at [0, 0] on input "checkbox" at bounding box center [0, 0] width 0 height 0
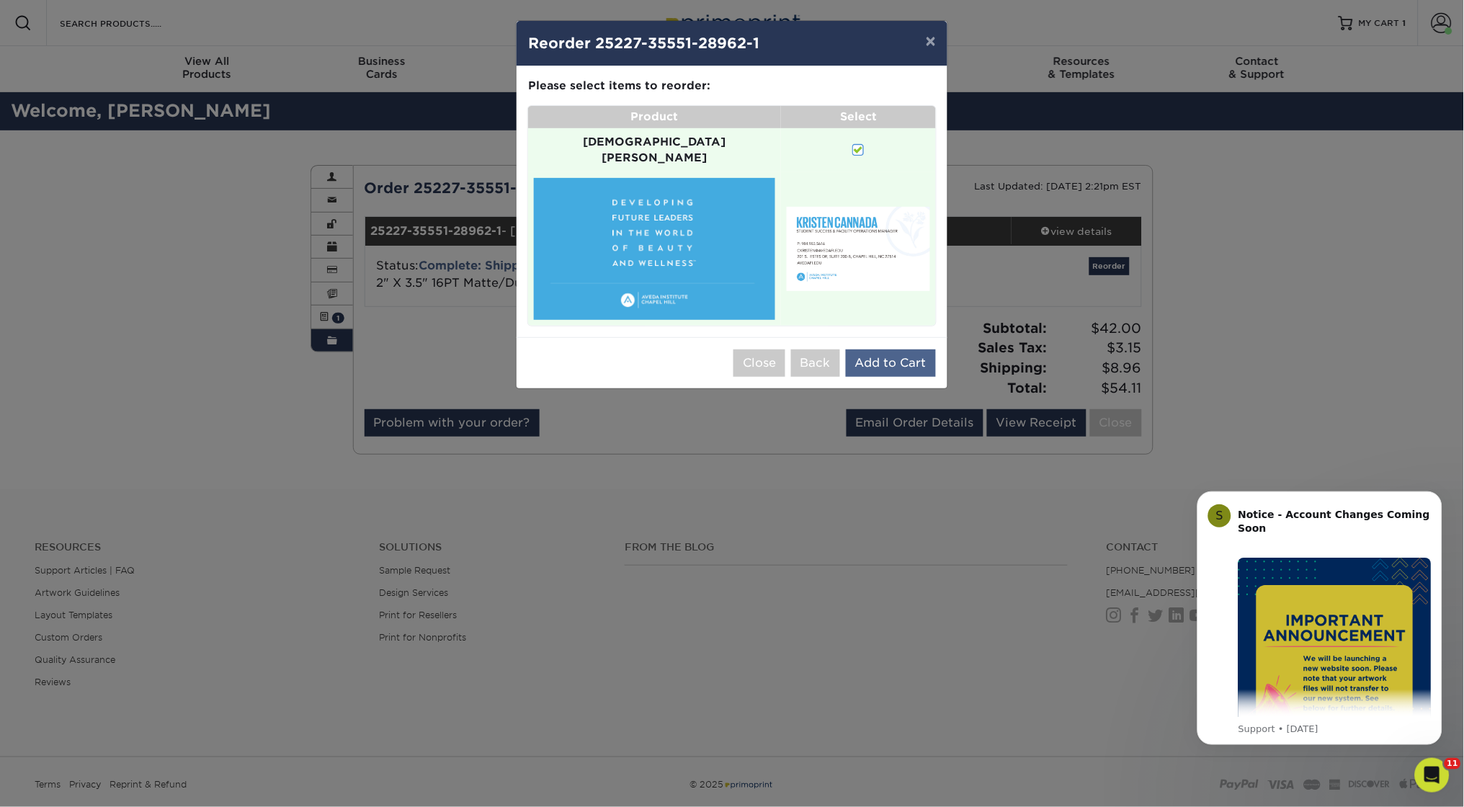
click at [890, 349] on button "Add to Cart" at bounding box center [891, 362] width 90 height 27
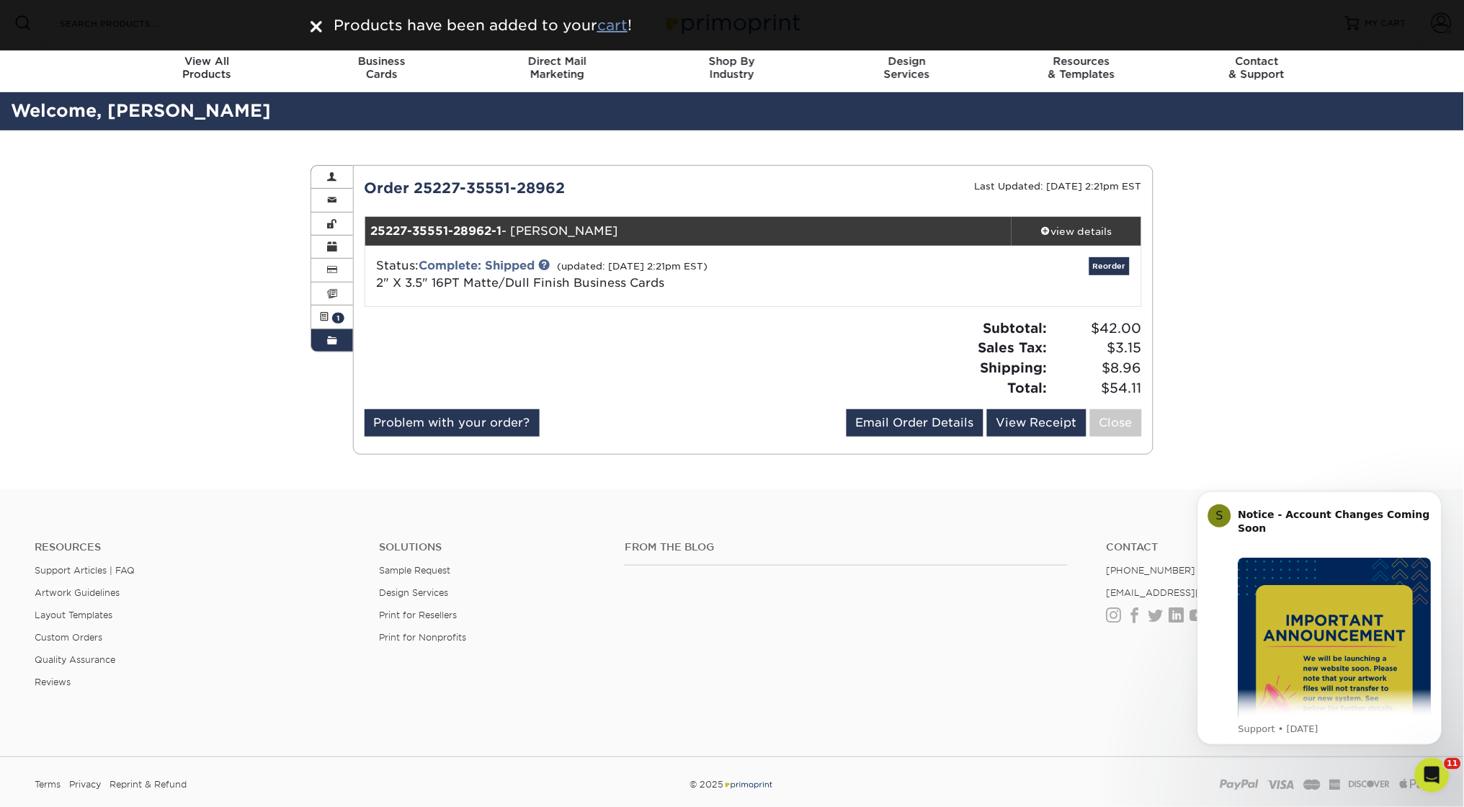
click at [613, 25] on u "cart" at bounding box center [612, 25] width 30 height 17
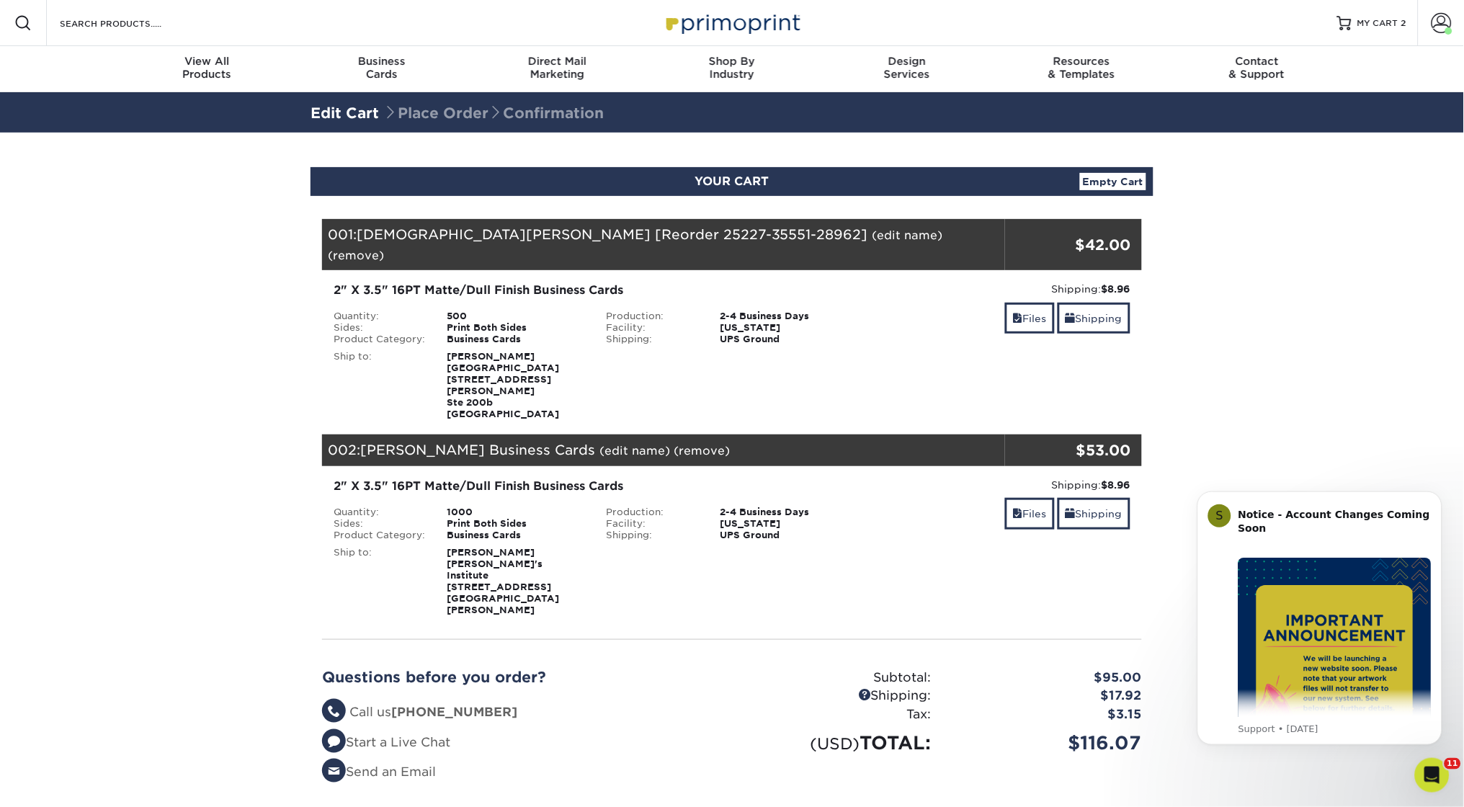
click at [872, 233] on link "(edit name)" at bounding box center [907, 235] width 71 height 14
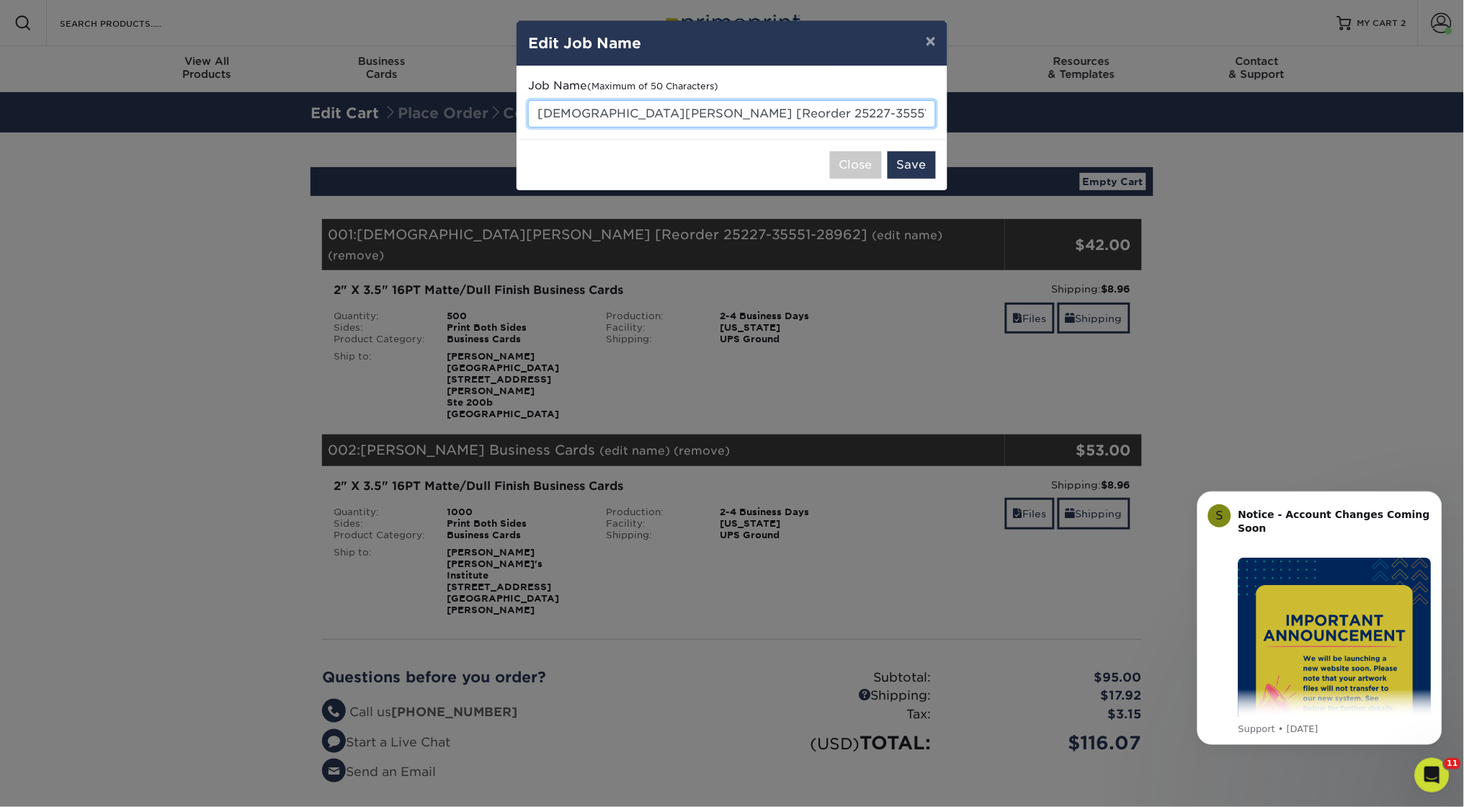
click at [662, 113] on input "[DEMOGRAPHIC_DATA][PERSON_NAME] [Reorder 25227-35551-28962]" at bounding box center [732, 113] width 408 height 27
click at [662, 113] on input "Kristen Cannada [Reorder 25227-35551-28962]" at bounding box center [732, 113] width 408 height 27
paste input "[PERSON_NAME]"
type input "[PERSON_NAME]"
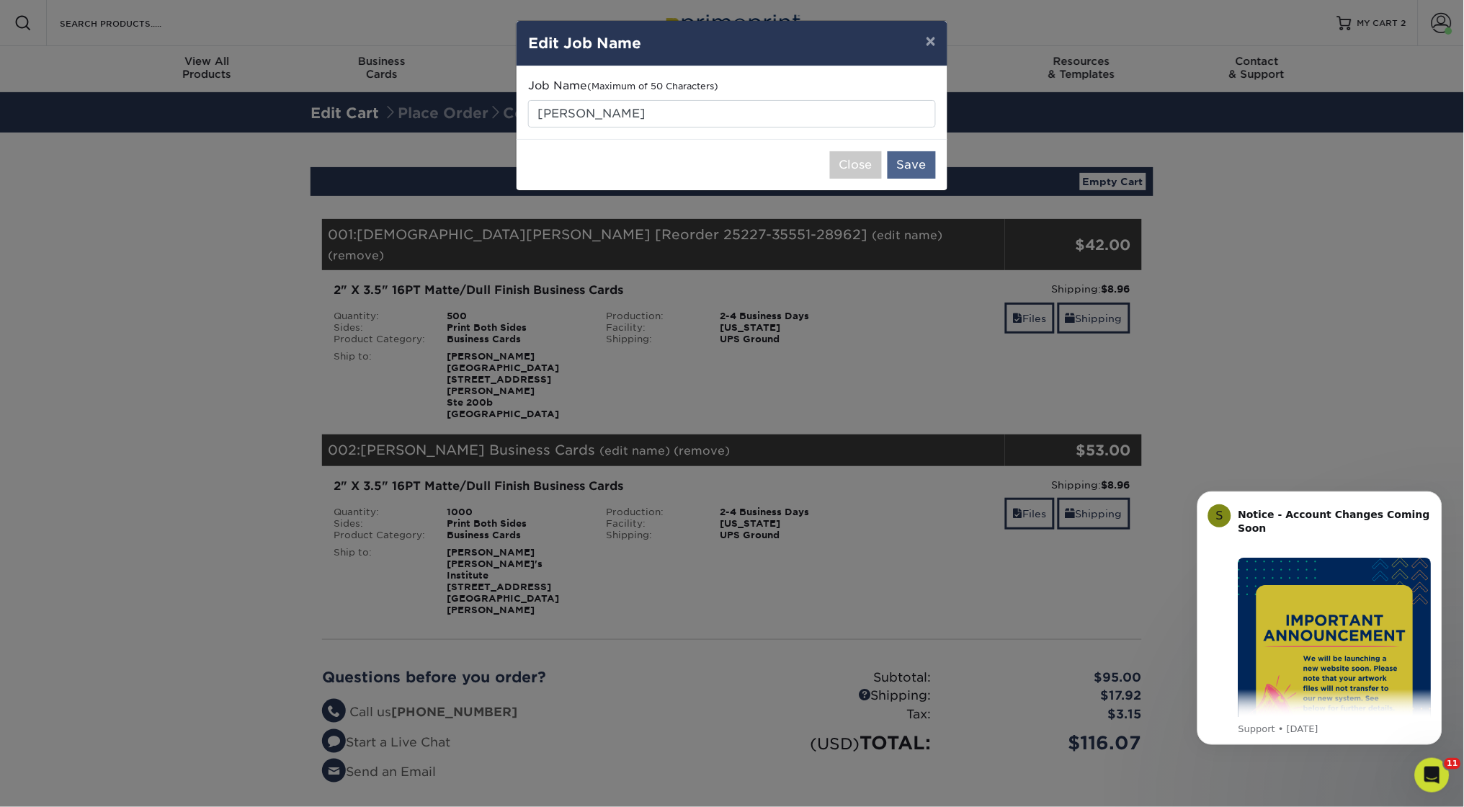
click at [905, 161] on button "Save" at bounding box center [912, 164] width 48 height 27
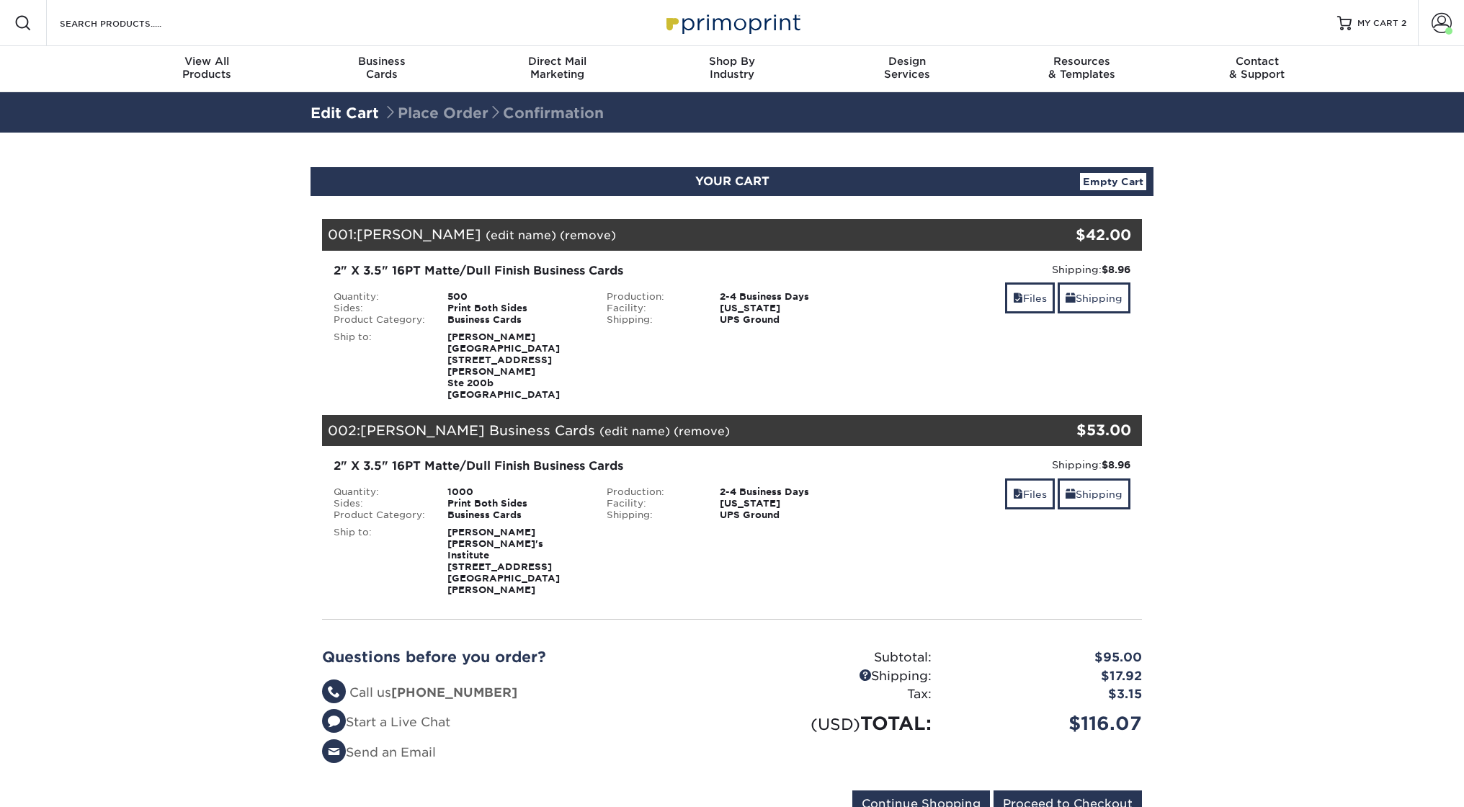
select select "65930"
click at [1096, 294] on link "Shipping" at bounding box center [1094, 297] width 73 height 31
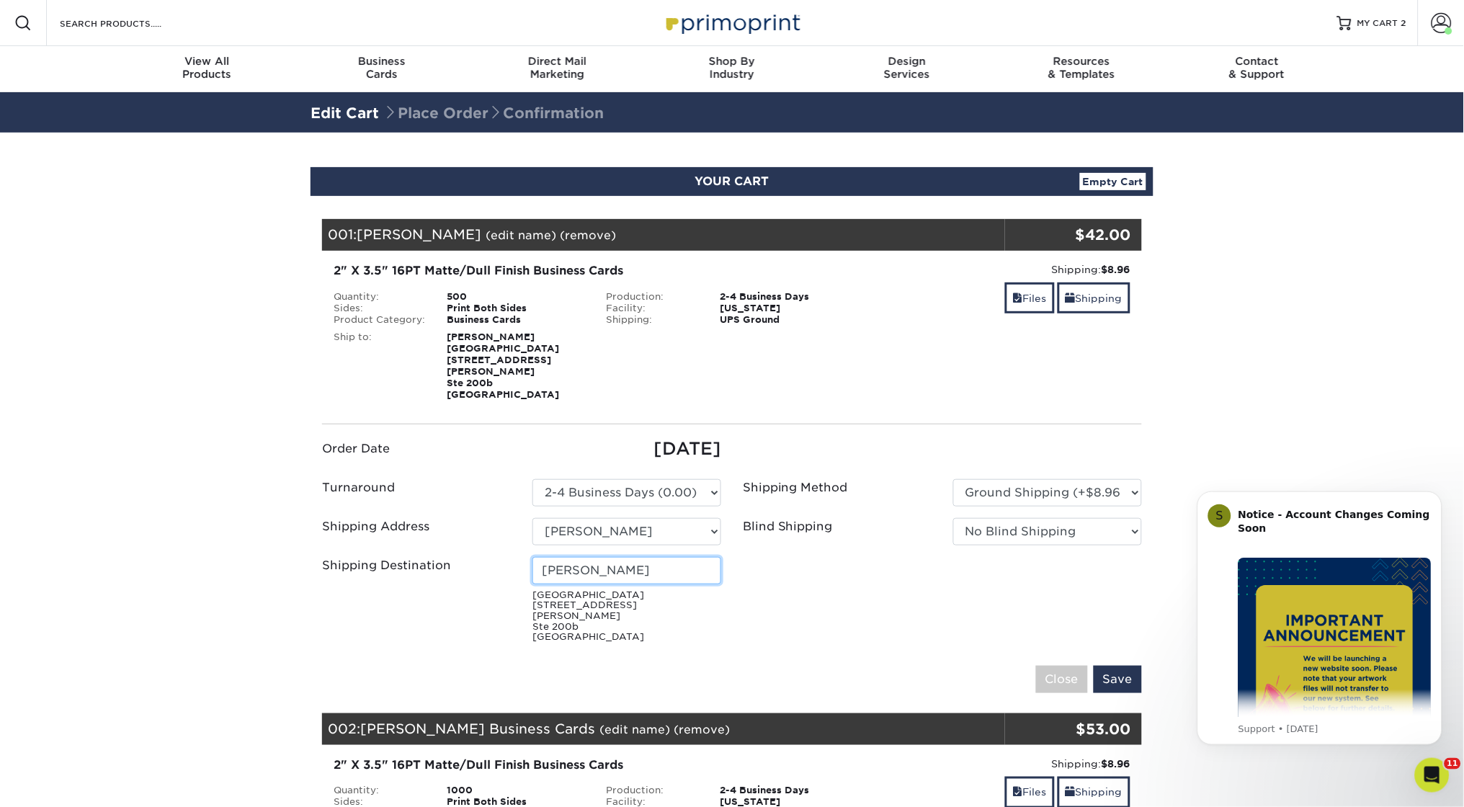
click at [593, 558] on input "Jill Sharpe" at bounding box center [626, 570] width 189 height 27
paste input "[PERSON_NAME]"
type input "[PERSON_NAME]"
click at [1118, 666] on input "Save" at bounding box center [1118, 679] width 48 height 27
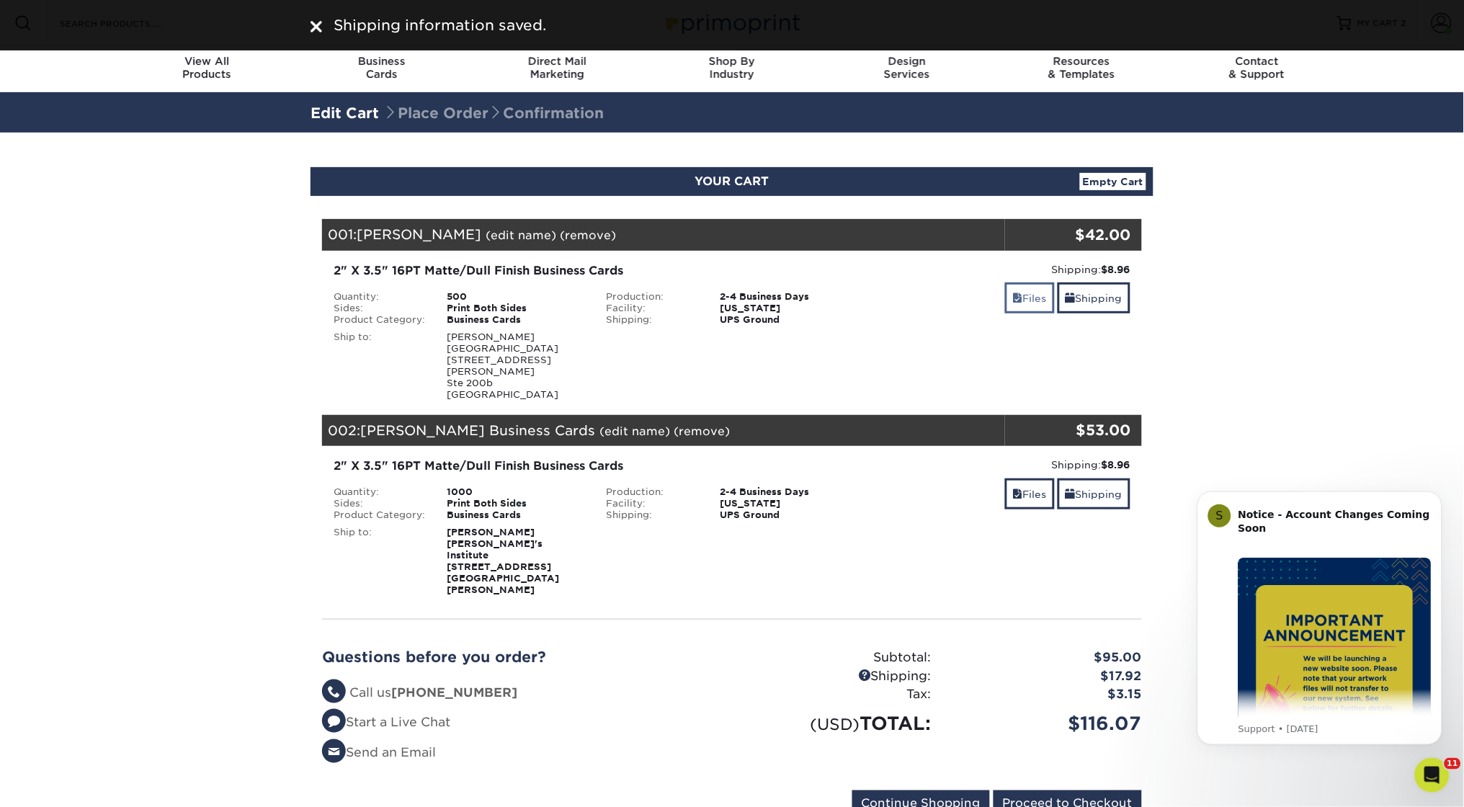
click at [1013, 296] on span at bounding box center [1018, 299] width 10 height 12
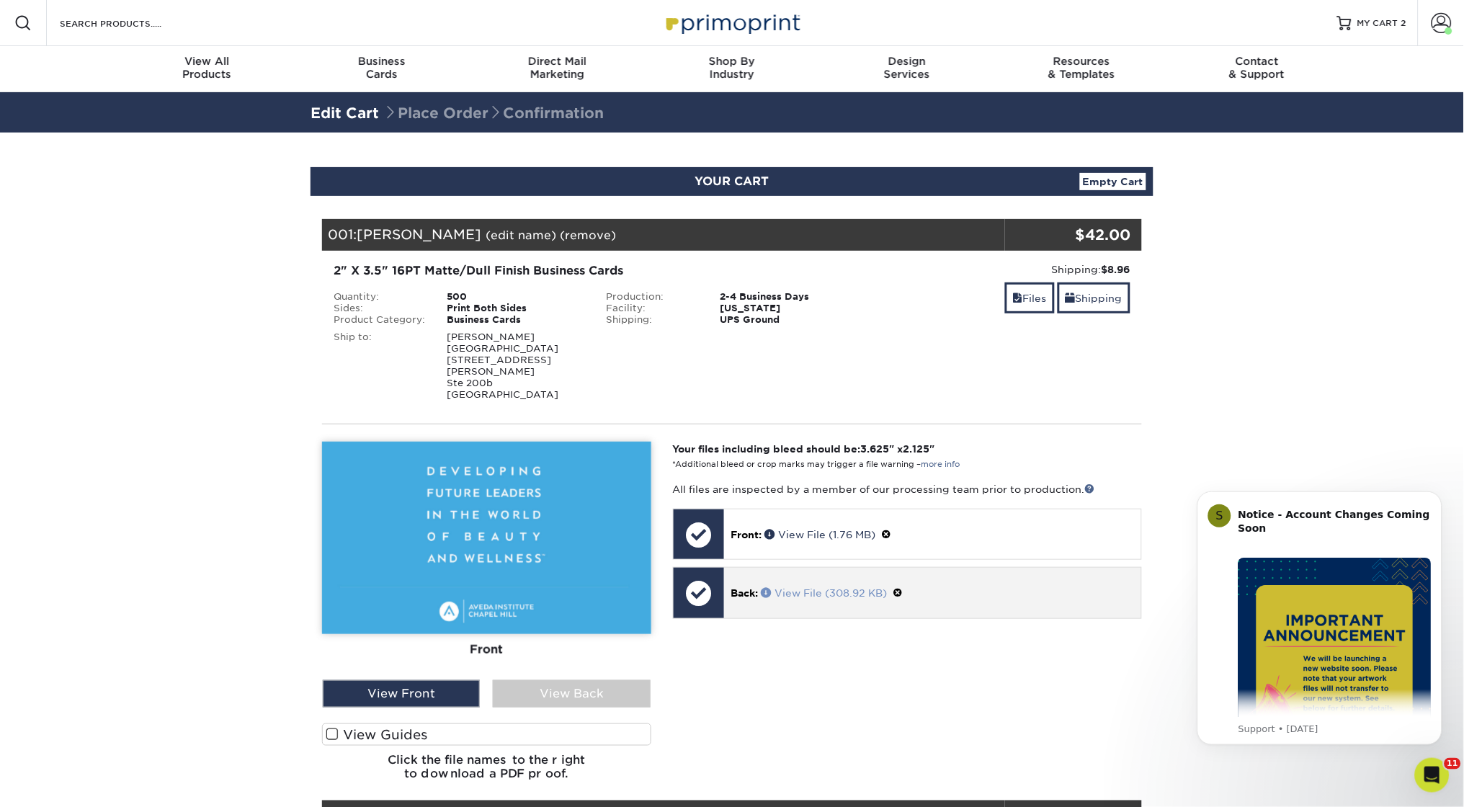
click at [859, 587] on link "View File (308.92 KB)" at bounding box center [825, 593] width 126 height 12
click at [903, 587] on span at bounding box center [898, 593] width 10 height 12
click at [748, 599] on link "Ok" at bounding box center [746, 610] width 31 height 22
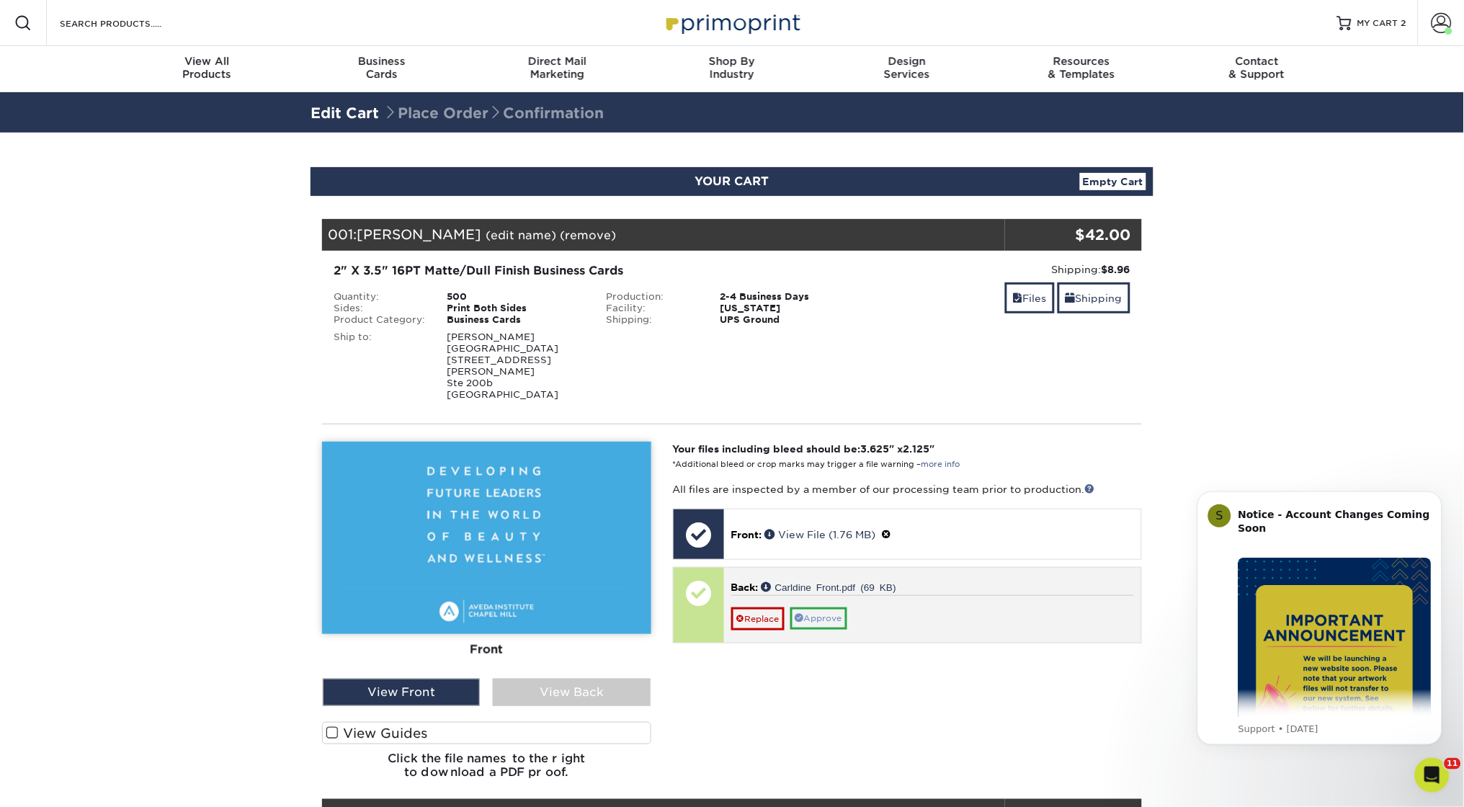
click at [827, 607] on link "Approve" at bounding box center [818, 618] width 57 height 22
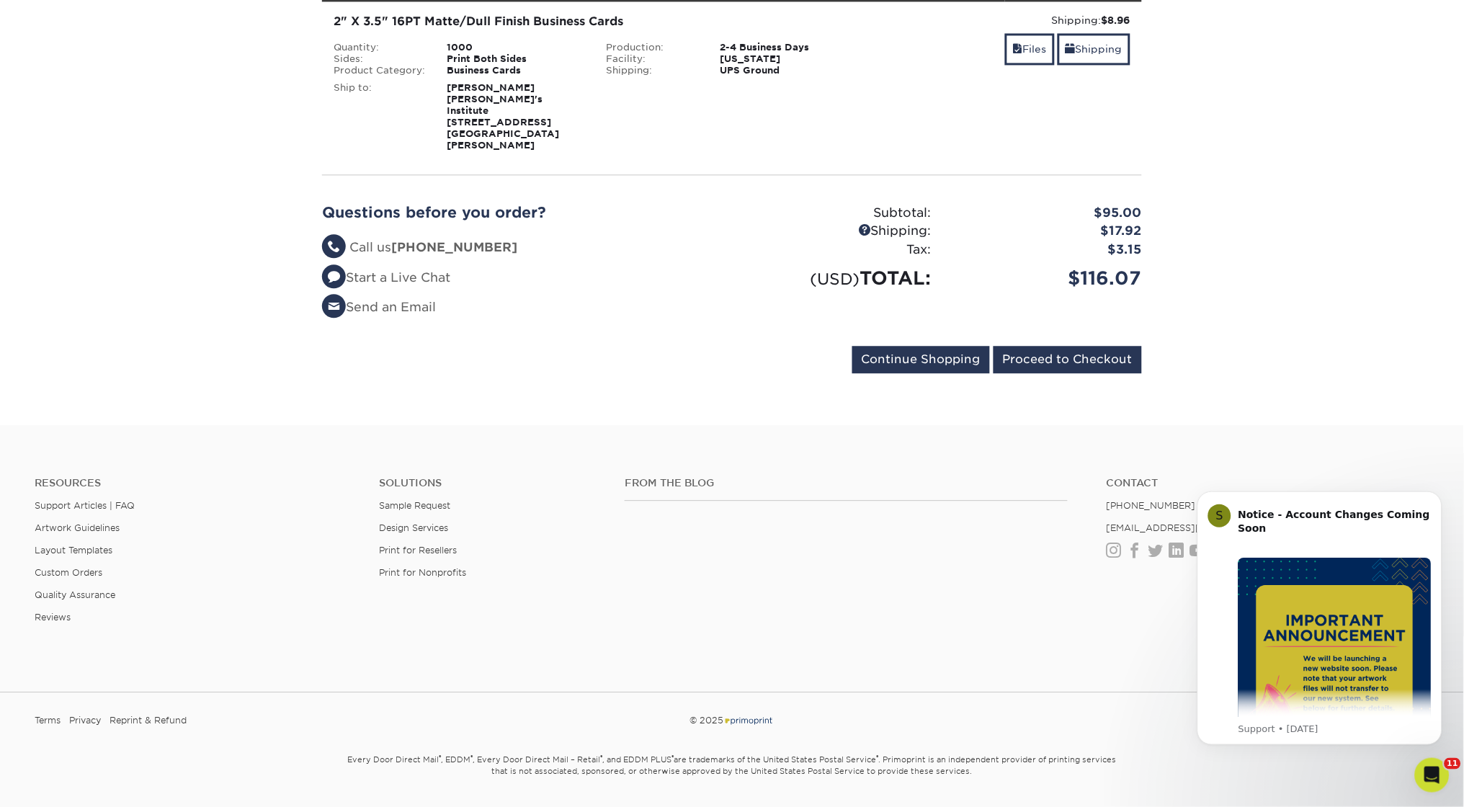
scroll to position [828, 0]
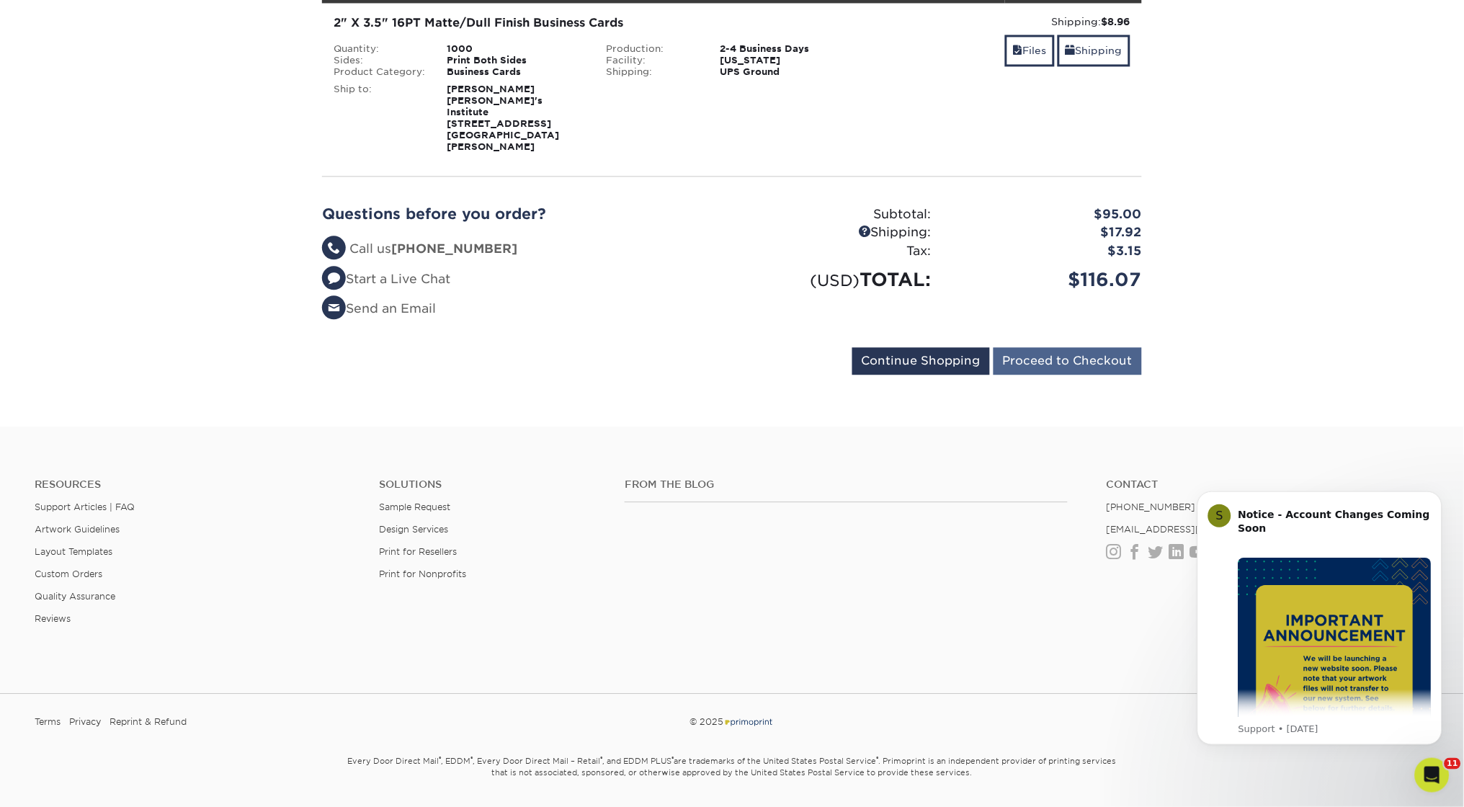
click at [1078, 347] on input "Proceed to Checkout" at bounding box center [1068, 360] width 148 height 27
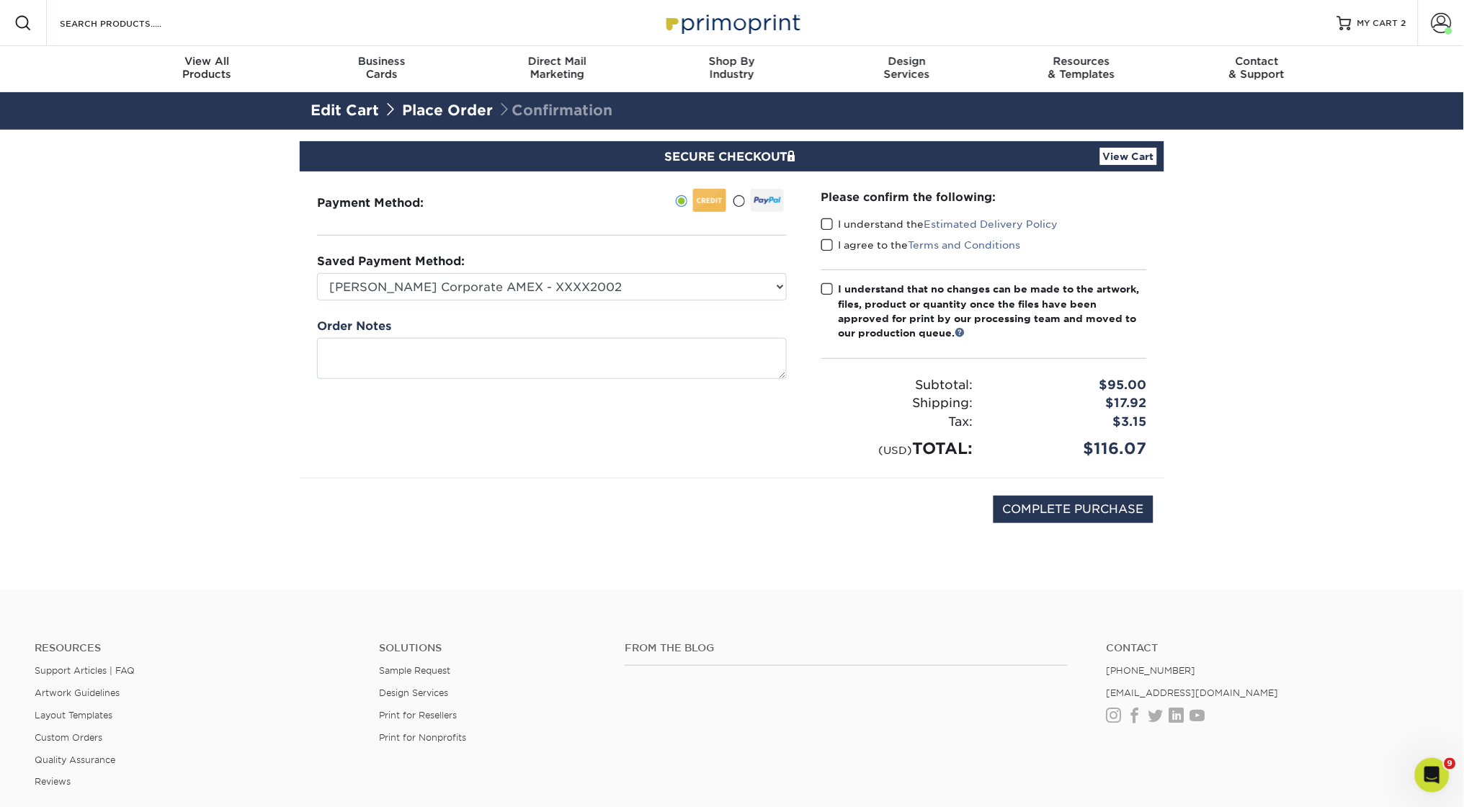
click at [826, 225] on span at bounding box center [827, 225] width 12 height 14
click at [0, 0] on input "I understand the Estimated Delivery Policy" at bounding box center [0, 0] width 0 height 0
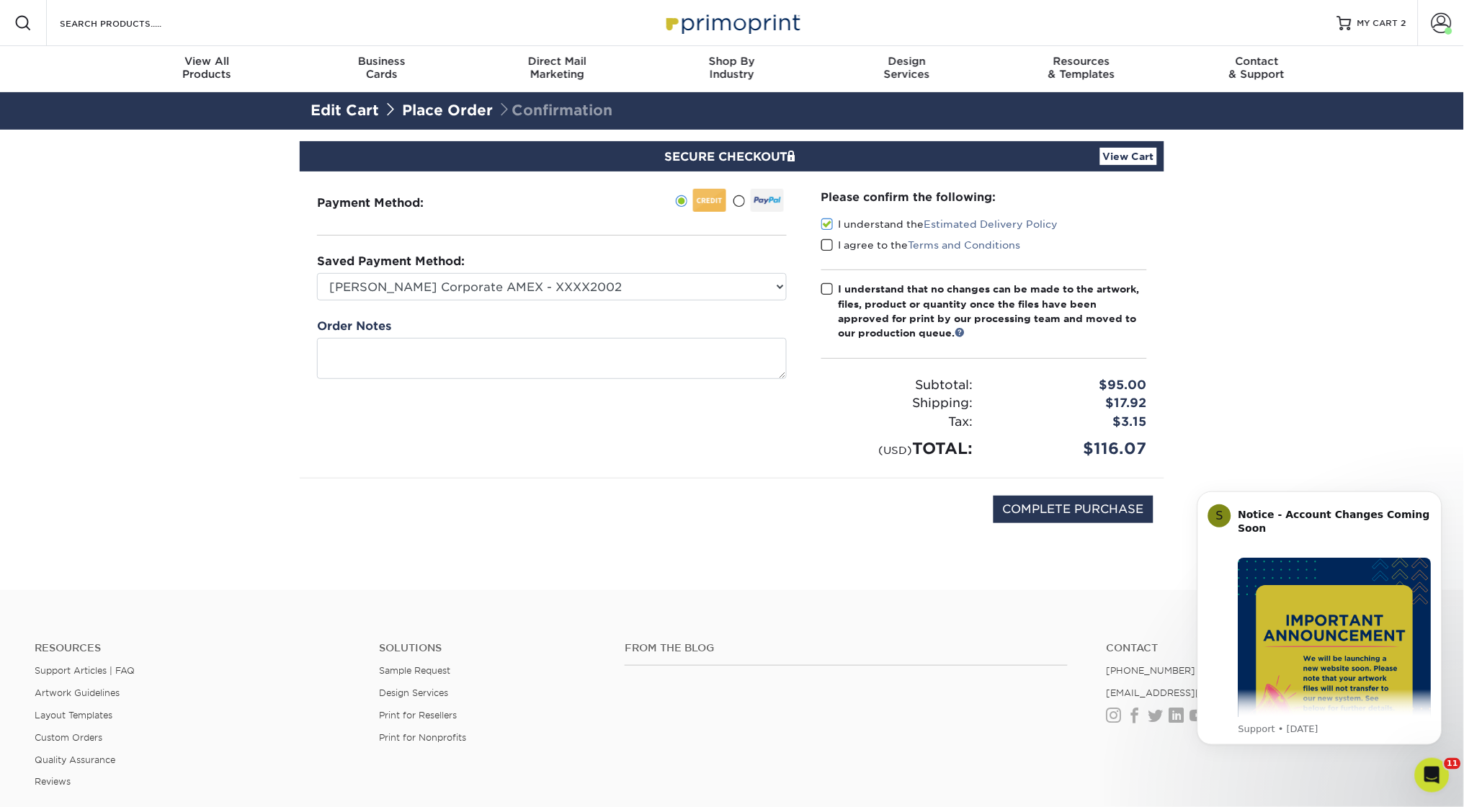
click at [826, 253] on div "I agree to the Terms and Conditions" at bounding box center [984, 248] width 326 height 20
click at [826, 244] on span at bounding box center [827, 245] width 12 height 14
click at [0, 0] on input "I agree to the Terms and Conditions" at bounding box center [0, 0] width 0 height 0
click at [826, 286] on span at bounding box center [827, 289] width 12 height 14
click at [0, 0] on input "I understand that no changes can be made to the artwork, files, product or quan…" at bounding box center [0, 0] width 0 height 0
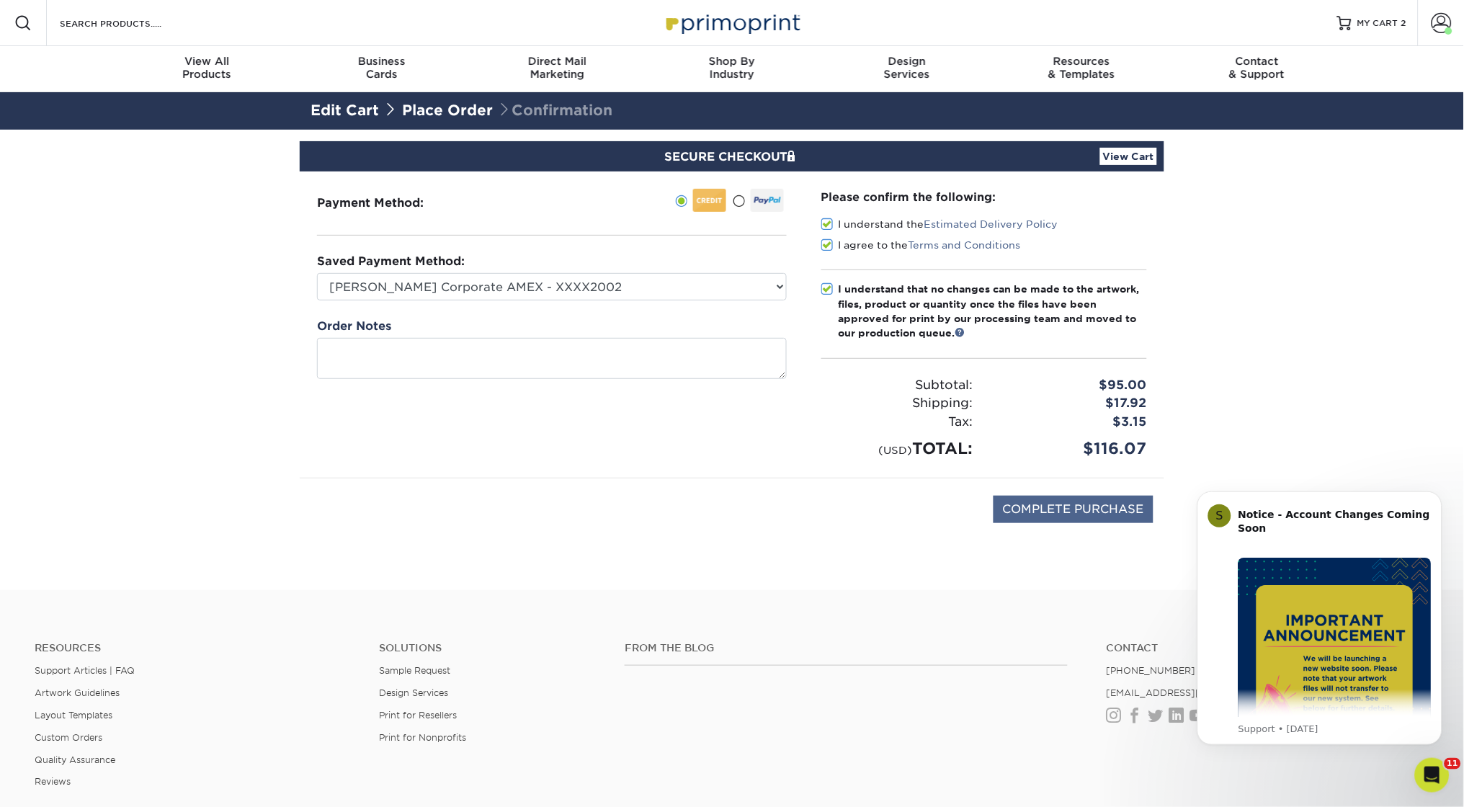
click at [1061, 517] on input "COMPLETE PURCHASE" at bounding box center [1074, 509] width 160 height 27
type input "PROCESSING, PLEASE WAIT..."
